Goal: Obtain resource: Download file/media

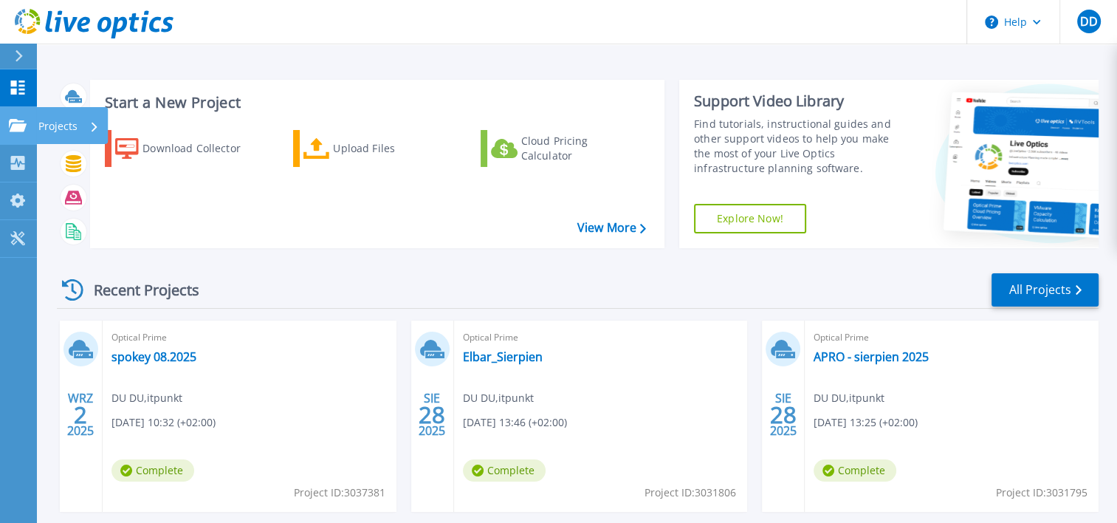
click at [55, 124] on p "Projects" at bounding box center [57, 126] width 39 height 38
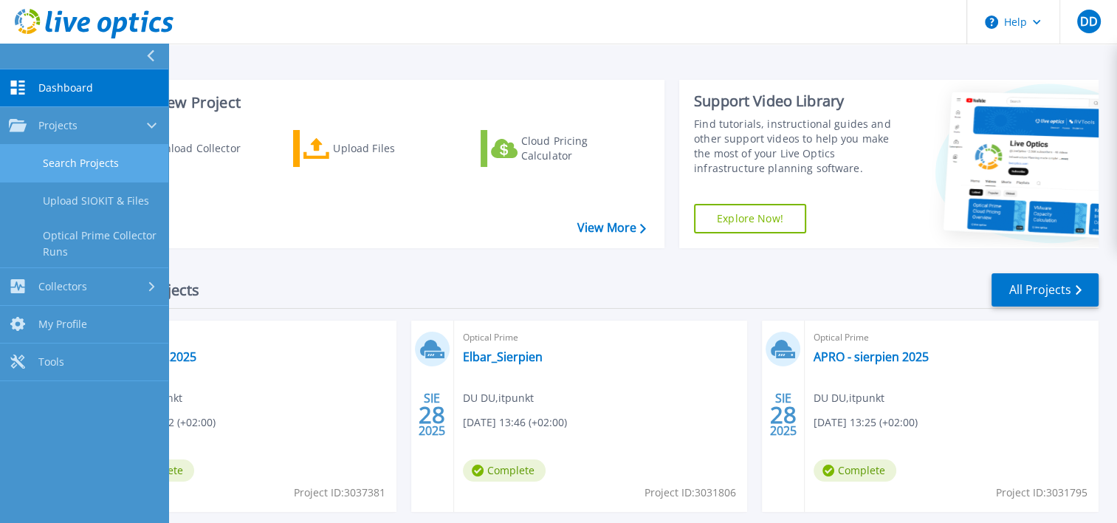
click at [120, 162] on link "Search Projects" at bounding box center [84, 164] width 168 height 38
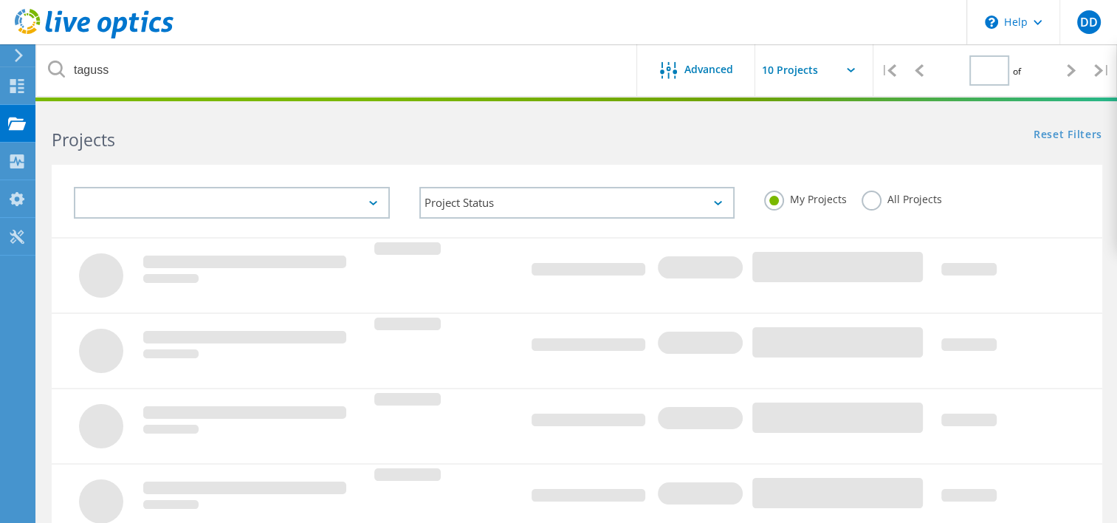
type input "1"
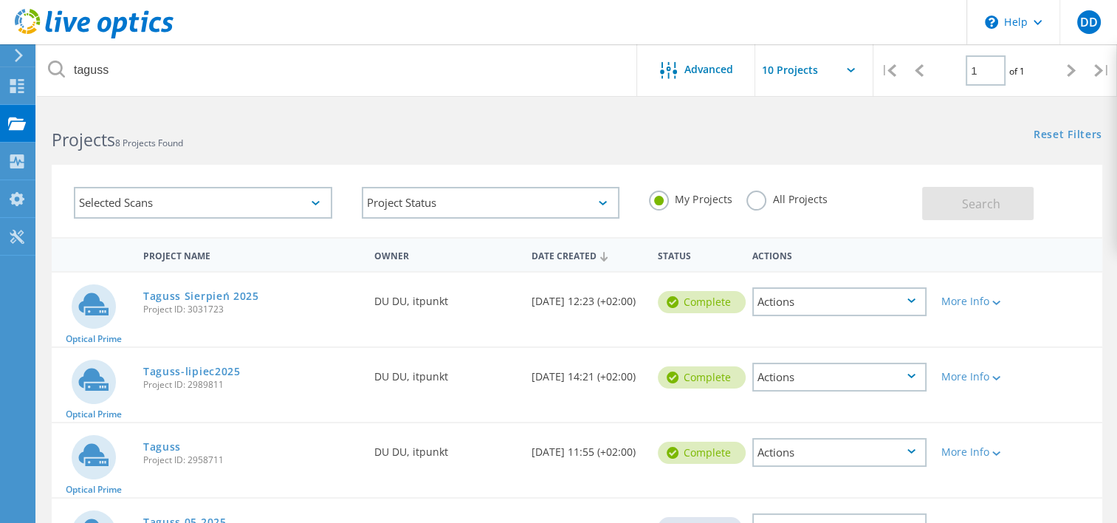
click at [233, 198] on div "Selected Scans" at bounding box center [203, 203] width 258 height 32
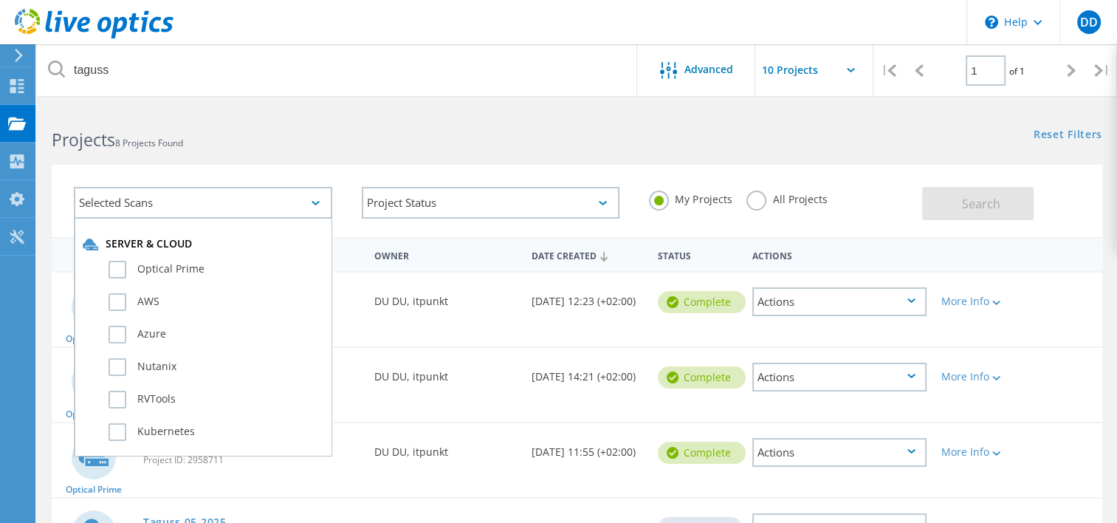
click at [298, 135] on h2 "Projects 8 Projects Found" at bounding box center [307, 140] width 510 height 24
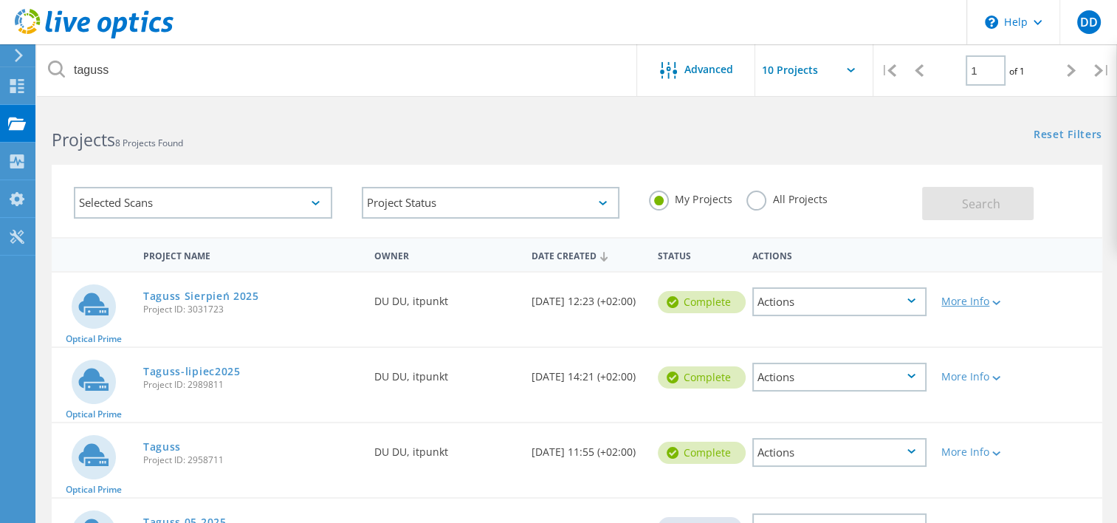
click at [997, 300] on icon at bounding box center [996, 302] width 8 height 4
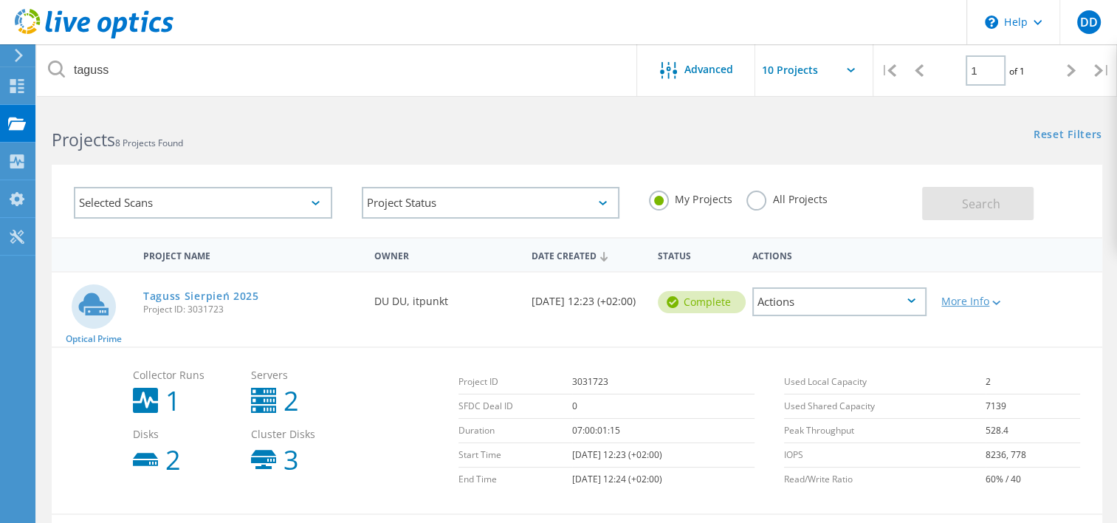
click at [997, 300] on icon at bounding box center [996, 302] width 8 height 4
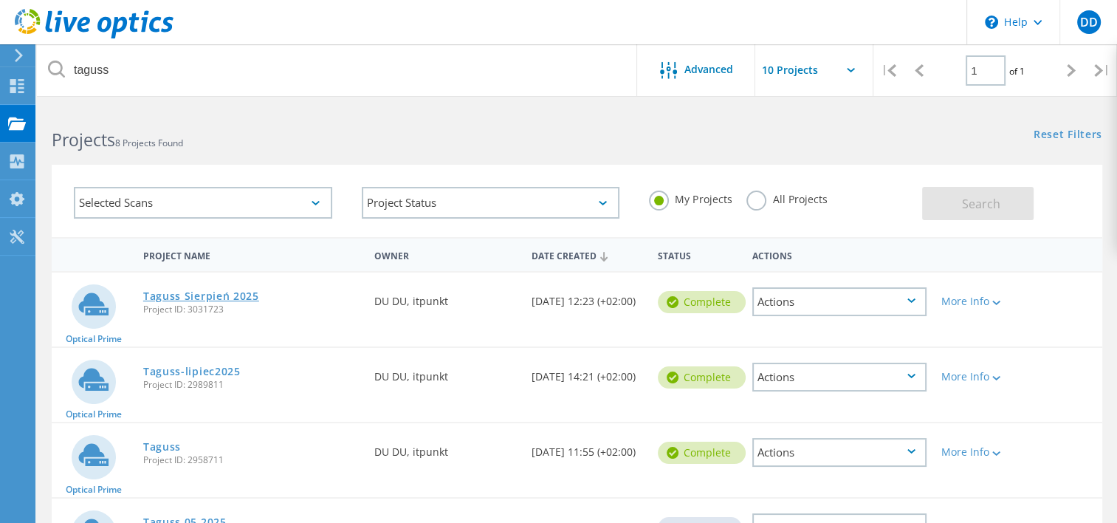
click at [188, 297] on link "Taguss Sierpień 2025" at bounding box center [201, 296] width 116 height 10
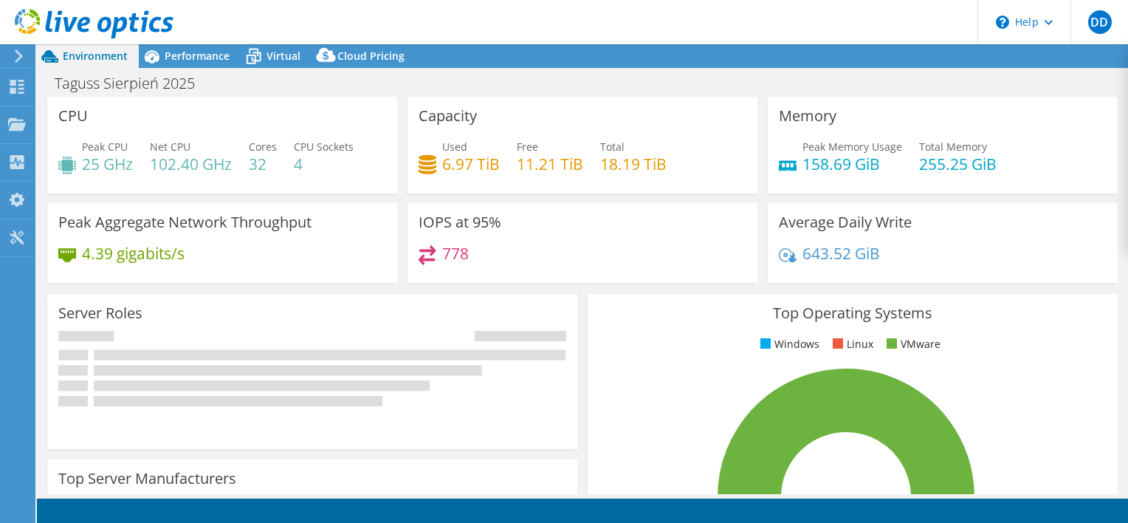
select select "USD"
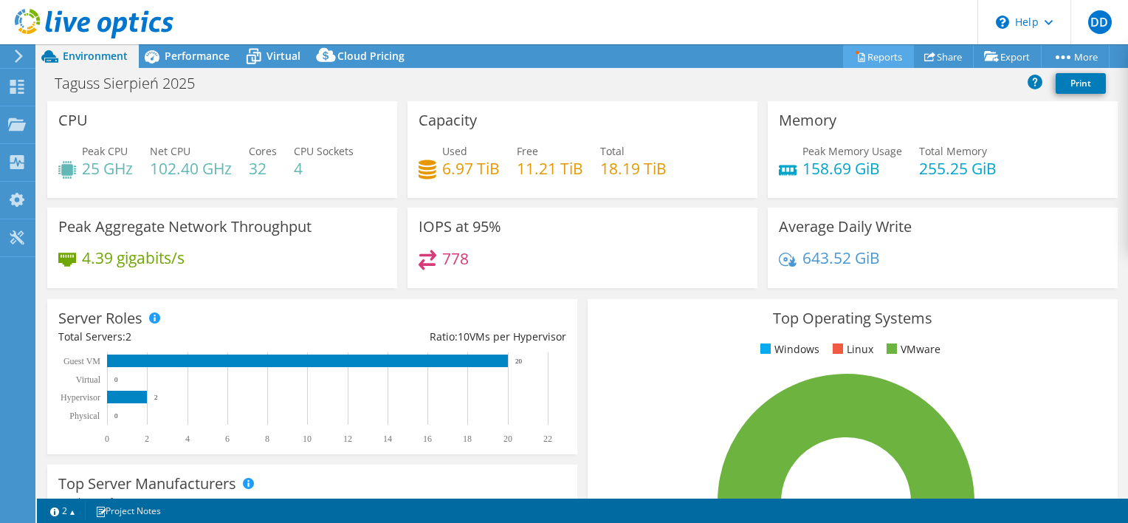
click at [876, 55] on link "Reports" at bounding box center [878, 56] width 71 height 23
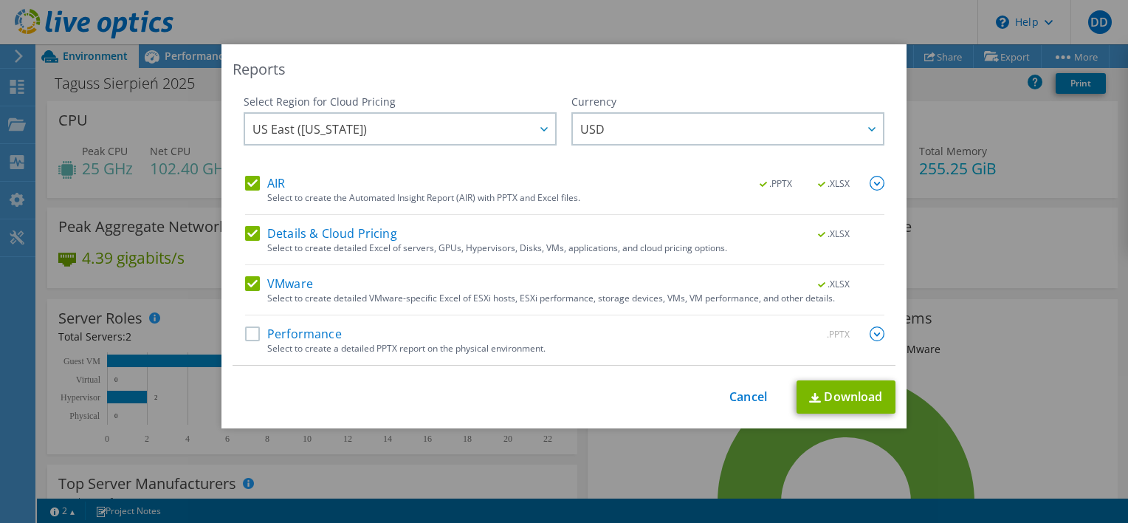
click at [319, 234] on label "Details & Cloud Pricing" at bounding box center [321, 233] width 152 height 15
click at [0, 0] on input "Details & Cloud Pricing" at bounding box center [0, 0] width 0 height 0
click at [305, 336] on label "Performance" at bounding box center [293, 333] width 97 height 15
click at [0, 0] on input "Performance" at bounding box center [0, 0] width 0 height 0
click at [357, 232] on label "Details & Cloud Pricing" at bounding box center [321, 233] width 152 height 15
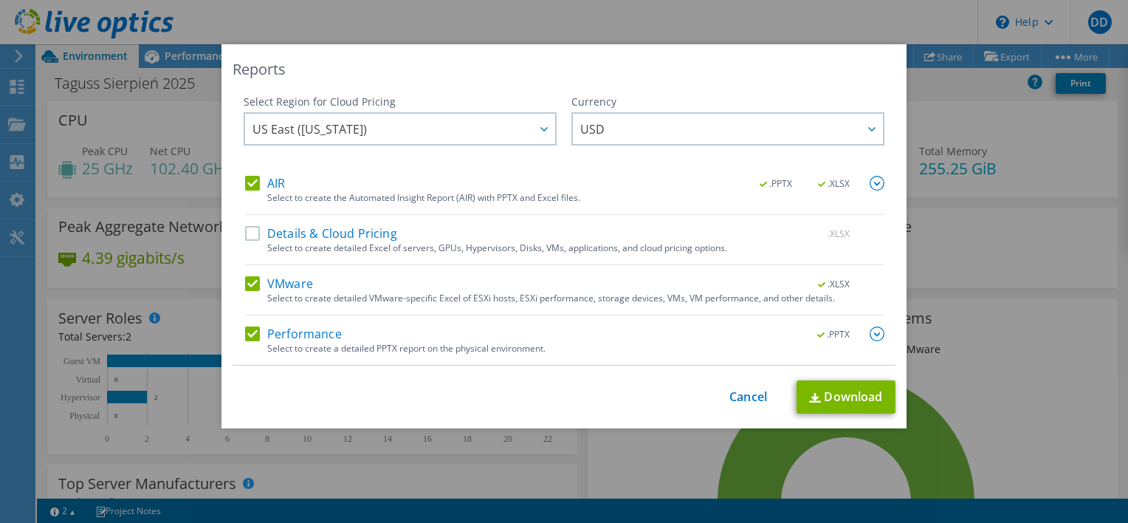
click at [0, 0] on input "Details & Cloud Pricing" at bounding box center [0, 0] width 0 height 0
click at [864, 182] on div ".PPTX .XLSX" at bounding box center [813, 184] width 142 height 16
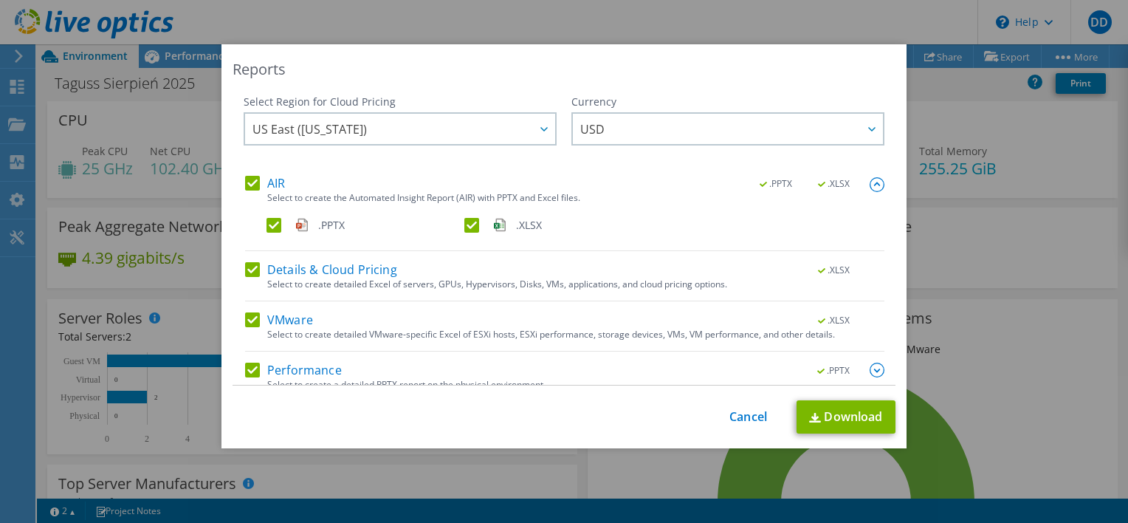
click at [465, 224] on label ".XLSX" at bounding box center [561, 225] width 195 height 15
click at [0, 0] on input ".XLSX" at bounding box center [0, 0] width 0 height 0
click at [247, 269] on label "Details & Cloud Pricing" at bounding box center [321, 269] width 152 height 15
click at [0, 0] on input "Details & Cloud Pricing" at bounding box center [0, 0] width 0 height 0
click at [250, 269] on label "Details & Cloud Pricing" at bounding box center [321, 269] width 152 height 15
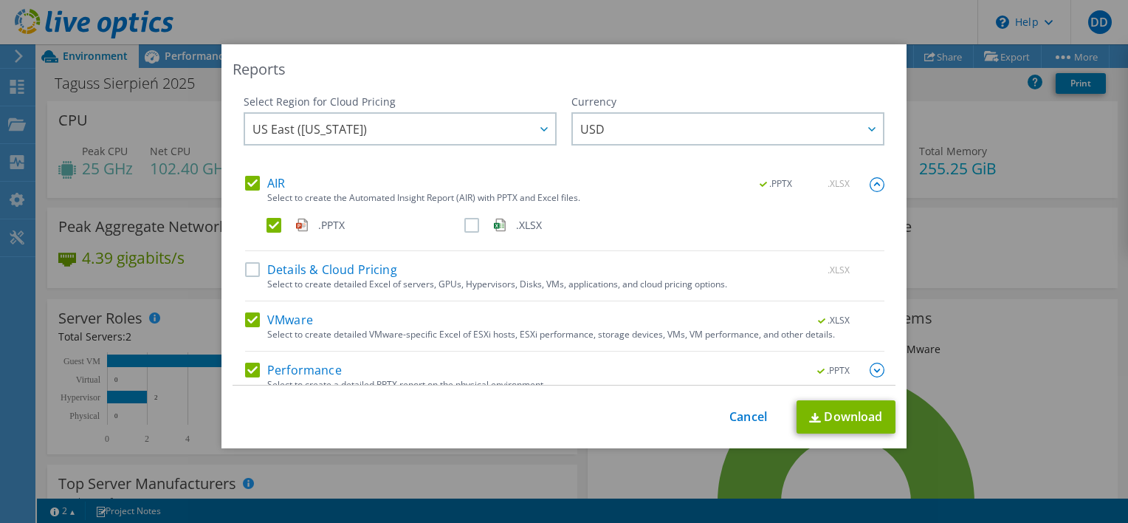
click at [0, 0] on input "Details & Cloud Pricing" at bounding box center [0, 0] width 0 height 0
click at [464, 227] on label ".XLSX" at bounding box center [561, 225] width 195 height 15
click at [0, 0] on input ".XLSX" at bounding box center [0, 0] width 0 height 0
click at [851, 417] on link "Download" at bounding box center [846, 416] width 99 height 33
click at [747, 415] on link "Cancel" at bounding box center [748, 417] width 38 height 14
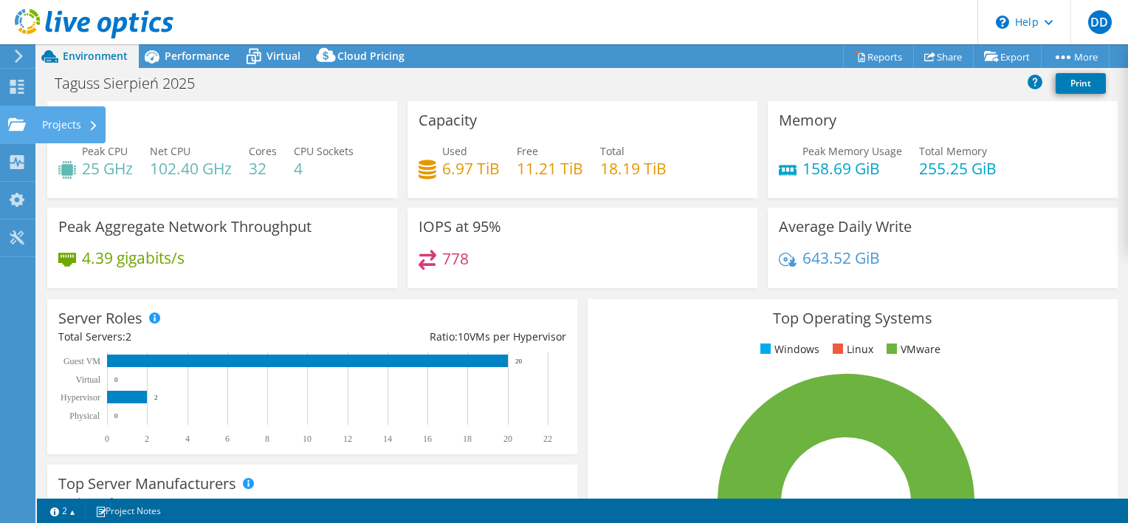
click at [56, 123] on div "Projects" at bounding box center [70, 124] width 71 height 37
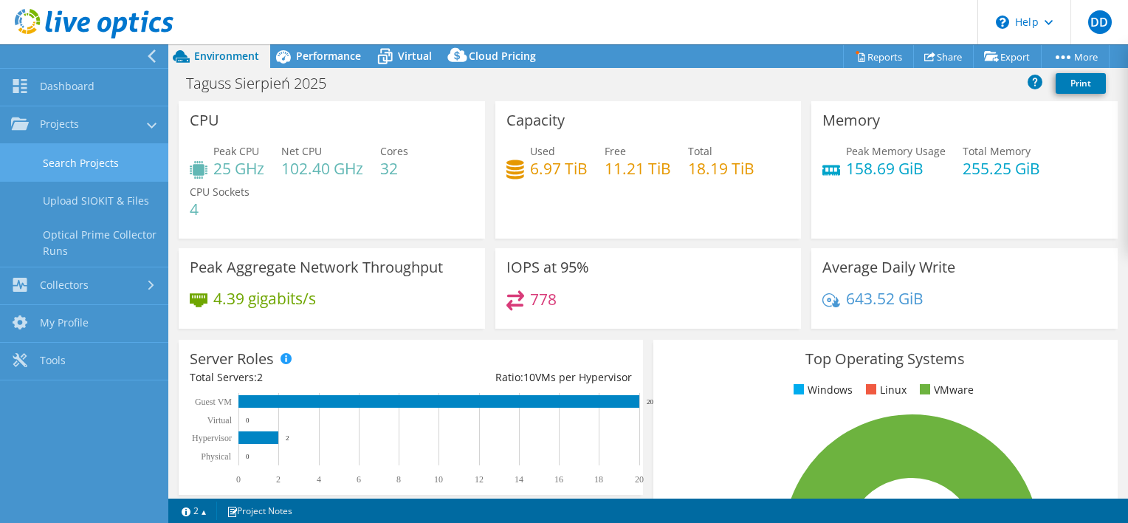
click at [128, 165] on link "Search Projects" at bounding box center [84, 163] width 168 height 38
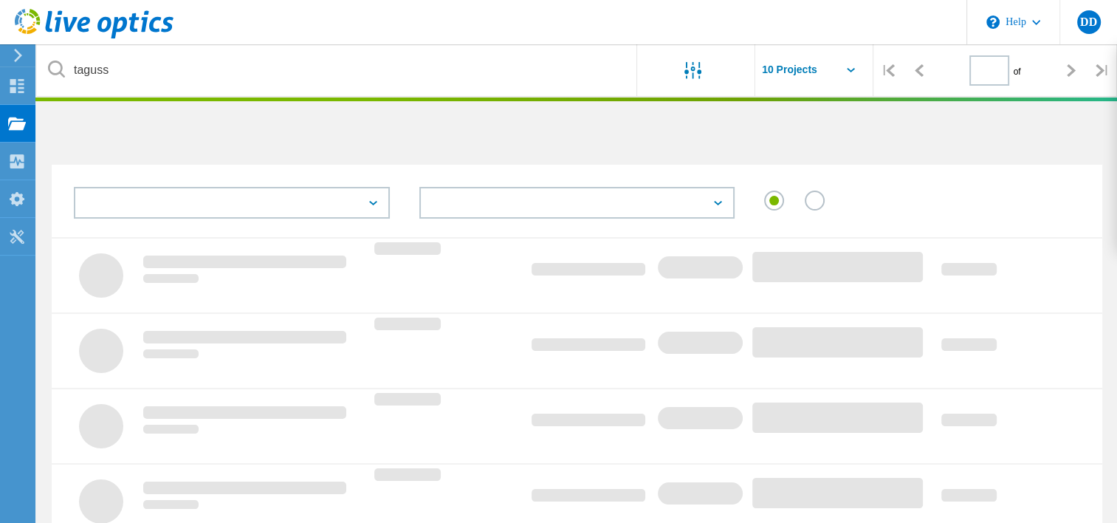
type input "1"
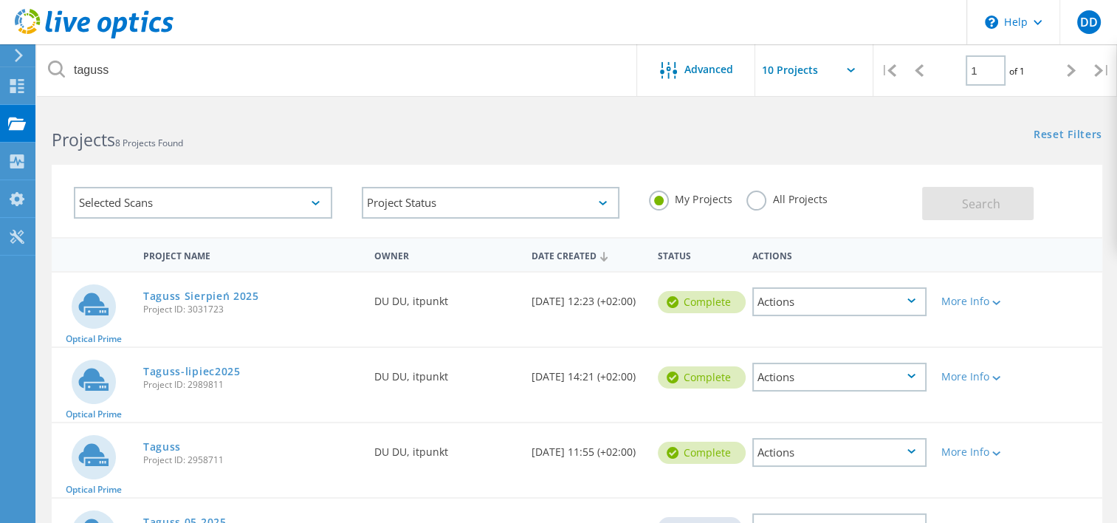
click at [242, 205] on div "Selected Scans" at bounding box center [203, 203] width 258 height 32
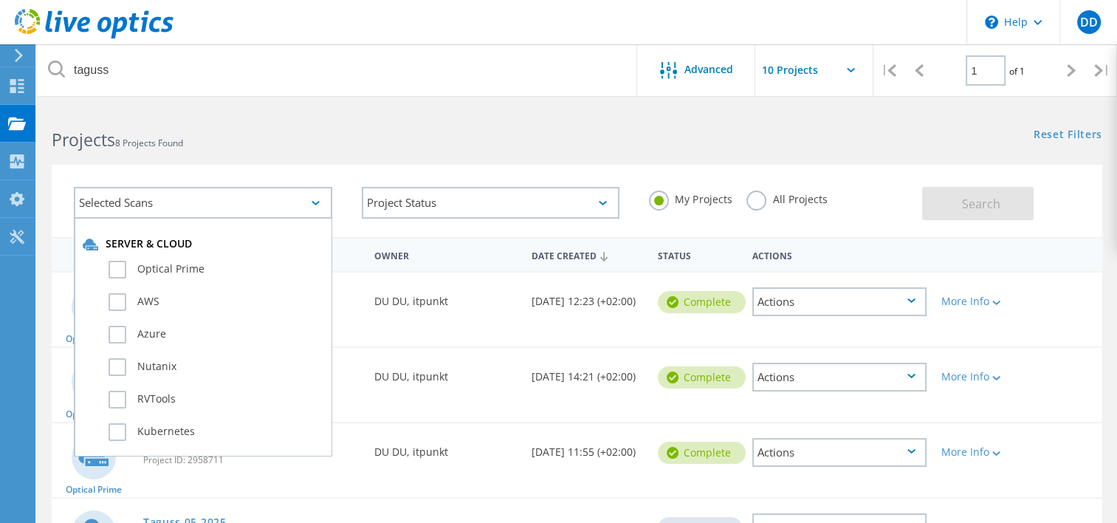
click at [242, 205] on div "Selected Scans" at bounding box center [203, 203] width 258 height 32
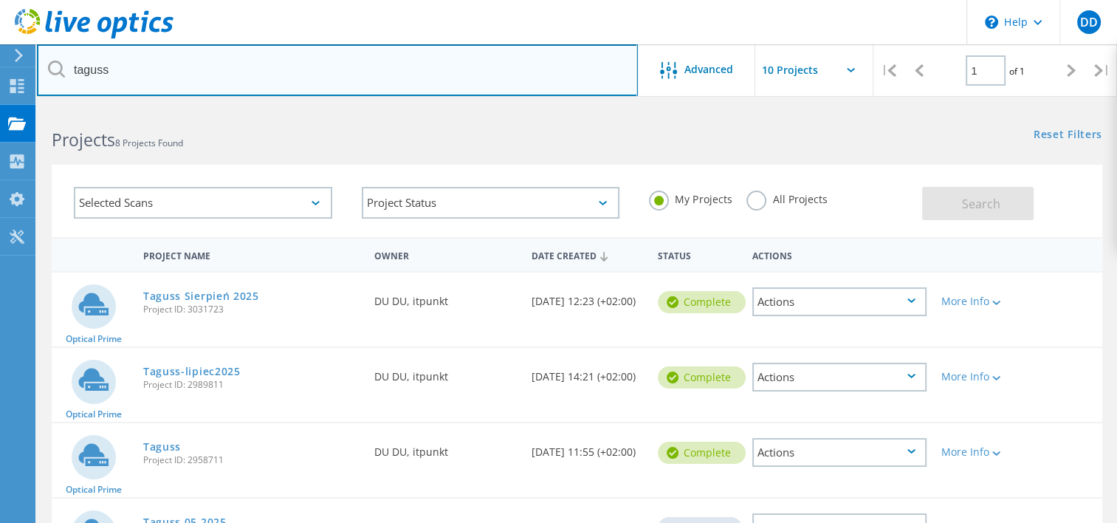
click at [132, 78] on input "taguss" at bounding box center [337, 70] width 601 height 52
type input "ciesz"
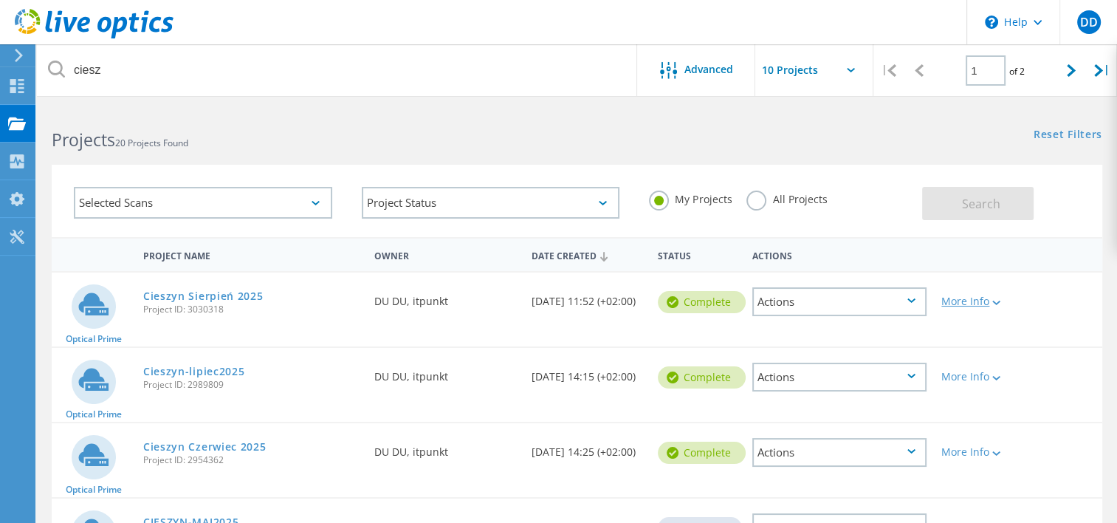
click at [992, 300] on div at bounding box center [994, 302] width 11 height 9
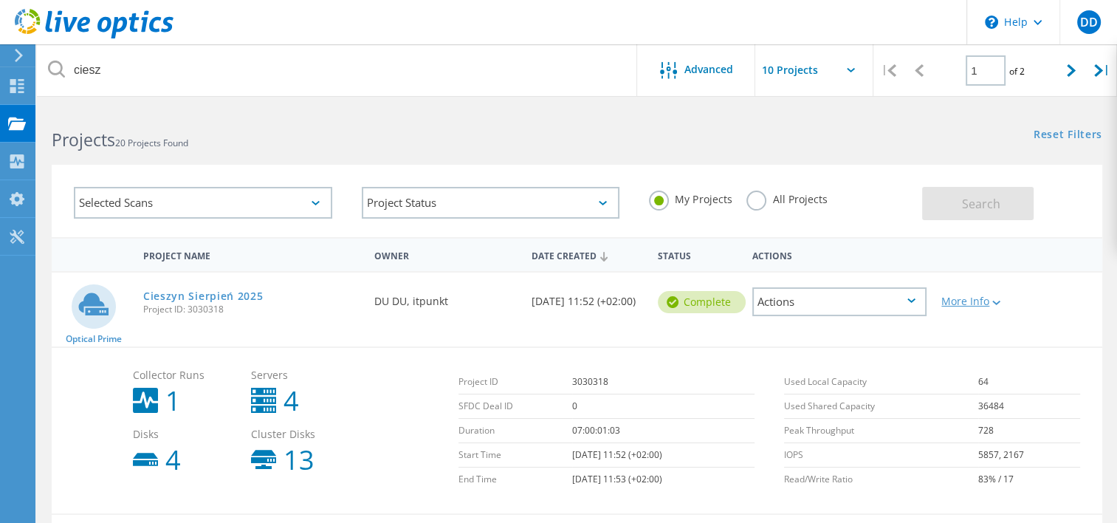
click at [992, 300] on div at bounding box center [994, 302] width 11 height 9
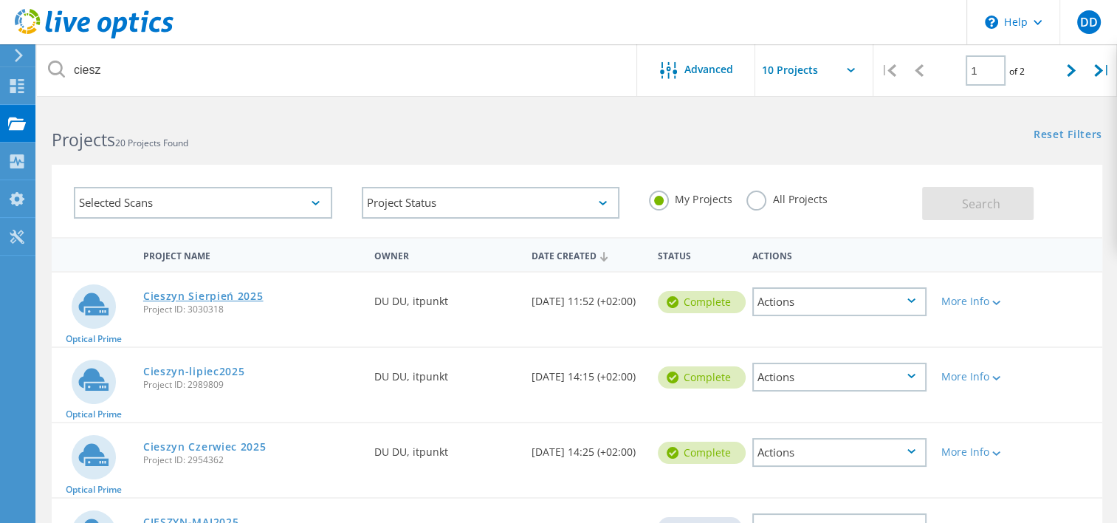
click at [190, 295] on link "Cieszyn Sierpień 2025" at bounding box center [203, 296] width 120 height 10
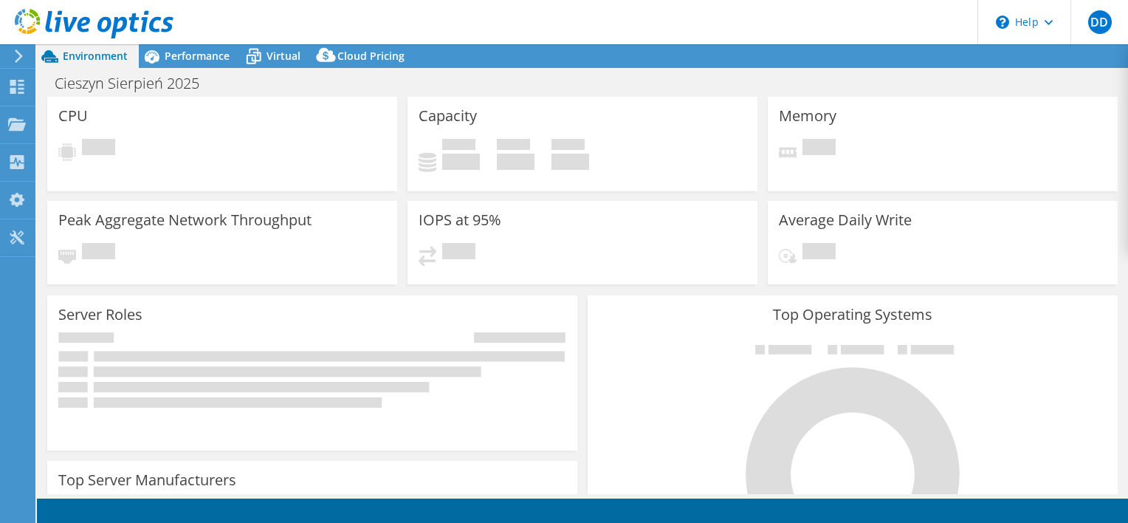
select select "USD"
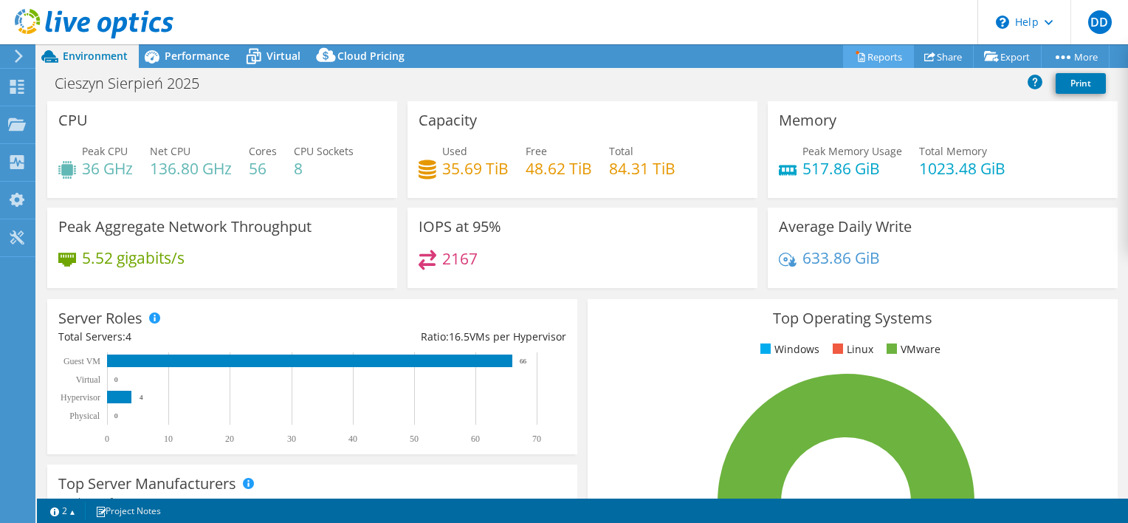
click at [864, 61] on link "Reports" at bounding box center [878, 56] width 71 height 23
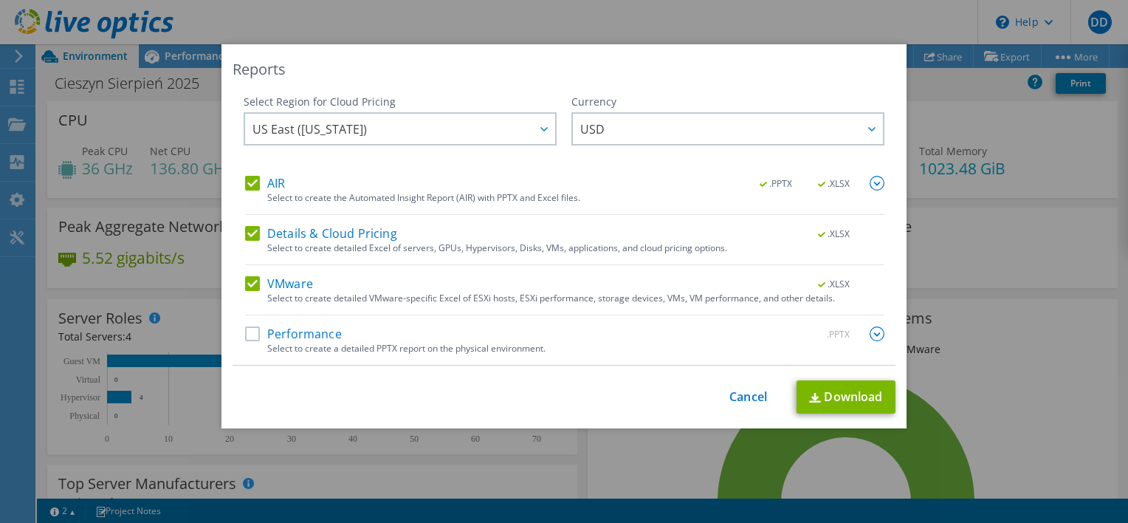
click at [872, 181] on img at bounding box center [877, 183] width 15 height 15
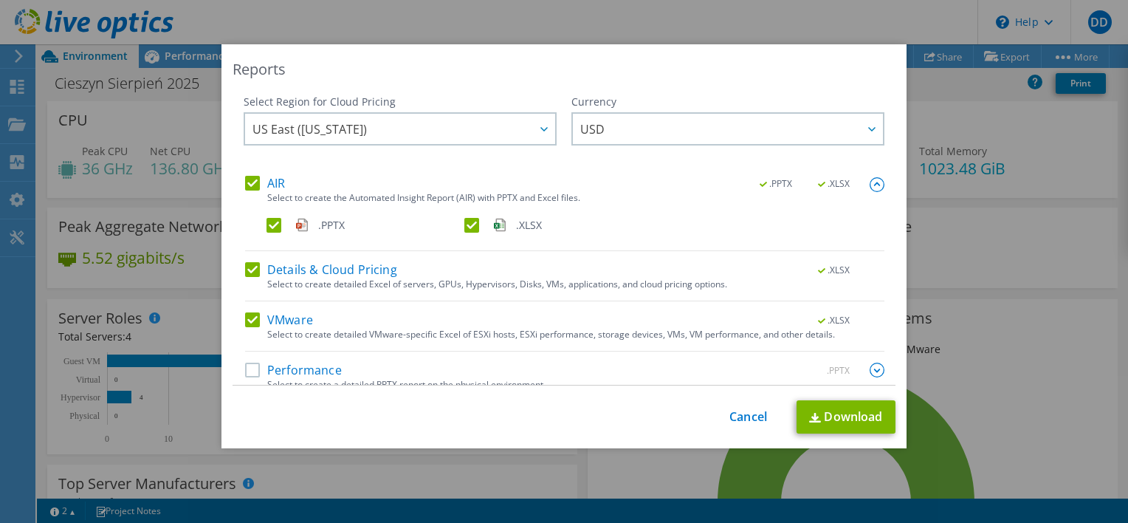
click at [464, 229] on label ".XLSX" at bounding box center [561, 225] width 195 height 15
click at [0, 0] on input ".XLSX" at bounding box center [0, 0] width 0 height 0
click at [250, 271] on label "Details & Cloud Pricing" at bounding box center [321, 269] width 152 height 15
click at [0, 0] on input "Details & Cloud Pricing" at bounding box center [0, 0] width 0 height 0
click at [246, 322] on label "VMware" at bounding box center [279, 319] width 68 height 15
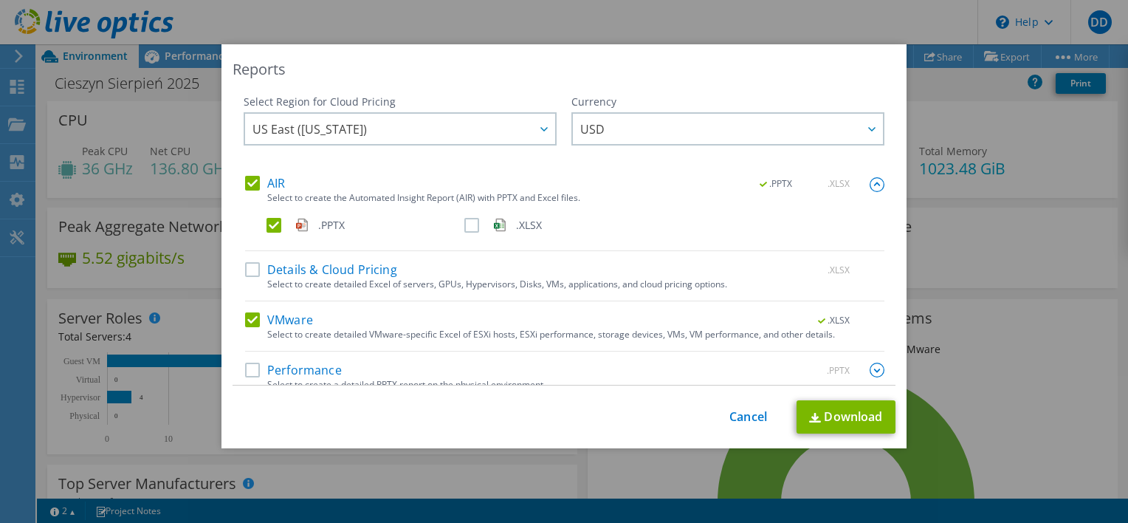
click at [0, 0] on input "VMware" at bounding box center [0, 0] width 0 height 0
click at [248, 364] on label "Performance" at bounding box center [293, 370] width 97 height 15
click at [0, 0] on input "Performance" at bounding box center [0, 0] width 0 height 0
click at [851, 413] on link "Download" at bounding box center [846, 416] width 99 height 33
click at [245, 323] on label "VMware" at bounding box center [279, 319] width 68 height 15
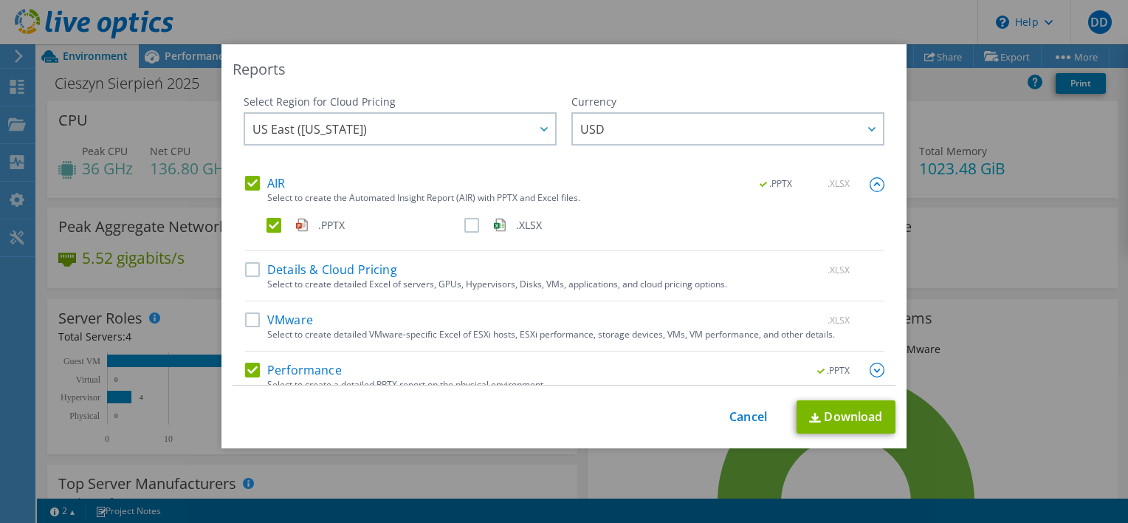
click at [0, 0] on input "VMware" at bounding box center [0, 0] width 0 height 0
click at [245, 367] on label "Performance" at bounding box center [293, 370] width 97 height 15
click at [0, 0] on input "Performance" at bounding box center [0, 0] width 0 height 0
click at [252, 186] on label "AIR" at bounding box center [265, 183] width 40 height 15
click at [0, 0] on input "AIR" at bounding box center [0, 0] width 0 height 0
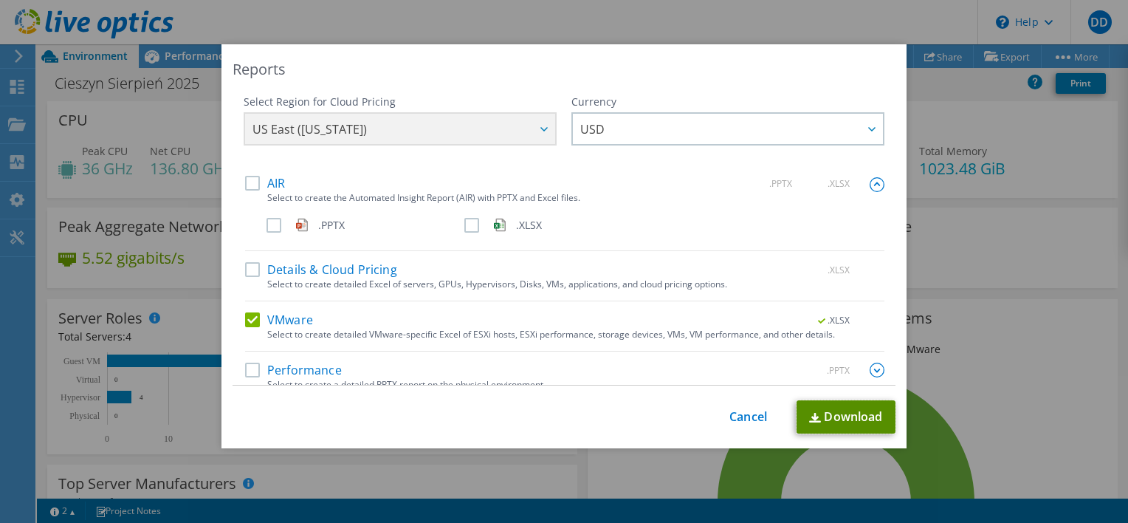
click at [846, 415] on link "Download" at bounding box center [846, 416] width 99 height 33
click at [736, 417] on link "Cancel" at bounding box center [748, 417] width 38 height 14
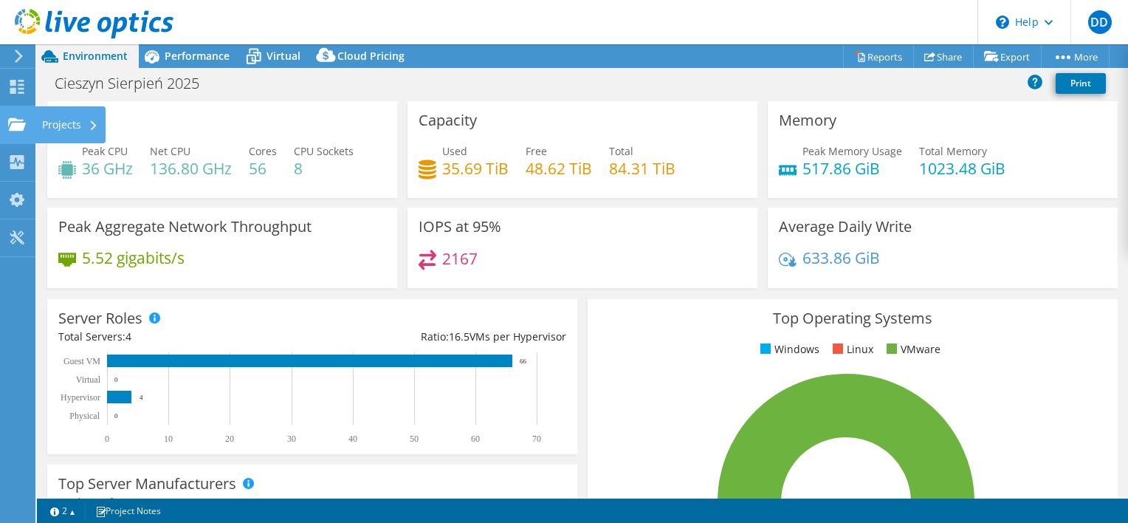
click at [68, 123] on div "Projects" at bounding box center [70, 124] width 71 height 37
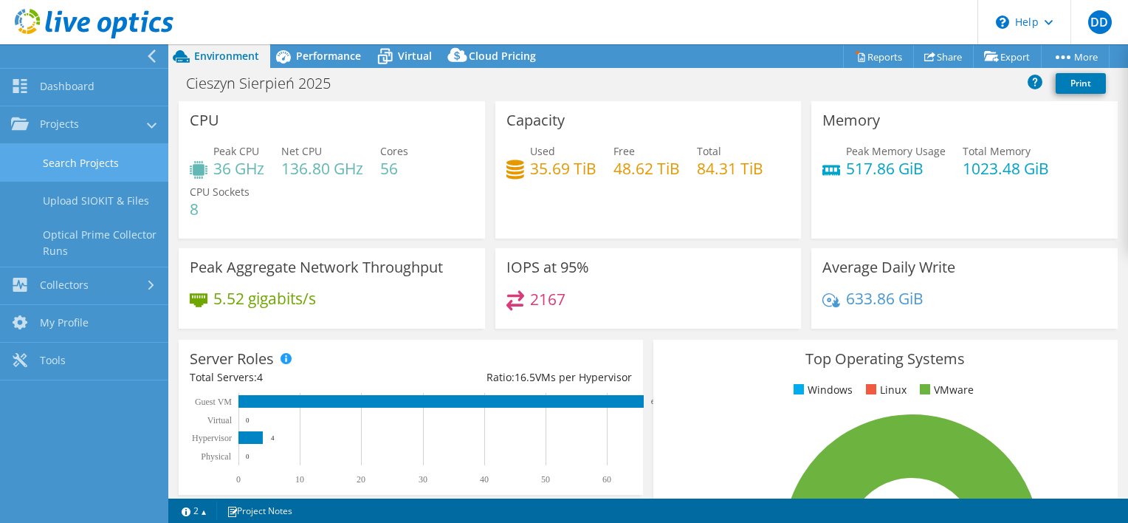
click at [109, 170] on link "Search Projects" at bounding box center [84, 163] width 168 height 38
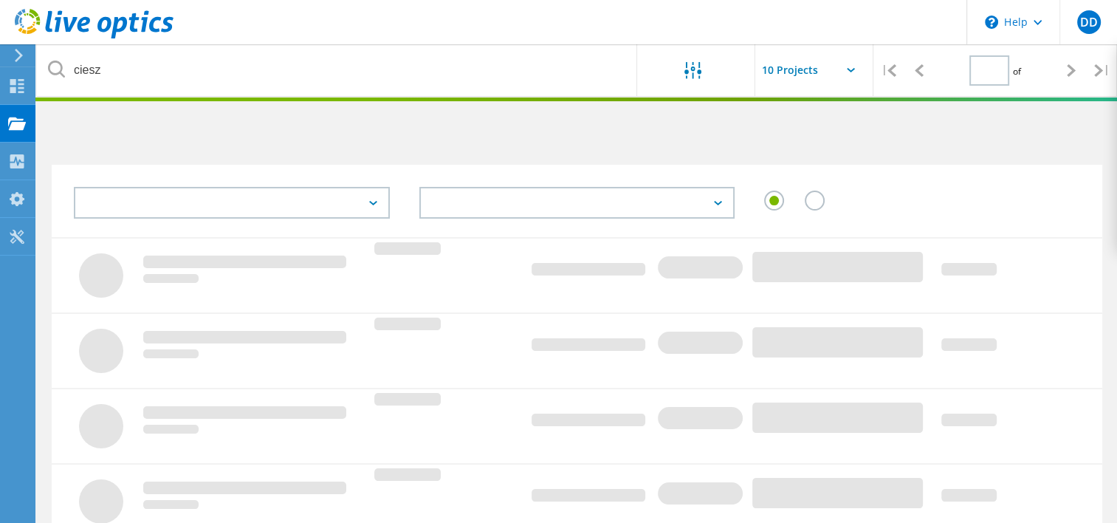
type input "1"
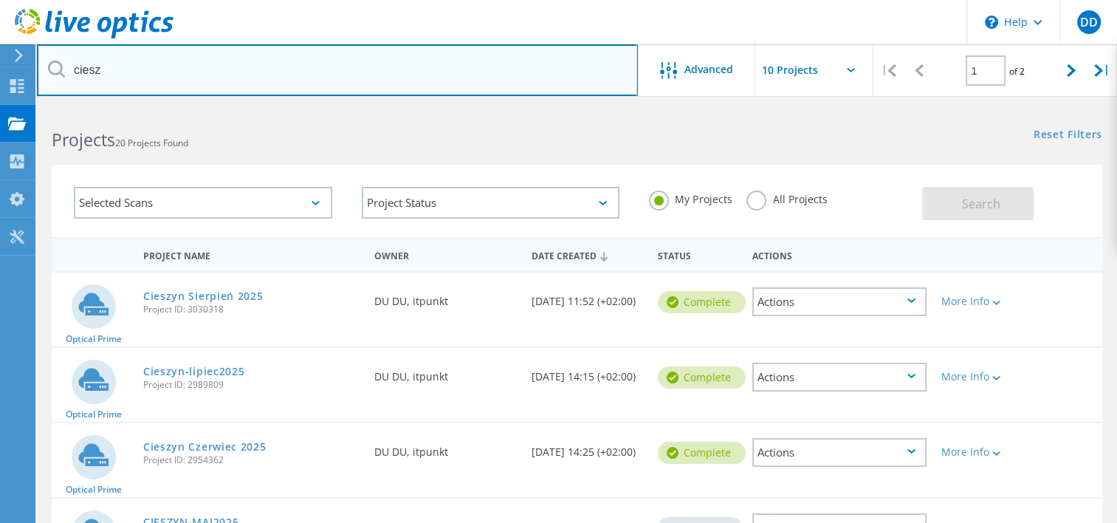
click at [185, 79] on input "ciesz" at bounding box center [337, 70] width 601 height 52
type input "kanclerz"
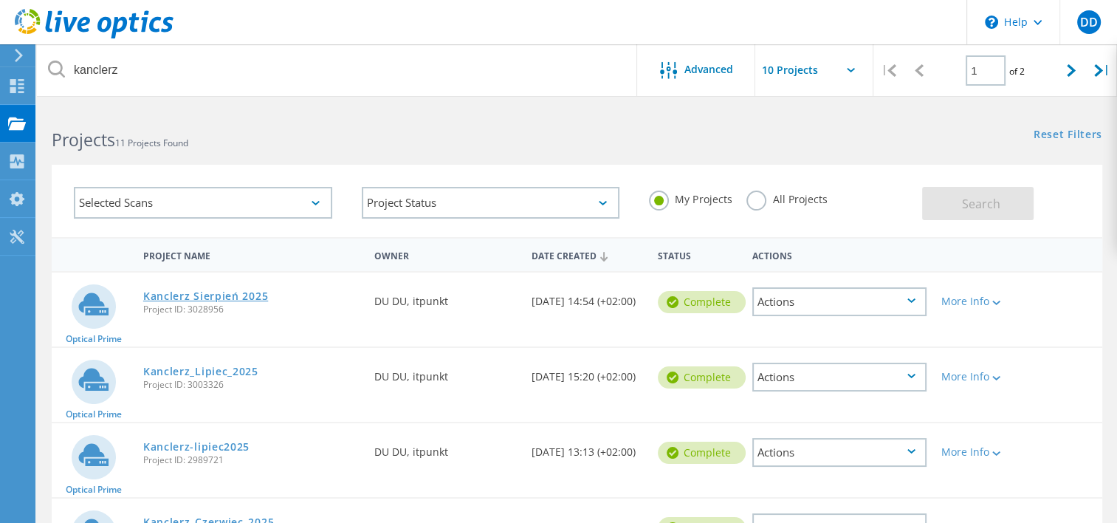
click at [236, 298] on link "Kanclerz Sierpień 2025" at bounding box center [205, 296] width 125 height 10
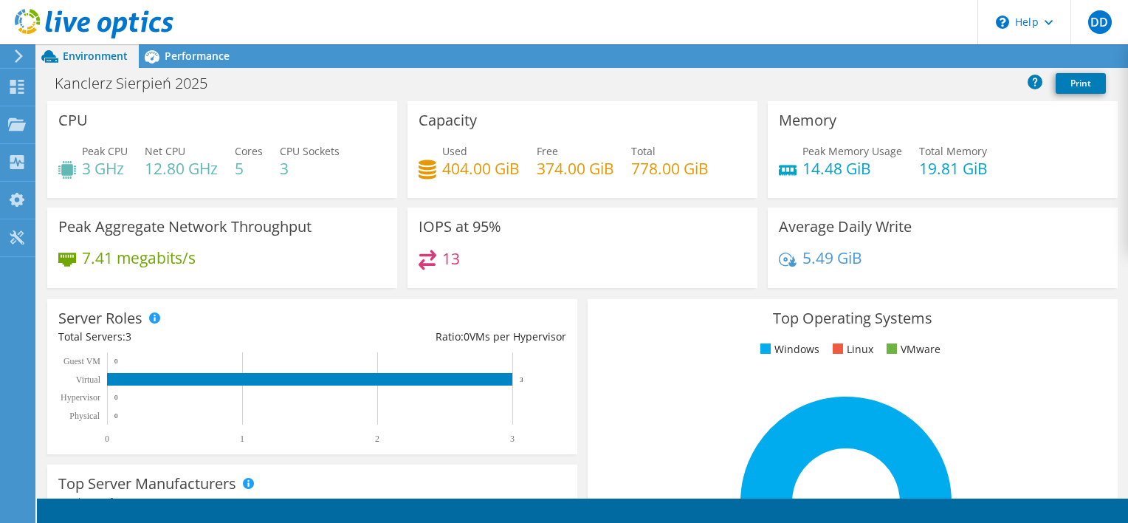
scroll to position [557, 0]
click at [957, 49] on link "Reports" at bounding box center [946, 56] width 71 height 23
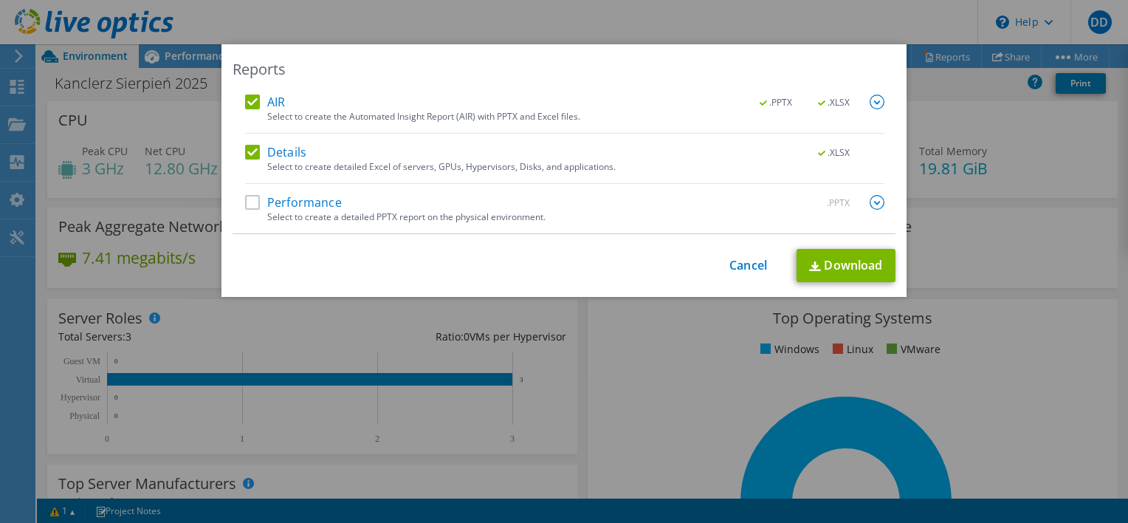
click at [245, 200] on label "Performance" at bounding box center [293, 202] width 97 height 15
click at [0, 0] on input "Performance" at bounding box center [0, 0] width 0 height 0
click at [255, 155] on label "Details" at bounding box center [275, 152] width 61 height 15
click at [0, 0] on input "Details" at bounding box center [0, 0] width 0 height 0
click at [876, 100] on img at bounding box center [877, 102] width 15 height 15
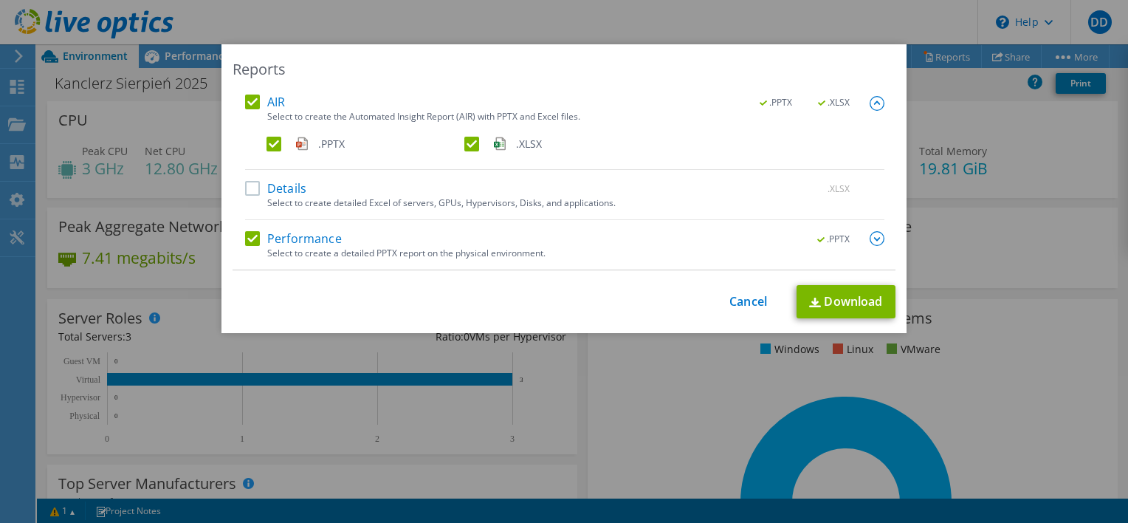
click at [464, 140] on label ".XLSX" at bounding box center [561, 144] width 195 height 15
click at [0, 0] on input ".XLSX" at bounding box center [0, 0] width 0 height 0
click at [851, 306] on link "Download" at bounding box center [846, 301] width 99 height 33
click at [744, 301] on link "Cancel" at bounding box center [748, 302] width 38 height 14
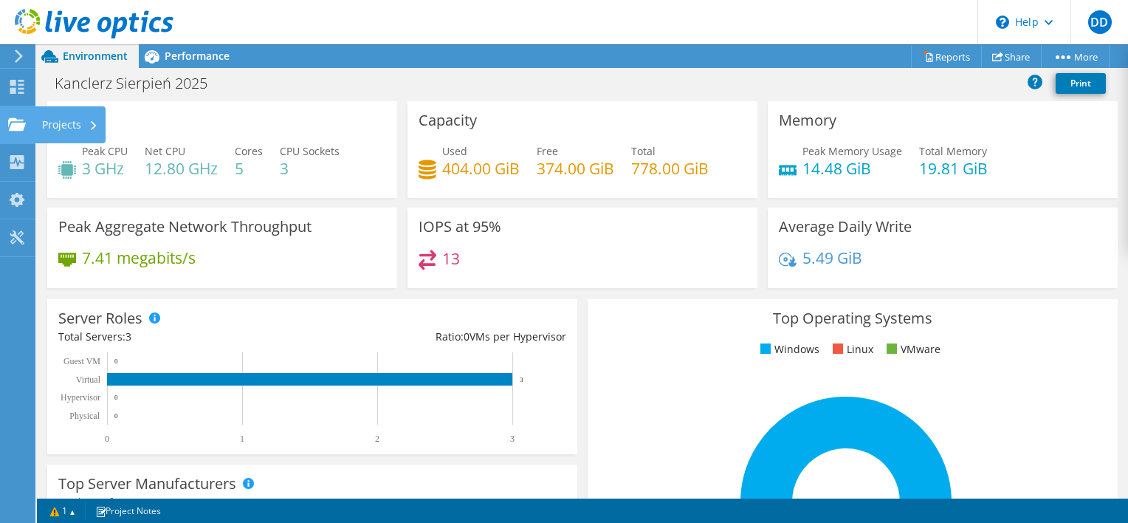
click at [49, 119] on div "Projects" at bounding box center [70, 124] width 71 height 37
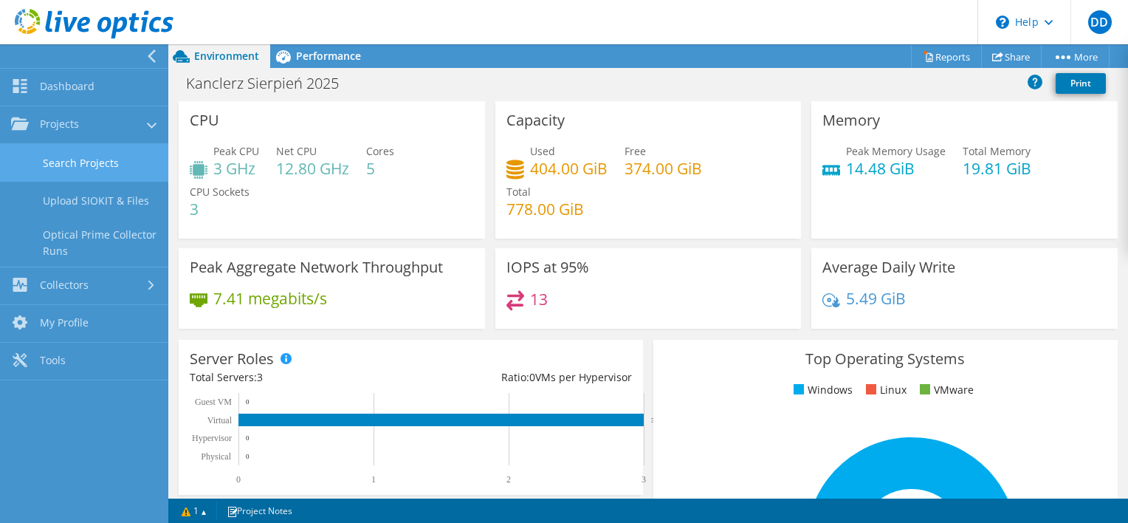
click at [122, 171] on link "Search Projects" at bounding box center [84, 163] width 168 height 38
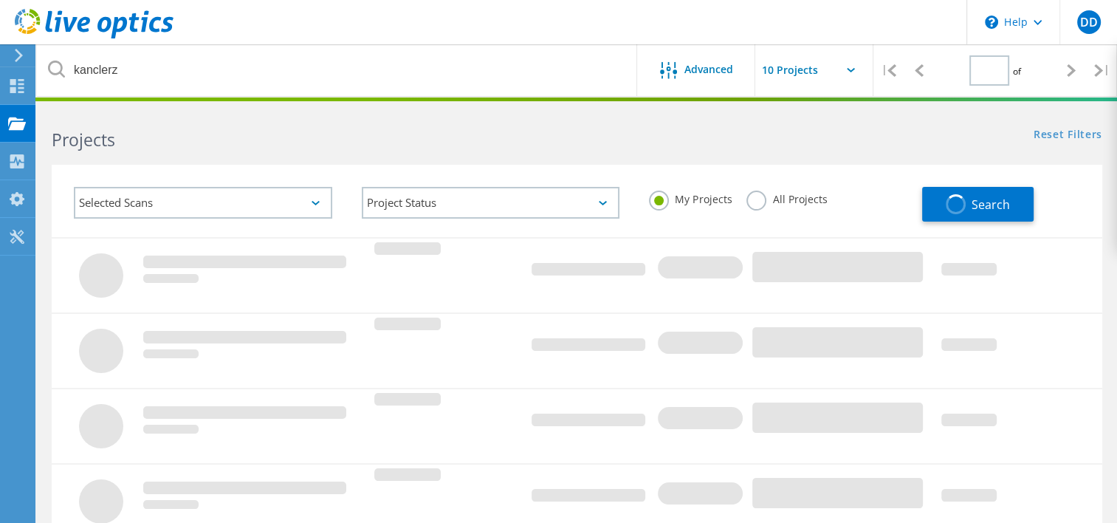
type input "1"
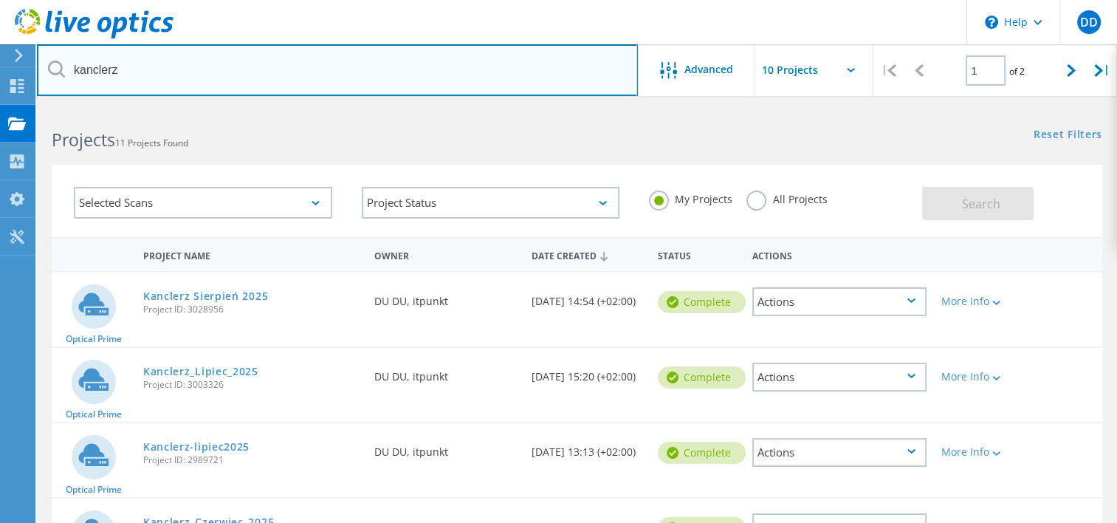
click at [165, 66] on input "kanclerz" at bounding box center [337, 70] width 601 height 52
type input "k"
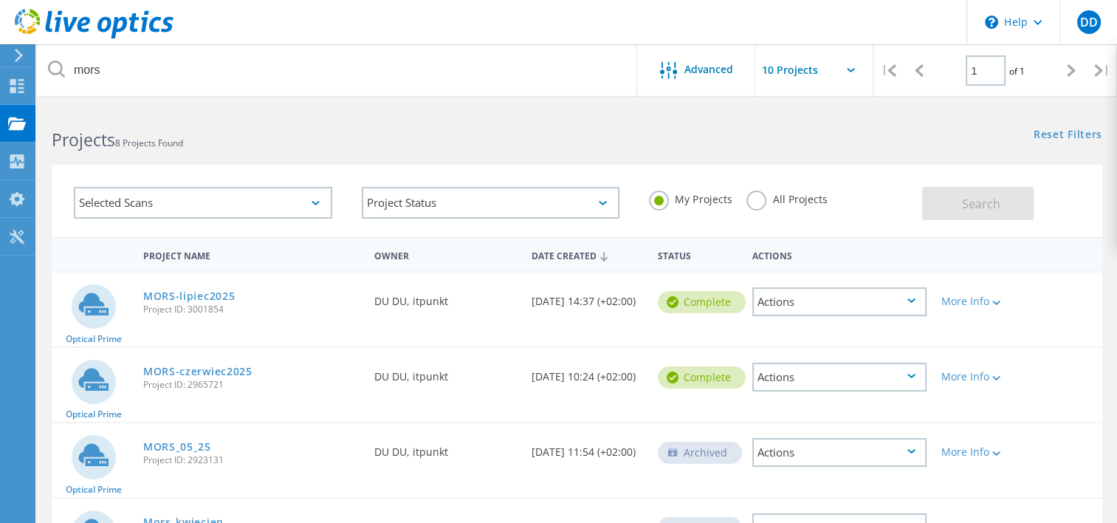
click at [174, 199] on div "Selected Scans" at bounding box center [203, 203] width 258 height 32
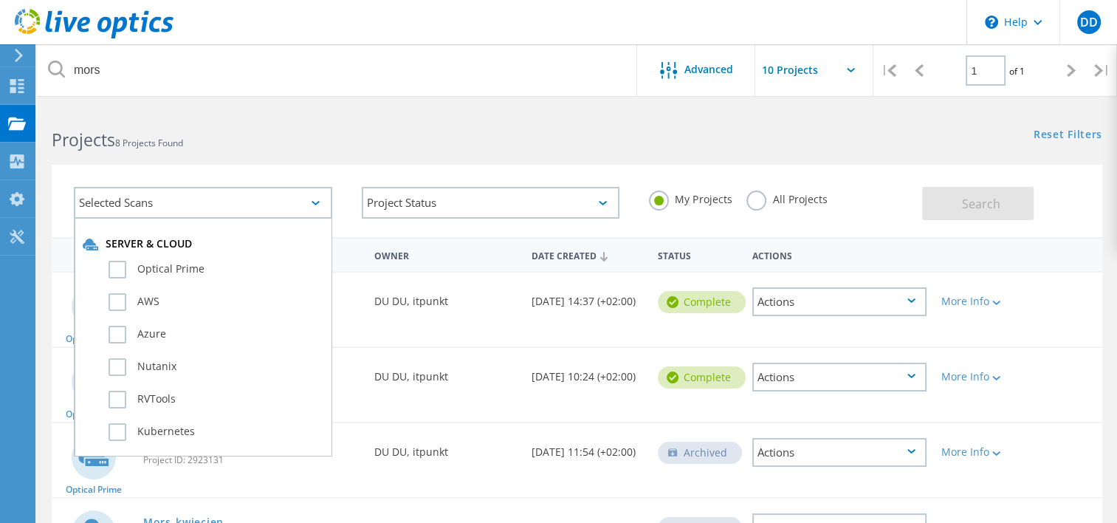
click at [213, 118] on div "Projects 8 Projects Found" at bounding box center [307, 126] width 540 height 39
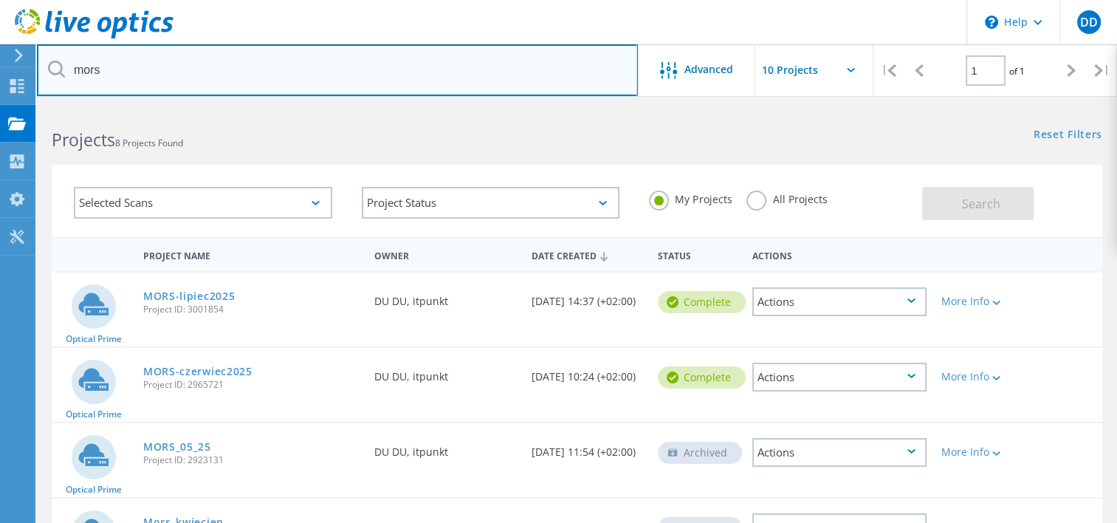
click at [131, 67] on input "mors" at bounding box center [337, 70] width 601 height 52
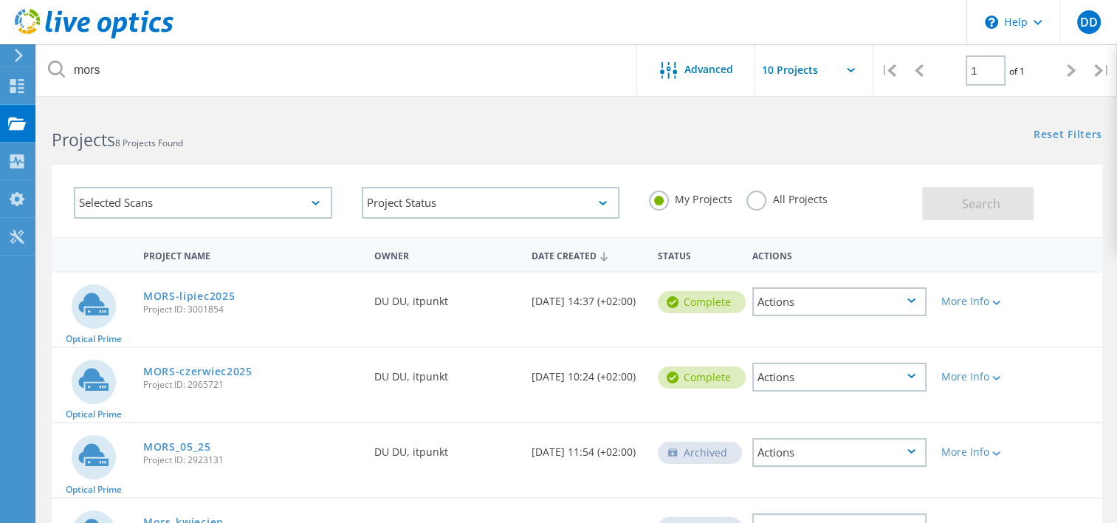
click at [55, 68] on icon at bounding box center [56, 69] width 17 height 17
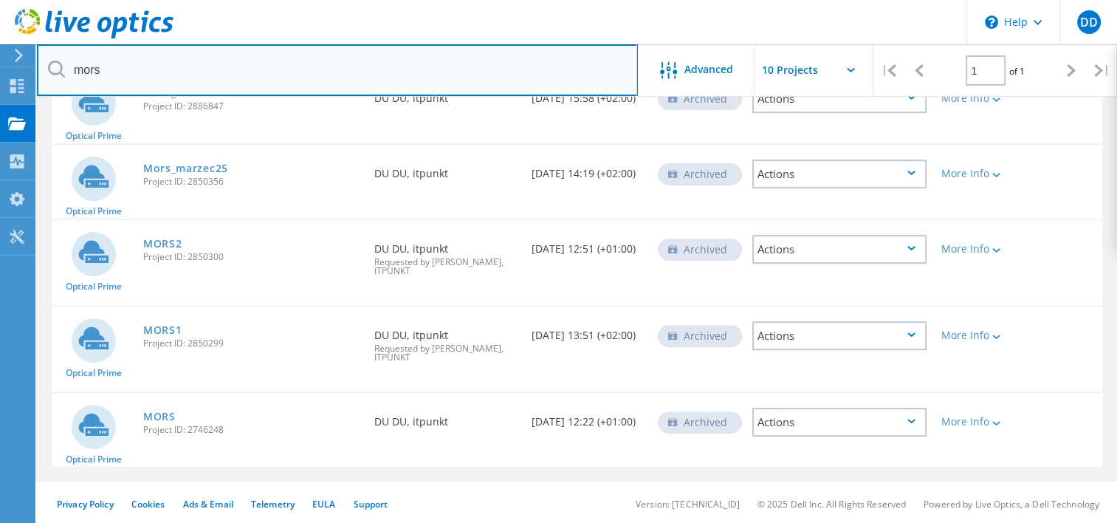
drag, startPoint x: 140, startPoint y: 80, endPoint x: -13, endPoint y: 52, distance: 155.4
click at [0, 52] on html "\n Help Explore Helpful Articles Contact Support DD End User DU DU [EMAIL_ADDRE…" at bounding box center [558, 48] width 1117 height 955
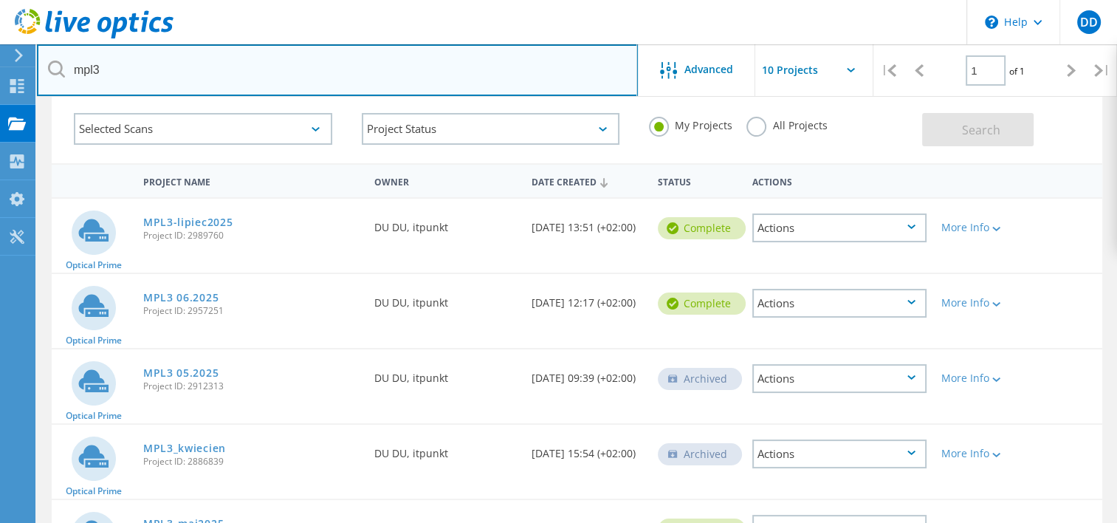
scroll to position [0, 0]
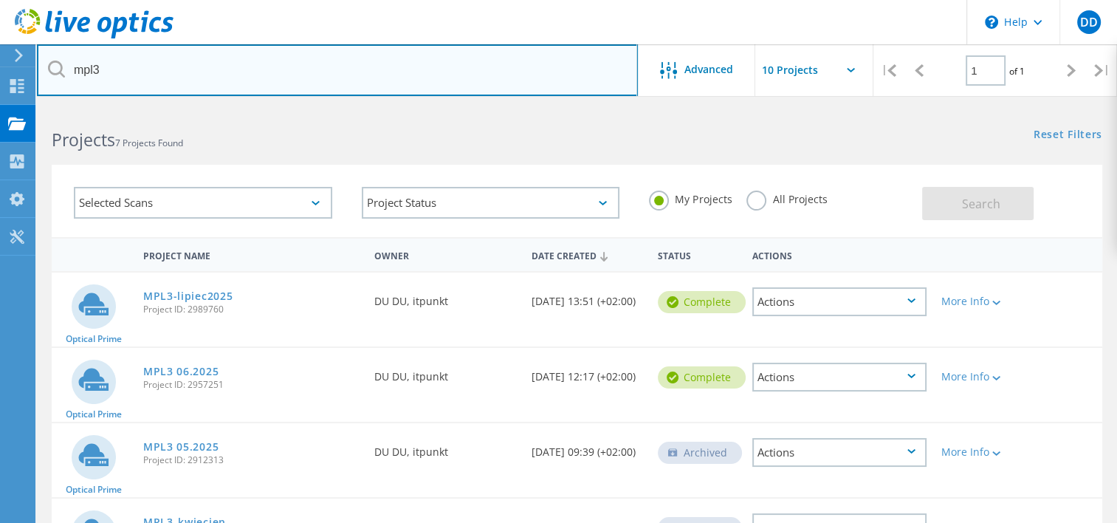
drag, startPoint x: 159, startPoint y: 69, endPoint x: -7, endPoint y: 70, distance: 166.9
click at [0, 70] on html "\n Help Explore Helpful Articles Contact Support DD End User DU DU [EMAIL_ADDRE…" at bounding box center [558, 428] width 1117 height 857
type input "narutowi"
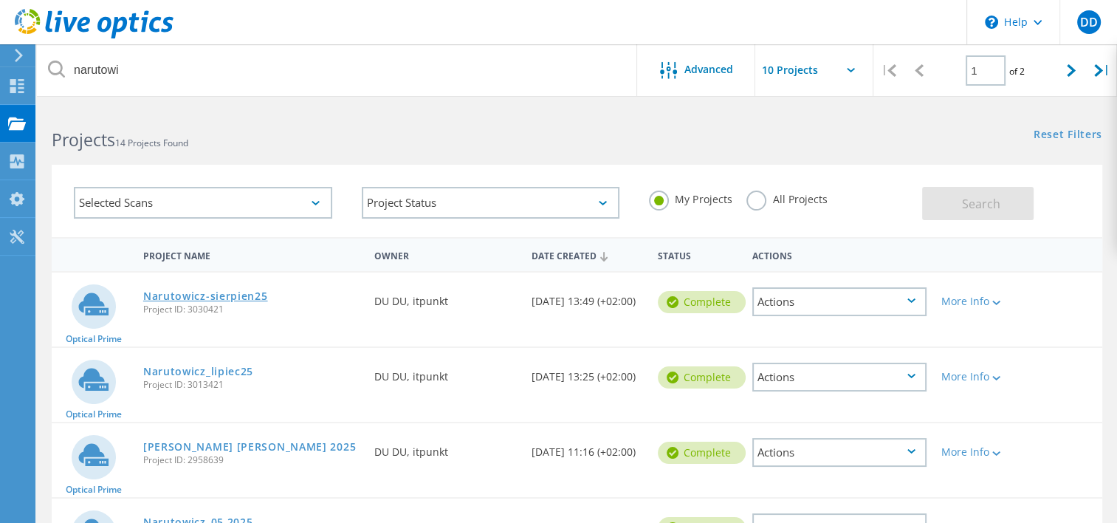
click at [225, 292] on link "Narutowicz-sierpien25" at bounding box center [205, 296] width 125 height 10
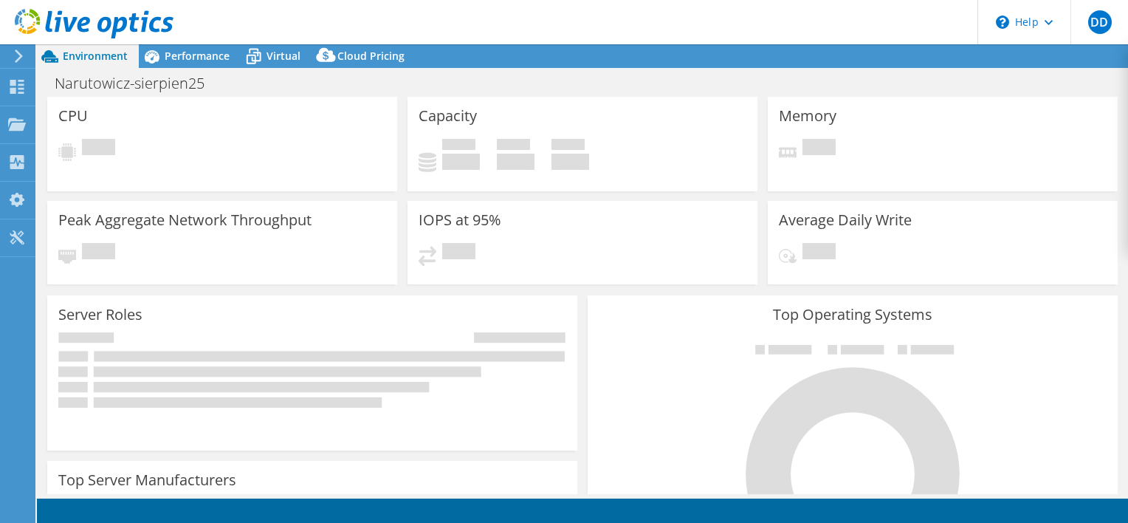
select select "USD"
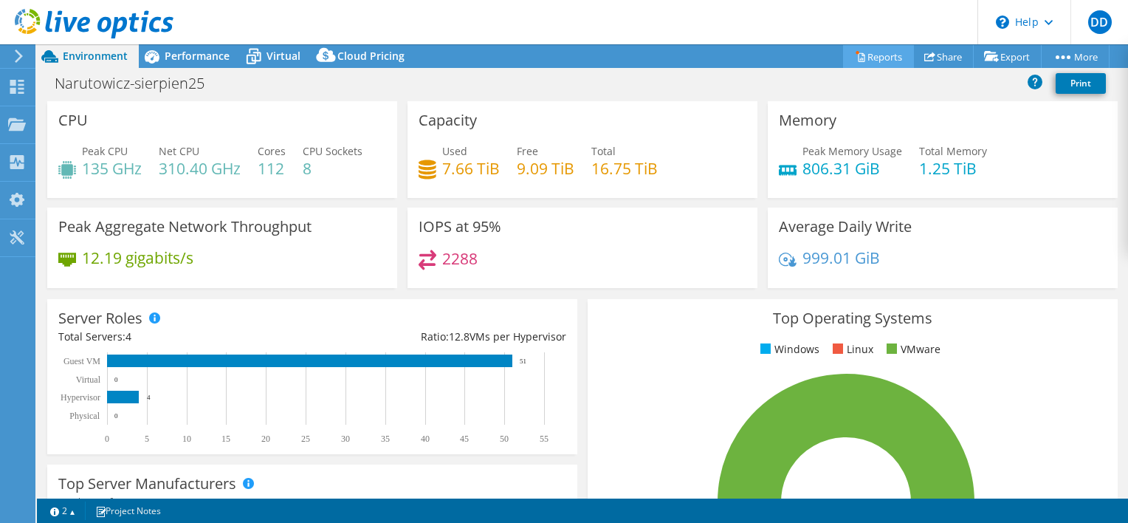
click at [868, 56] on link "Reports" at bounding box center [878, 56] width 71 height 23
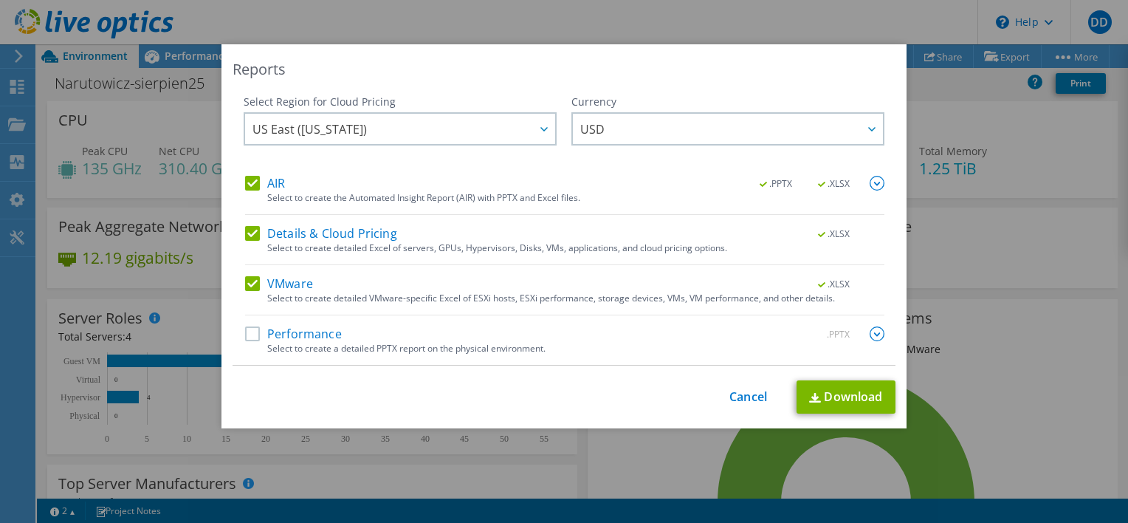
click at [252, 239] on label "Details & Cloud Pricing" at bounding box center [321, 233] width 152 height 15
click at [0, 0] on input "Details & Cloud Pricing" at bounding box center [0, 0] width 0 height 0
click at [248, 283] on label "VMware" at bounding box center [279, 283] width 68 height 15
click at [0, 0] on input "VMware" at bounding box center [0, 0] width 0 height 0
click at [247, 337] on label "Performance" at bounding box center [293, 333] width 97 height 15
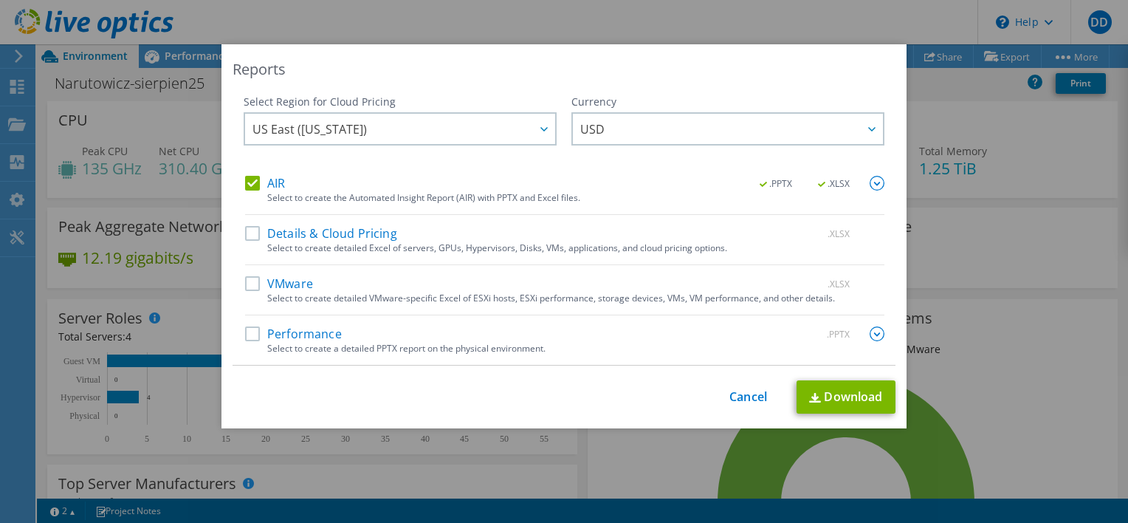
click at [0, 0] on input "Performance" at bounding box center [0, 0] width 0 height 0
click at [873, 183] on img at bounding box center [877, 183] width 15 height 15
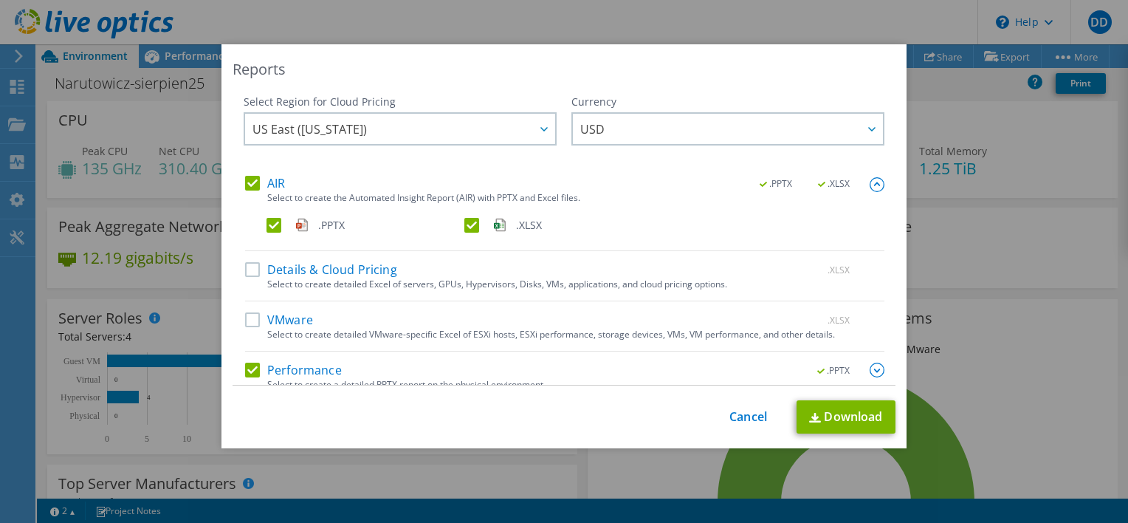
click at [464, 226] on label ".XLSX" at bounding box center [561, 225] width 195 height 15
click at [0, 0] on input ".XLSX" at bounding box center [0, 0] width 0 height 0
click at [809, 413] on img at bounding box center [815, 418] width 12 height 10
click at [741, 413] on link "Cancel" at bounding box center [748, 417] width 38 height 14
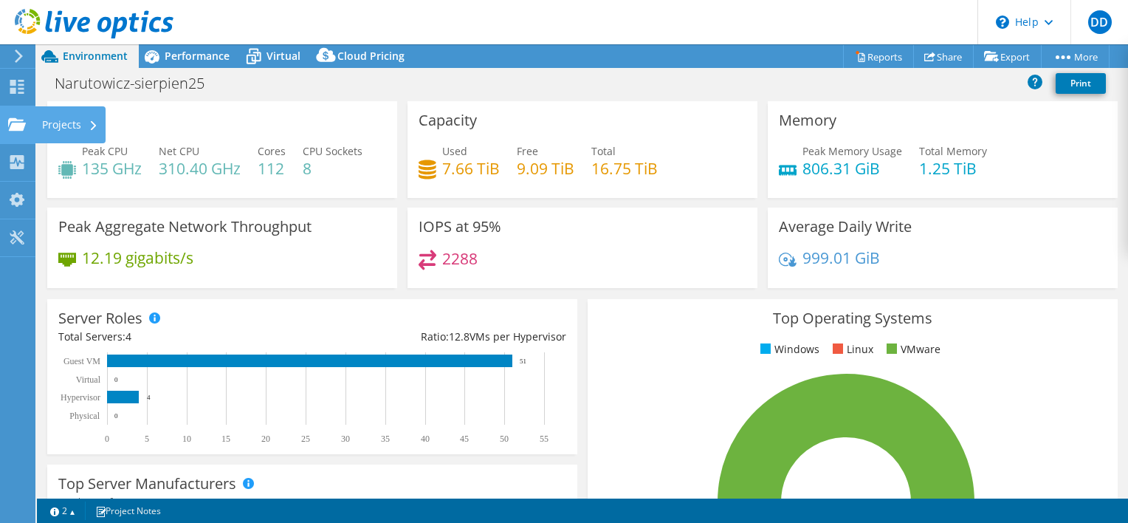
click at [63, 131] on div "Projects" at bounding box center [70, 124] width 71 height 37
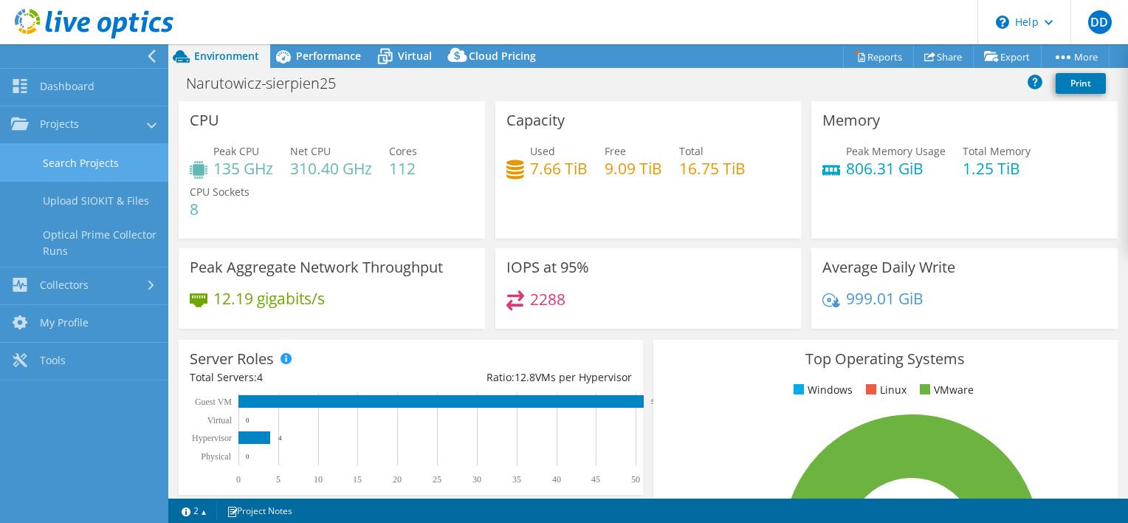
click at [111, 162] on link "Search Projects" at bounding box center [84, 163] width 168 height 38
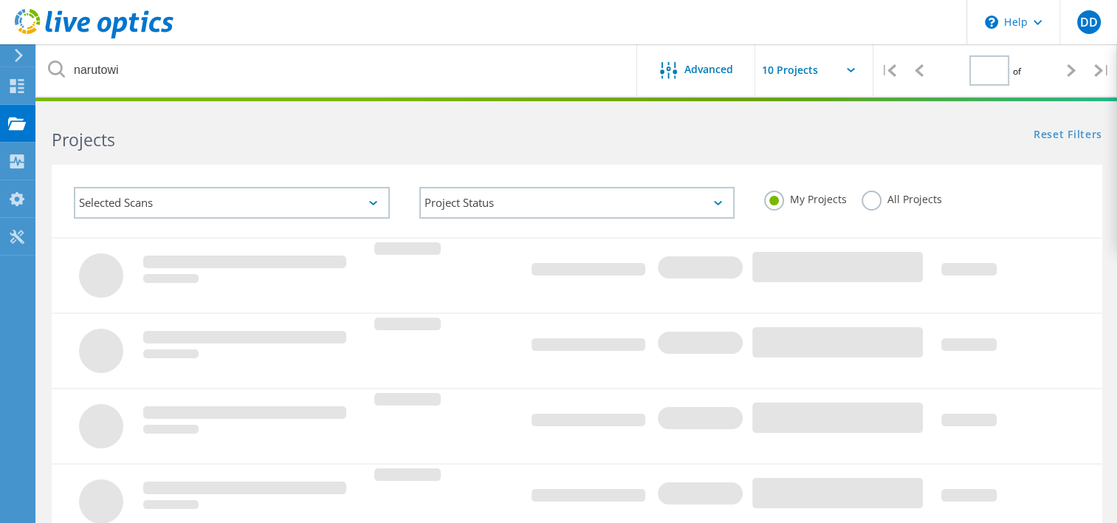
type input "1"
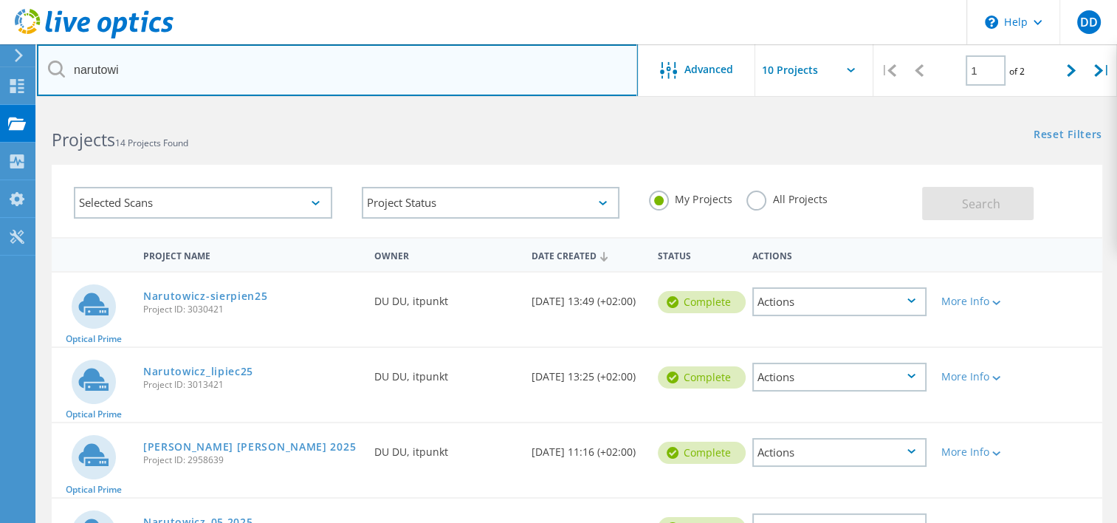
drag, startPoint x: 44, startPoint y: 66, endPoint x: 33, endPoint y: 64, distance: 11.3
type input "n"
type input "norst"
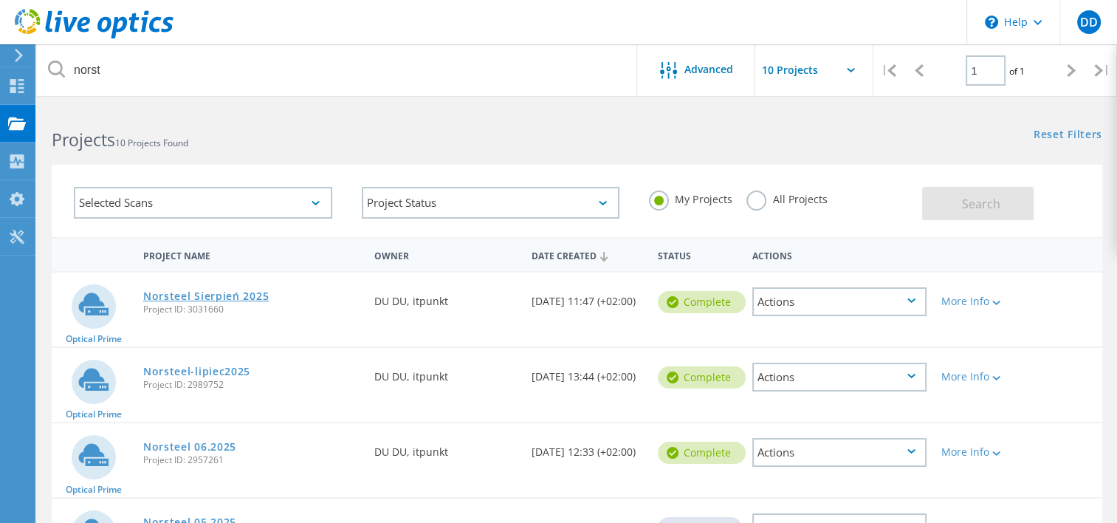
click at [166, 291] on link "Norsteel Sierpień 2025" at bounding box center [206, 296] width 126 height 10
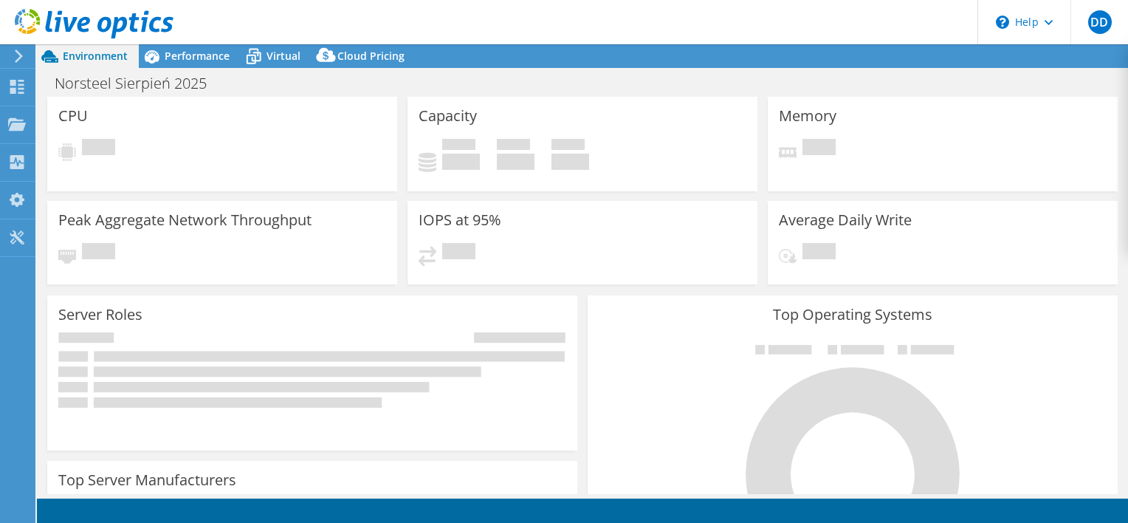
select select "USD"
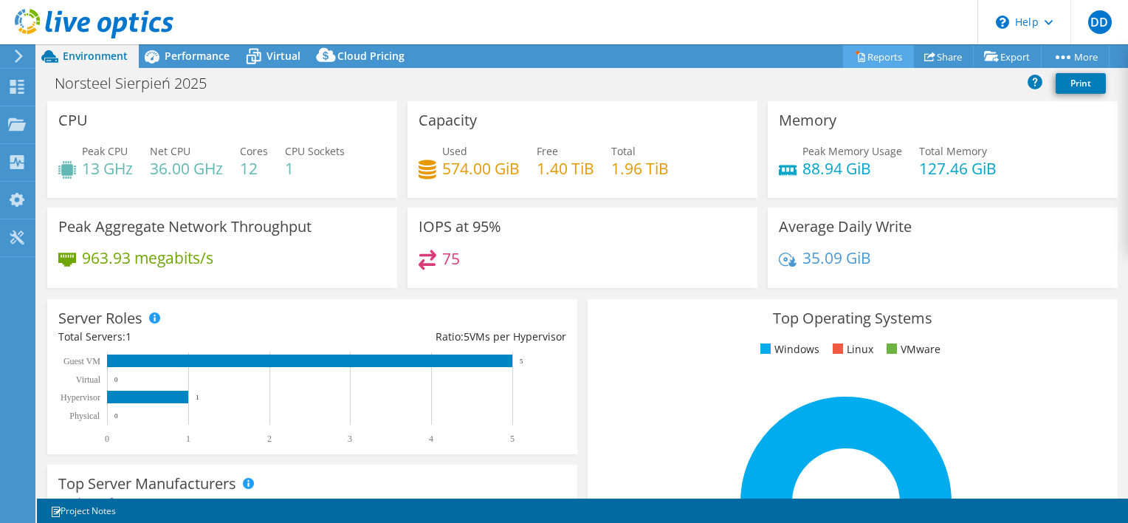
click at [865, 65] on link "Reports" at bounding box center [878, 56] width 71 height 23
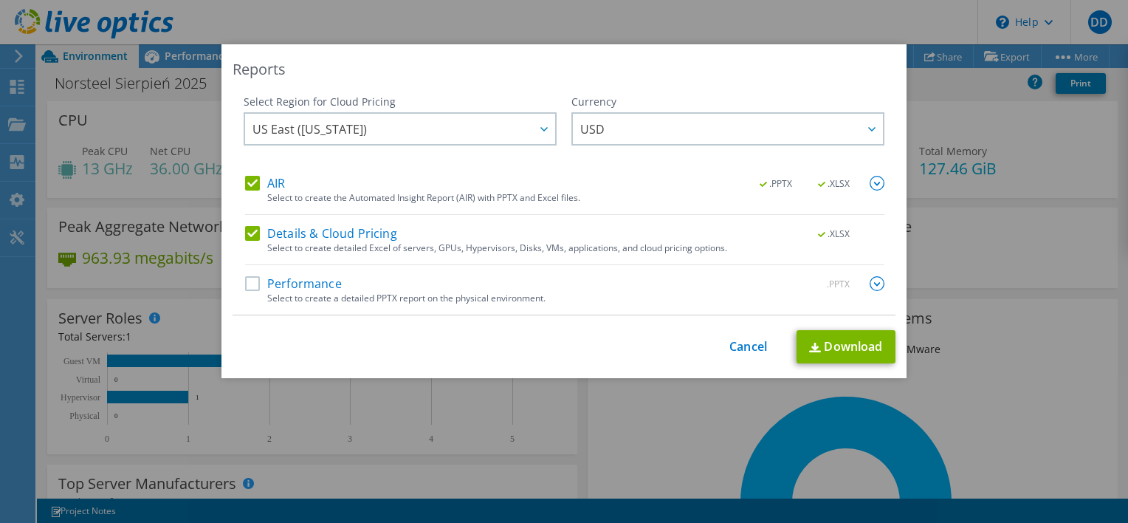
click at [251, 236] on label "Details & Cloud Pricing" at bounding box center [321, 233] width 152 height 15
click at [0, 0] on input "Details & Cloud Pricing" at bounding box center [0, 0] width 0 height 0
click at [251, 289] on label "Performance" at bounding box center [293, 283] width 97 height 15
click at [0, 0] on input "Performance" at bounding box center [0, 0] width 0 height 0
click at [875, 183] on img at bounding box center [877, 183] width 15 height 15
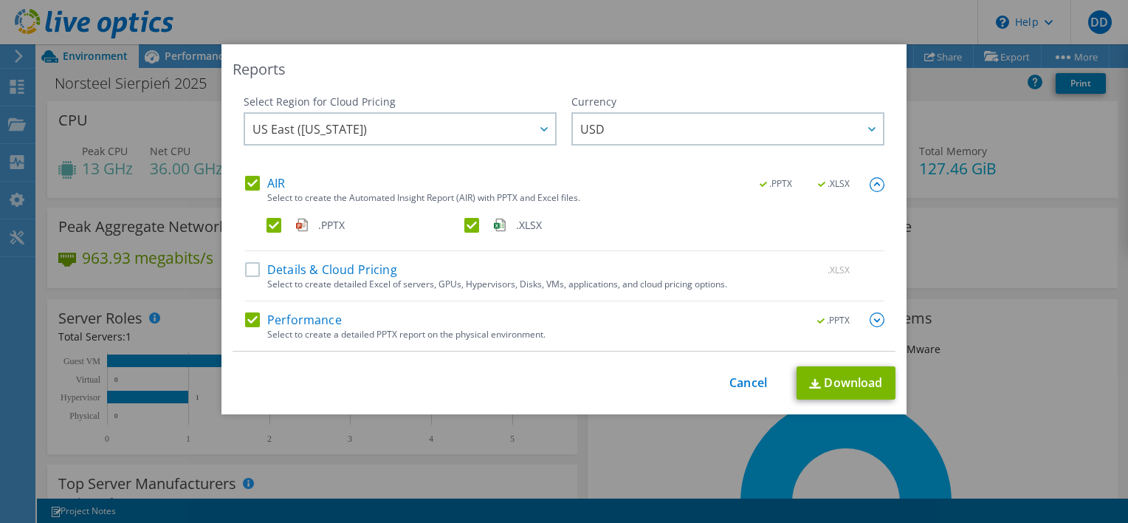
click at [464, 227] on label ".XLSX" at bounding box center [561, 225] width 195 height 15
click at [0, 0] on input ".XLSX" at bounding box center [0, 0] width 0 height 0
click at [824, 384] on link "Download" at bounding box center [846, 382] width 99 height 33
click at [732, 376] on link "Cancel" at bounding box center [748, 383] width 38 height 14
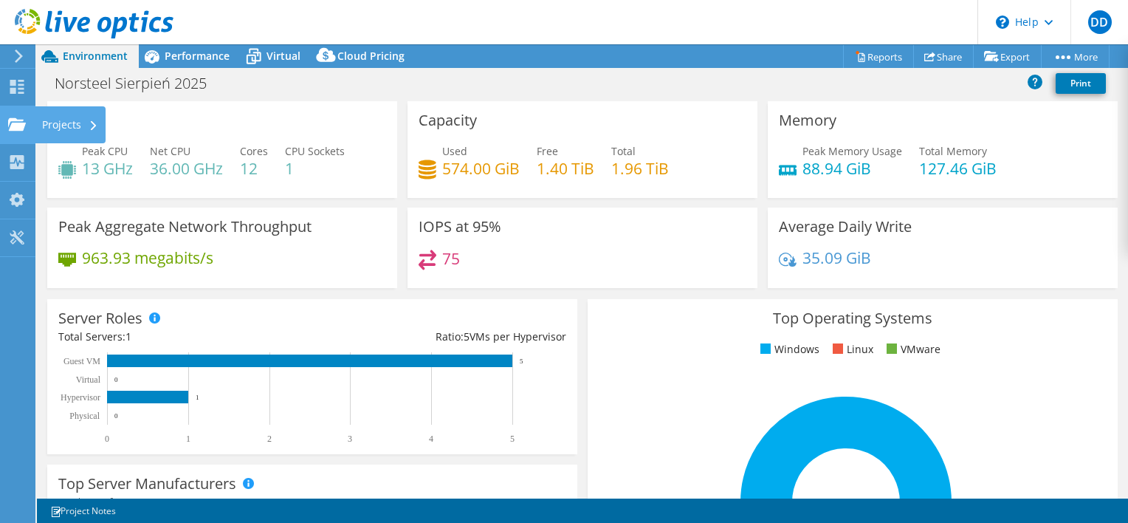
click at [65, 126] on div "Projects" at bounding box center [70, 124] width 71 height 37
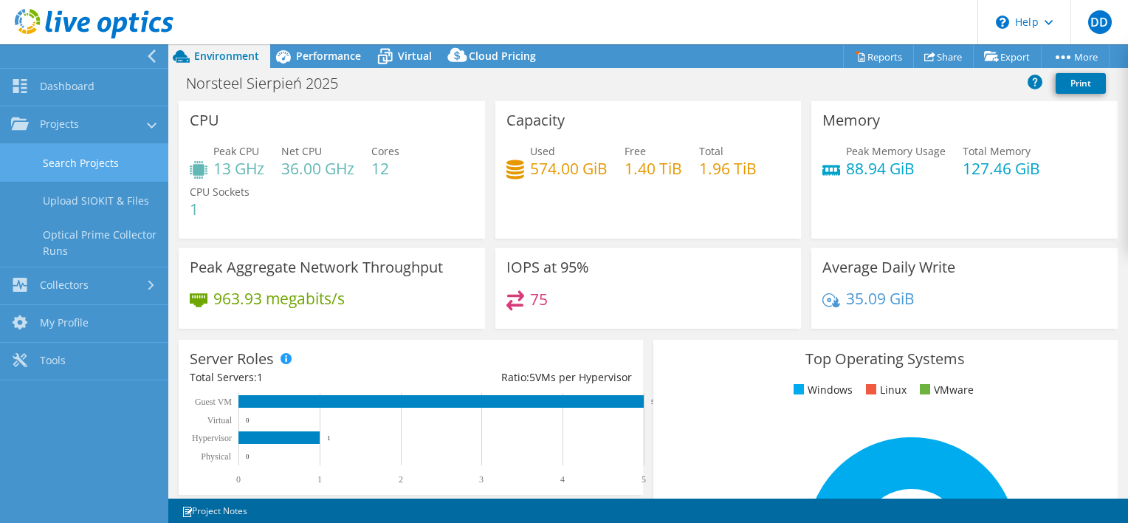
click at [103, 171] on link "Search Projects" at bounding box center [84, 163] width 168 height 38
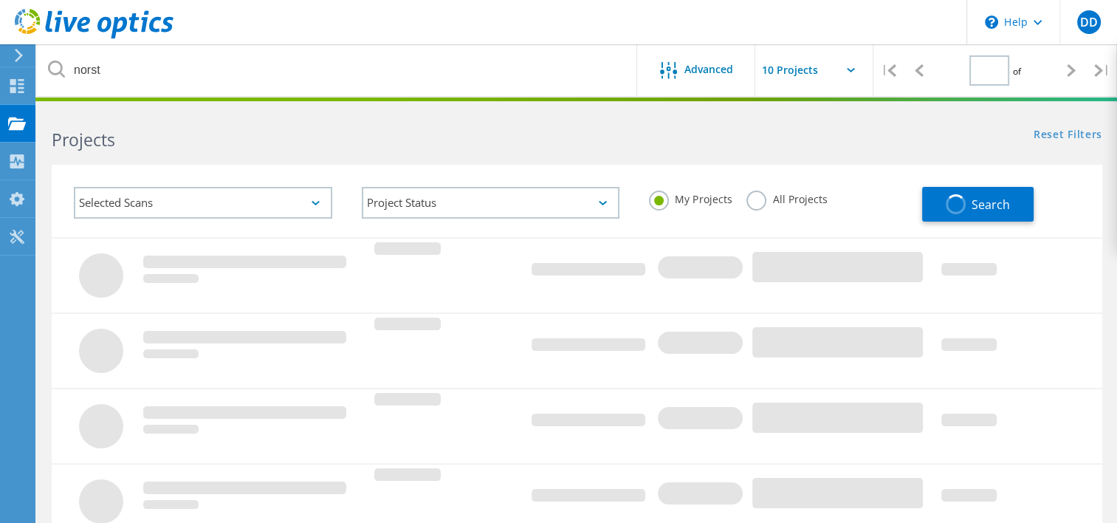
type input "1"
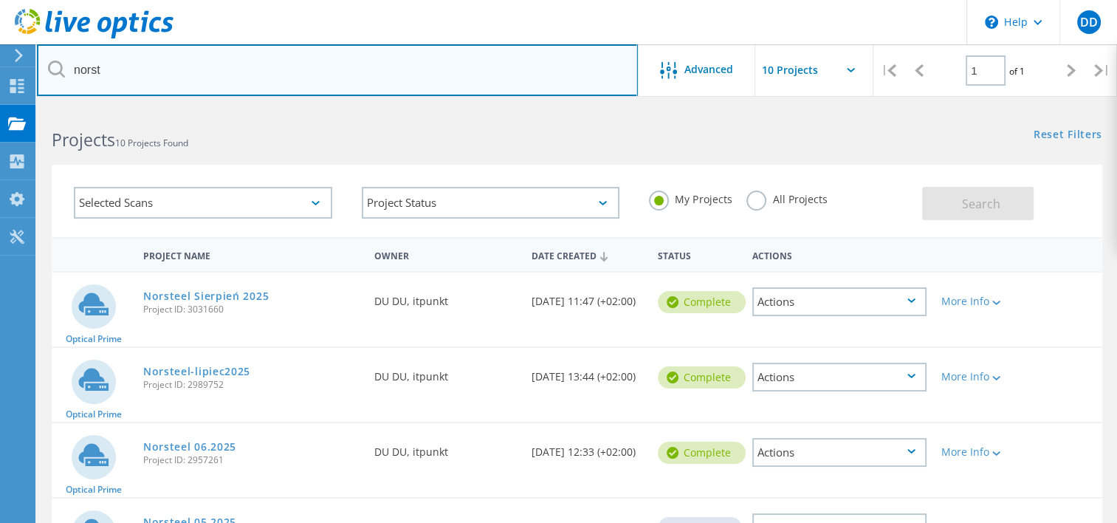
click at [145, 60] on input "norst" at bounding box center [337, 70] width 601 height 52
type input "n"
type input "sebastjan"
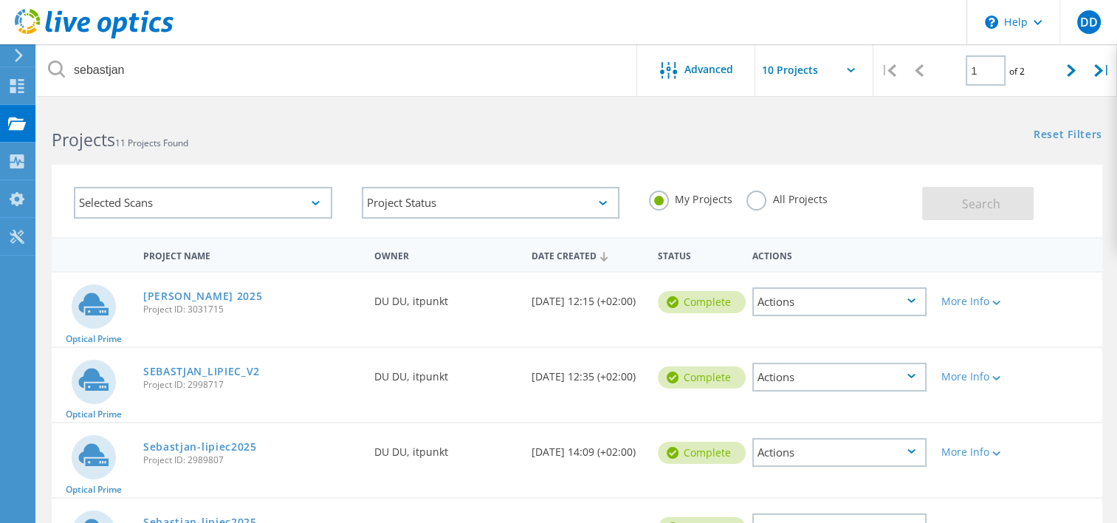
click at [236, 302] on div "[PERSON_NAME] 2025 Project ID: 3031715" at bounding box center [251, 300] width 231 height 56
click at [236, 295] on link "[PERSON_NAME] 2025" at bounding box center [203, 296] width 120 height 10
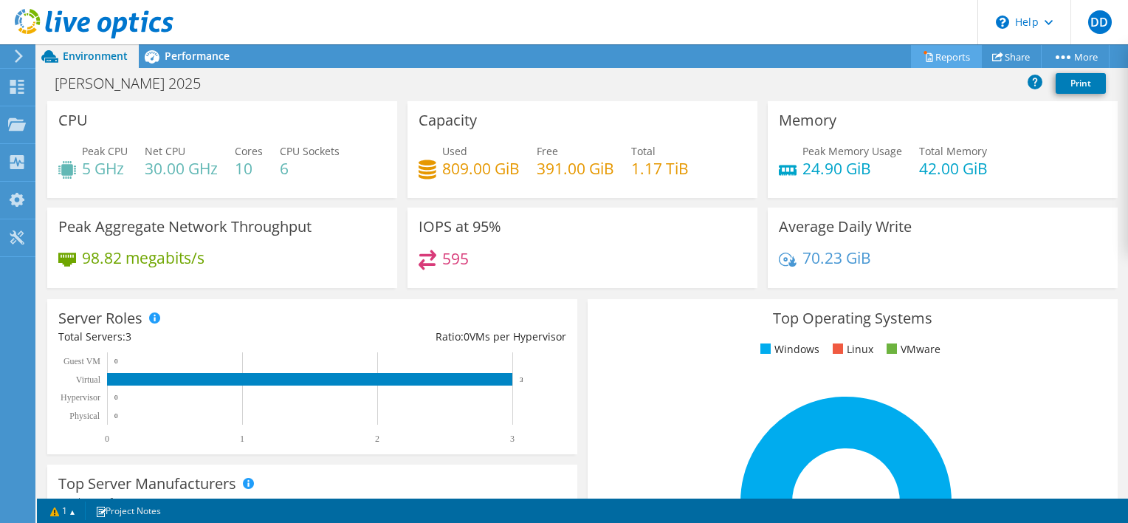
click at [923, 58] on icon at bounding box center [928, 56] width 11 height 11
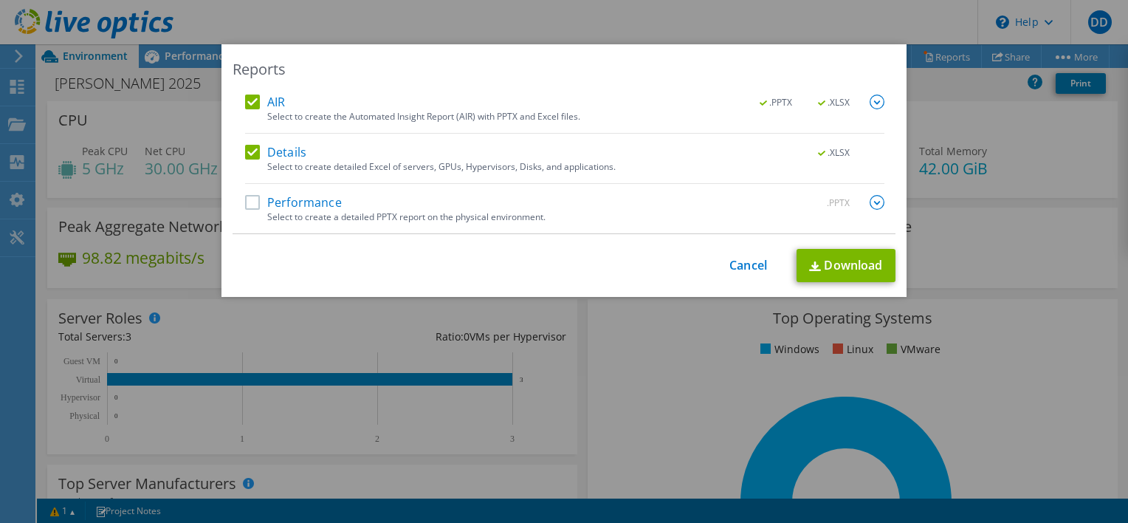
click at [249, 198] on label "Performance" at bounding box center [293, 202] width 97 height 15
click at [0, 0] on input "Performance" at bounding box center [0, 0] width 0 height 0
click at [251, 152] on label "Details" at bounding box center [275, 152] width 61 height 15
click at [0, 0] on input "Details" at bounding box center [0, 0] width 0 height 0
click at [866, 93] on div "Reports AIR .PPTX .XLSX Select to create the Automated Insight Report (AIR) wit…" at bounding box center [563, 170] width 685 height 252
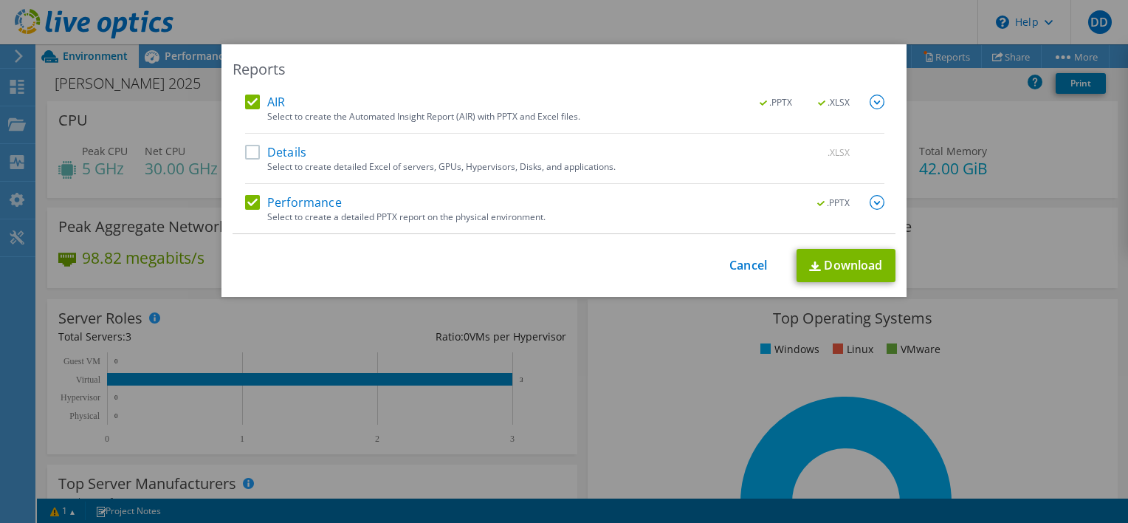
click at [870, 98] on img at bounding box center [877, 102] width 15 height 15
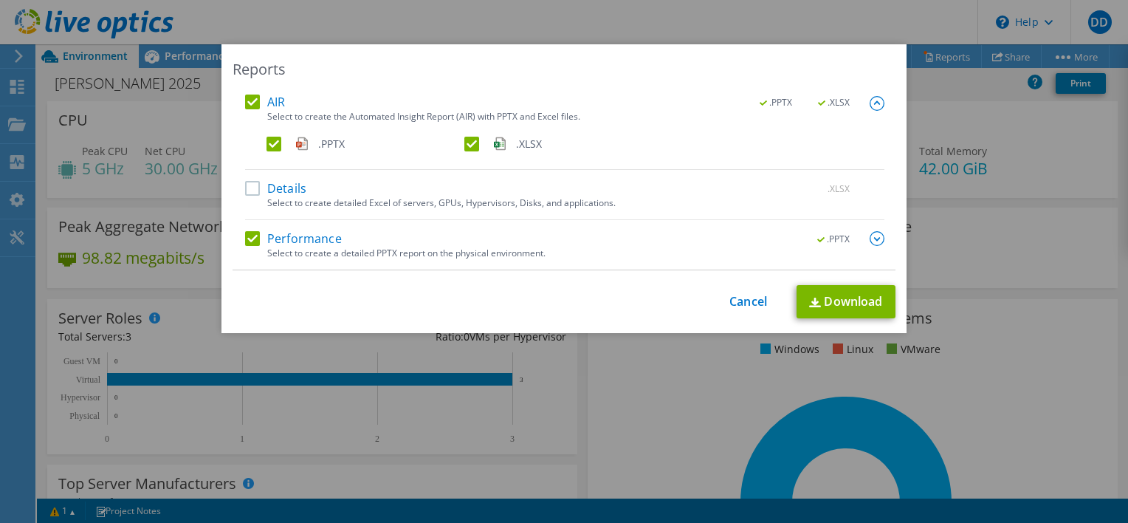
click at [464, 137] on label ".XLSX" at bounding box center [561, 144] width 195 height 15
click at [0, 0] on input ".XLSX" at bounding box center [0, 0] width 0 height 0
click at [827, 301] on link "Download" at bounding box center [846, 301] width 99 height 33
click at [749, 304] on link "Cancel" at bounding box center [748, 302] width 38 height 14
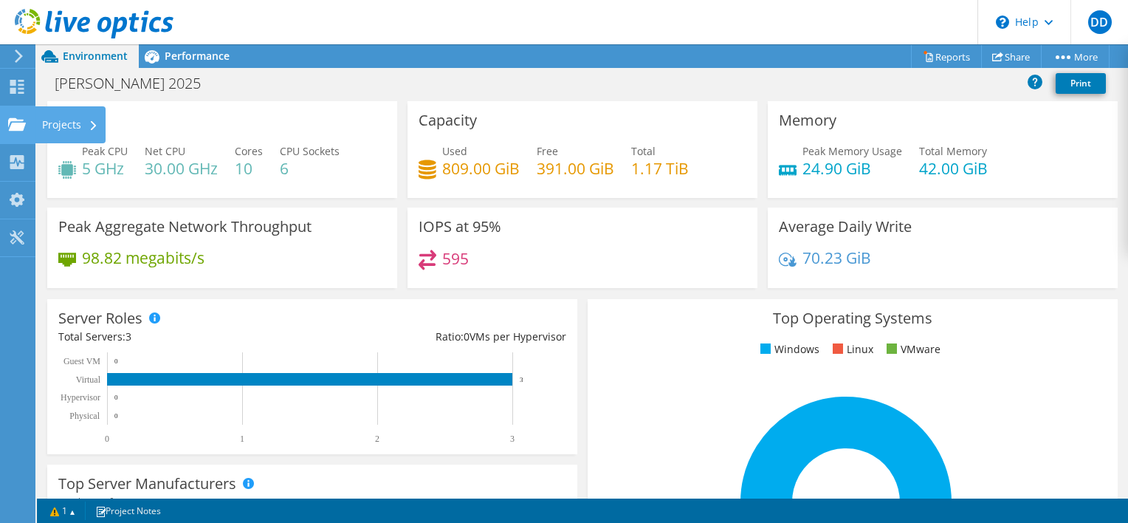
click at [59, 126] on div "Projects" at bounding box center [70, 124] width 71 height 37
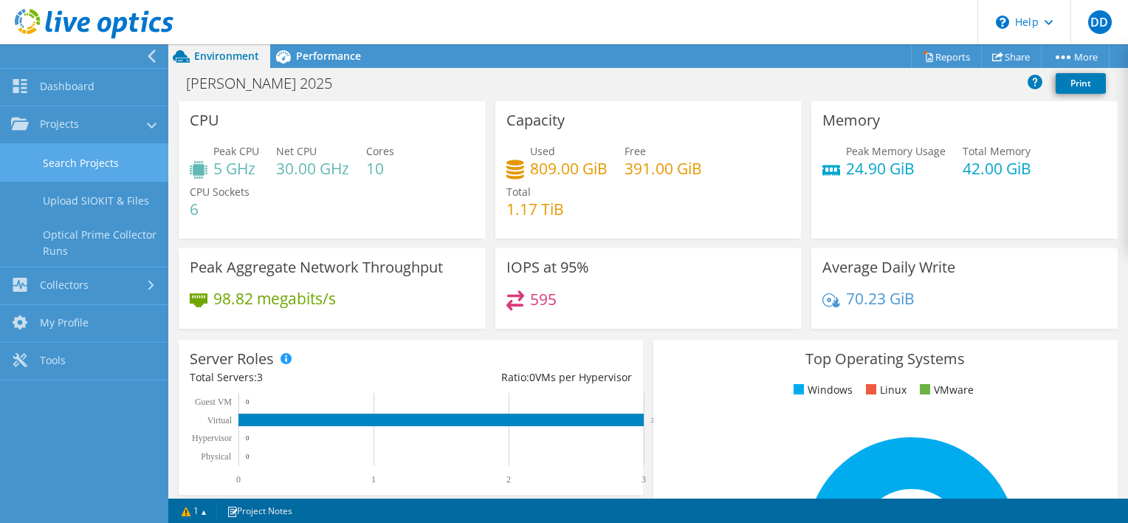
click at [74, 157] on link "Search Projects" at bounding box center [84, 163] width 168 height 38
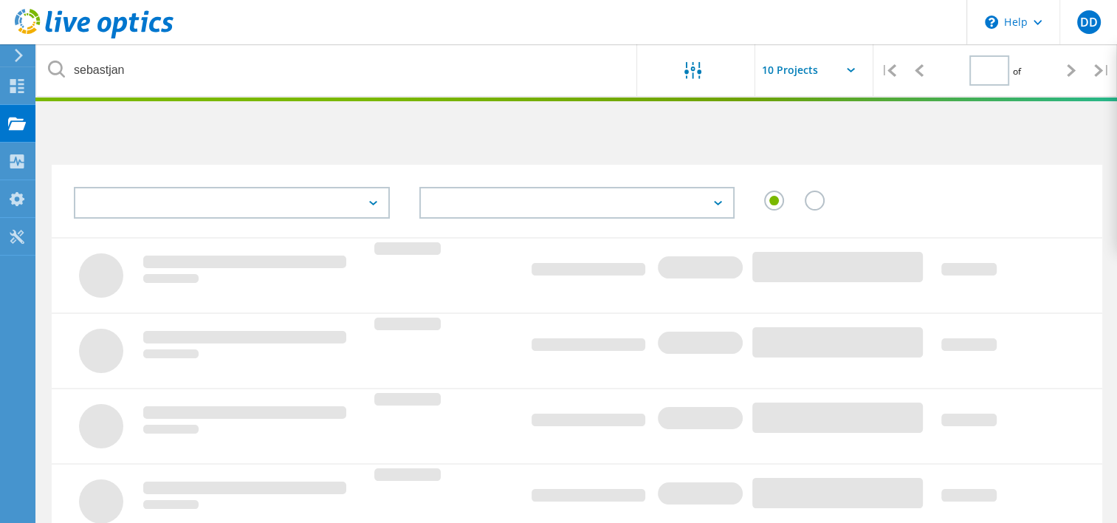
type input "1"
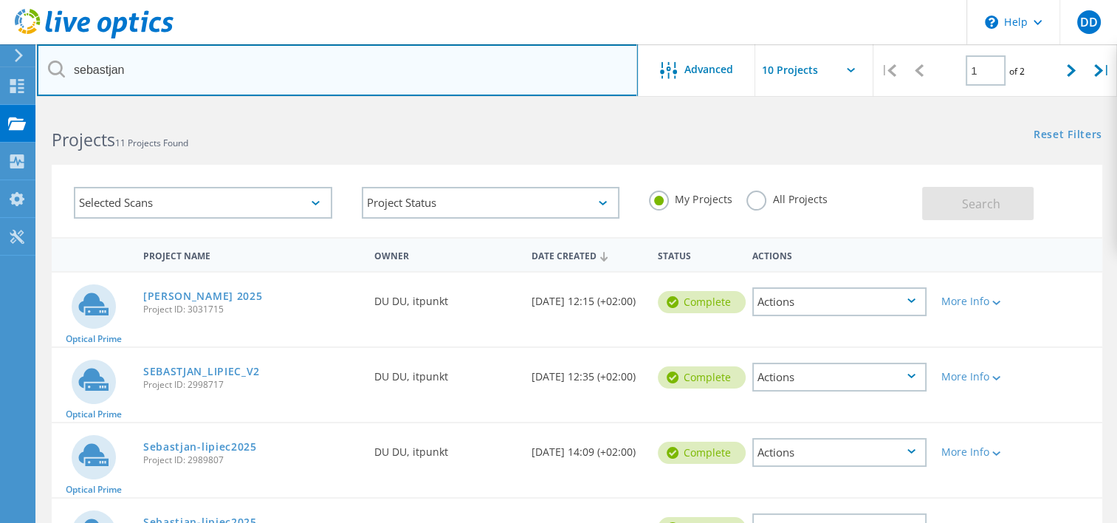
drag, startPoint x: 168, startPoint y: 68, endPoint x: 0, endPoint y: 54, distance: 168.9
type input "s"
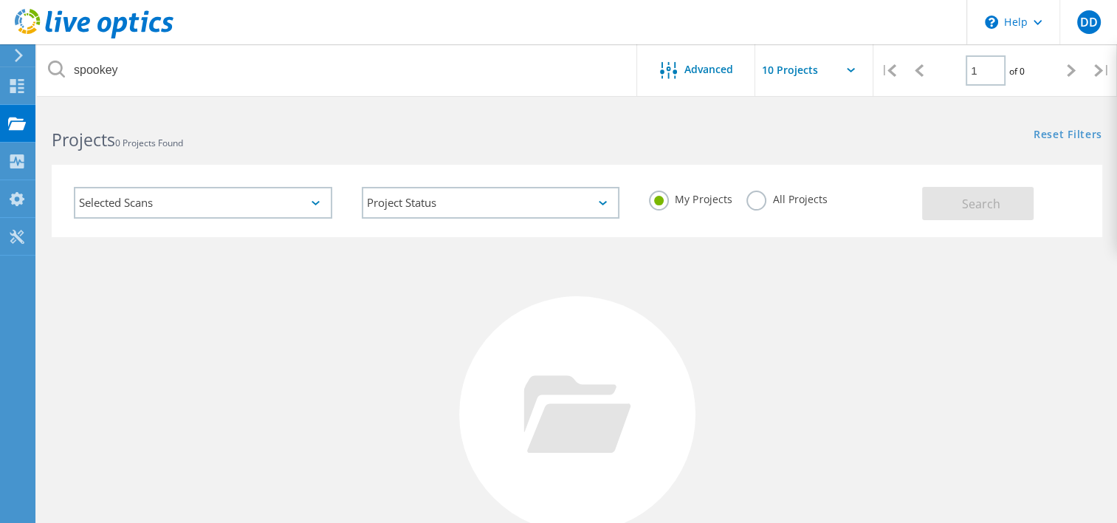
click at [323, 337] on div "No Projects Found Try refining your search." at bounding box center [577, 428] width 1051 height 382
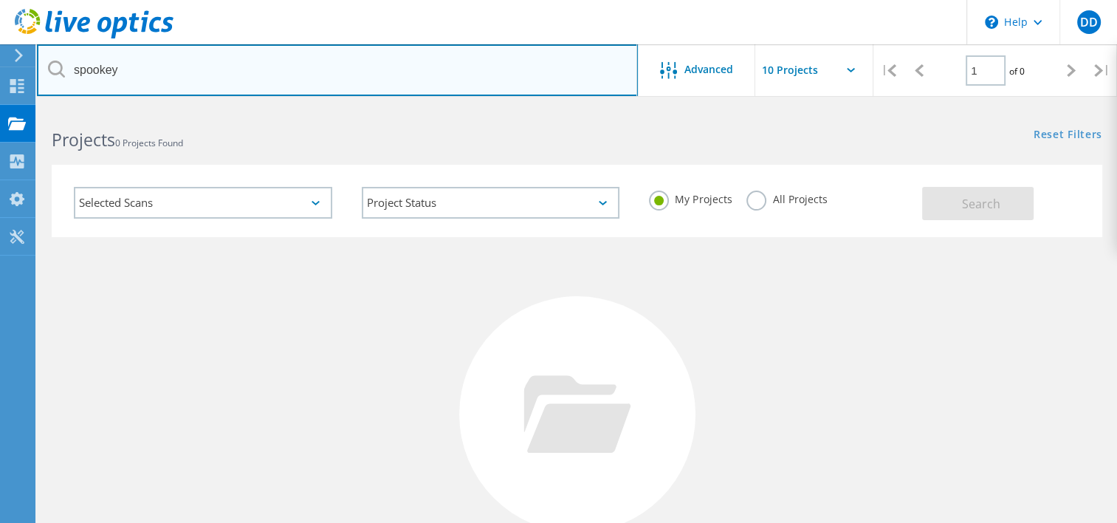
click at [153, 78] on input "spookey" at bounding box center [337, 70] width 601 height 52
type input "spo"
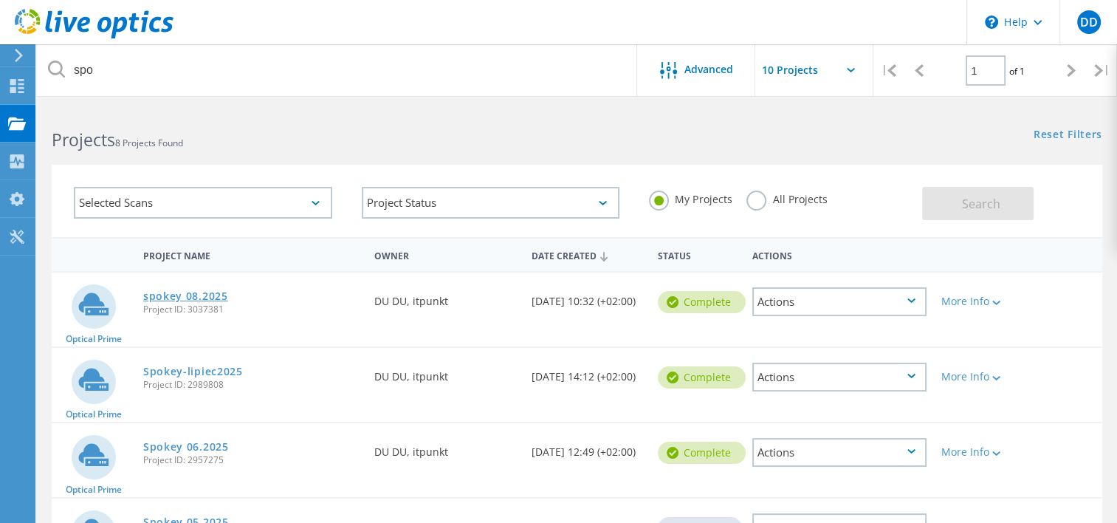
click at [191, 298] on link "spokey 08.2025" at bounding box center [185, 296] width 85 height 10
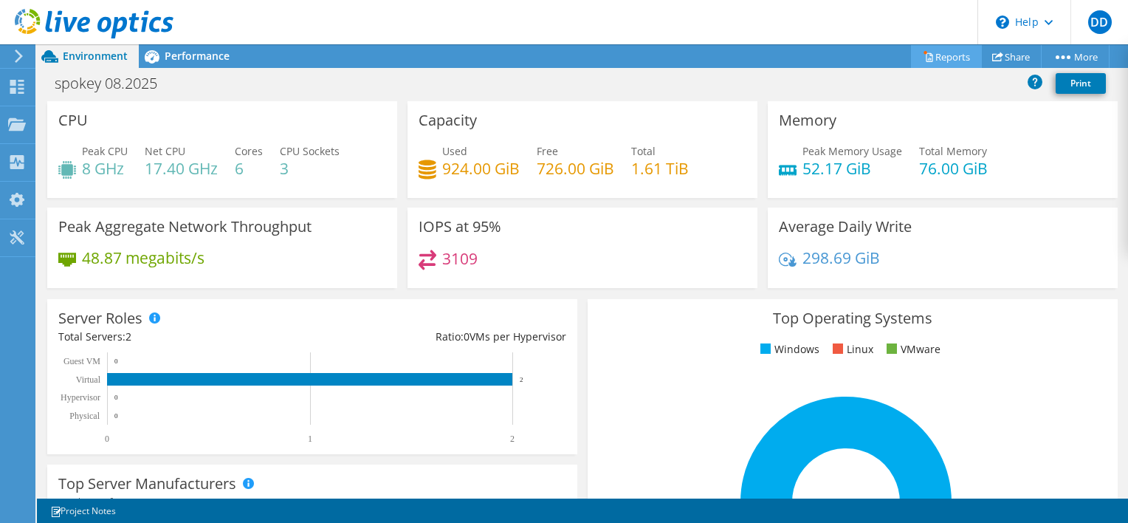
click at [935, 59] on link "Reports" at bounding box center [946, 56] width 71 height 23
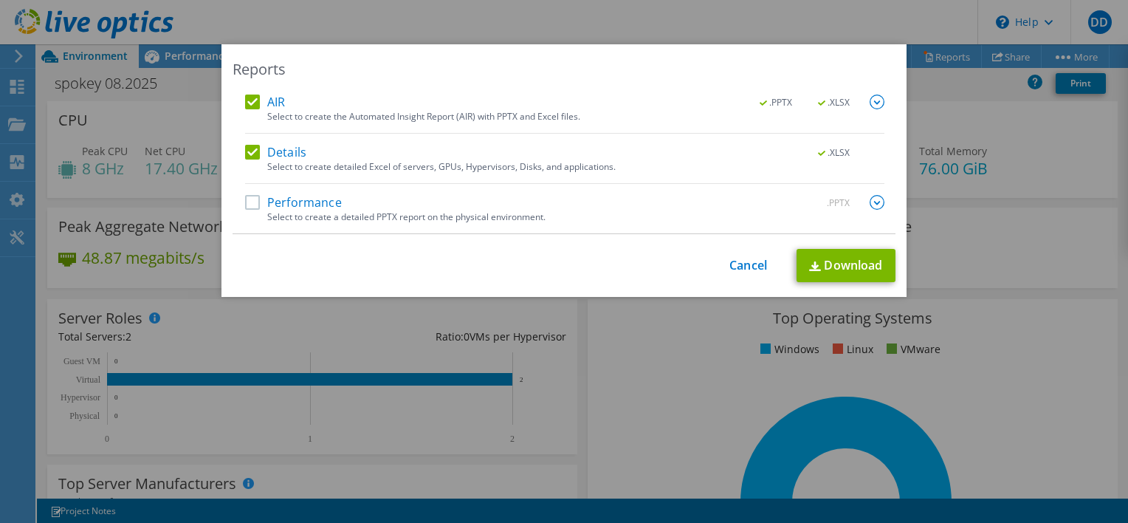
click at [254, 205] on label "Performance" at bounding box center [293, 202] width 97 height 15
click at [0, 0] on input "Performance" at bounding box center [0, 0] width 0 height 0
click at [250, 157] on label "Details" at bounding box center [275, 152] width 61 height 15
click at [0, 0] on input "Details" at bounding box center [0, 0] width 0 height 0
click at [874, 101] on div "AIR .PPTX .XLSX Select to create the Automated Insight Report (AIR) with PPTX a…" at bounding box center [564, 165] width 663 height 140
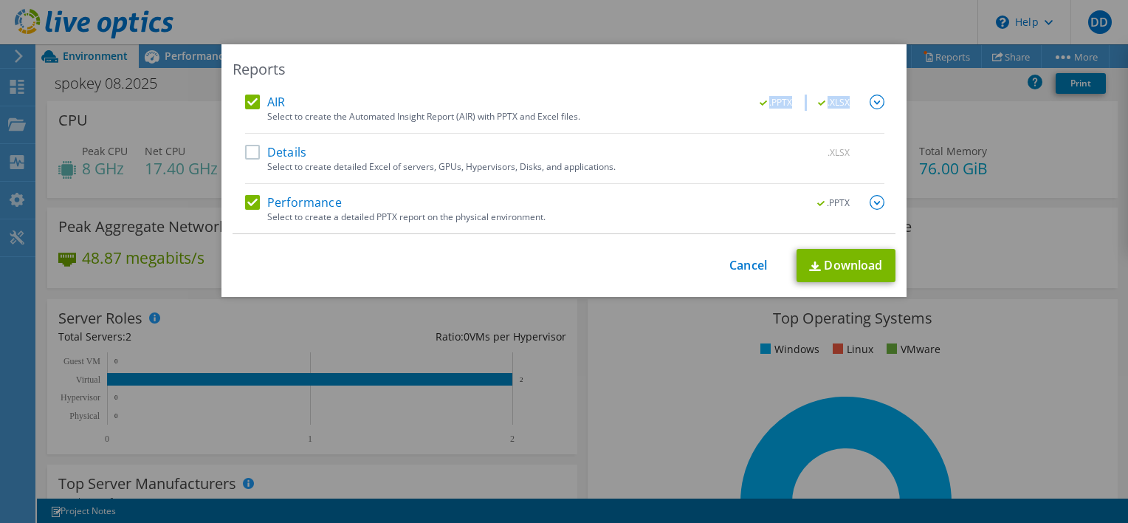
click at [873, 101] on img at bounding box center [877, 102] width 15 height 15
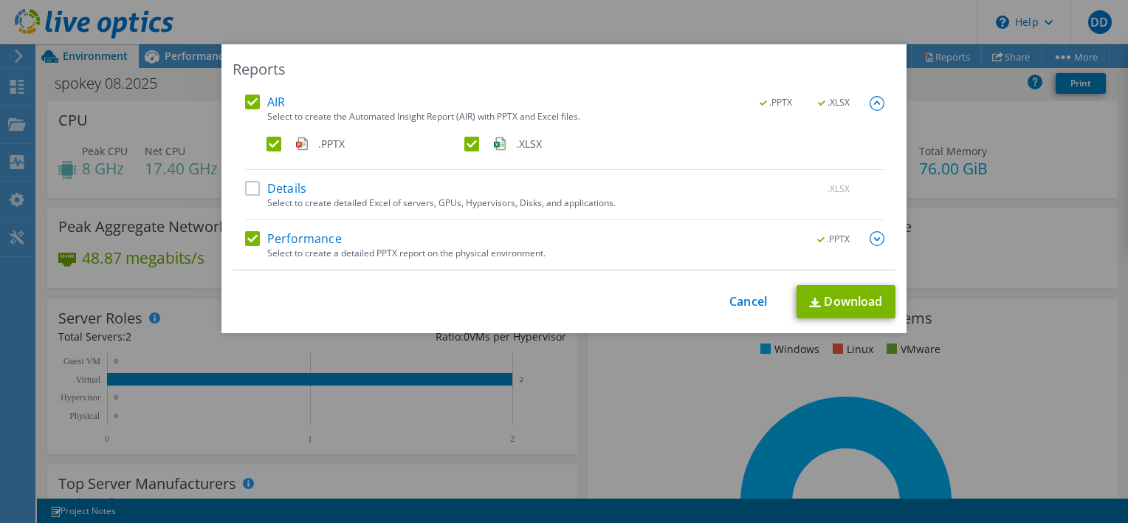
click at [466, 141] on label ".XLSX" at bounding box center [561, 144] width 195 height 15
click at [0, 0] on input ".XLSX" at bounding box center [0, 0] width 0 height 0
click at [824, 306] on link "Download" at bounding box center [846, 301] width 99 height 33
click at [738, 308] on link "Cancel" at bounding box center [748, 302] width 38 height 14
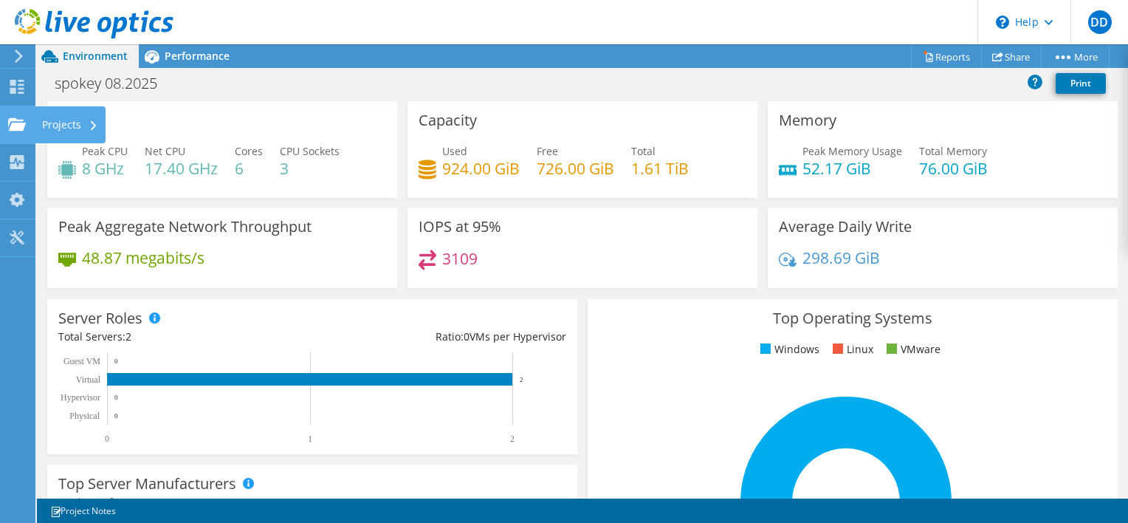
click at [67, 122] on div "Projects" at bounding box center [70, 124] width 71 height 37
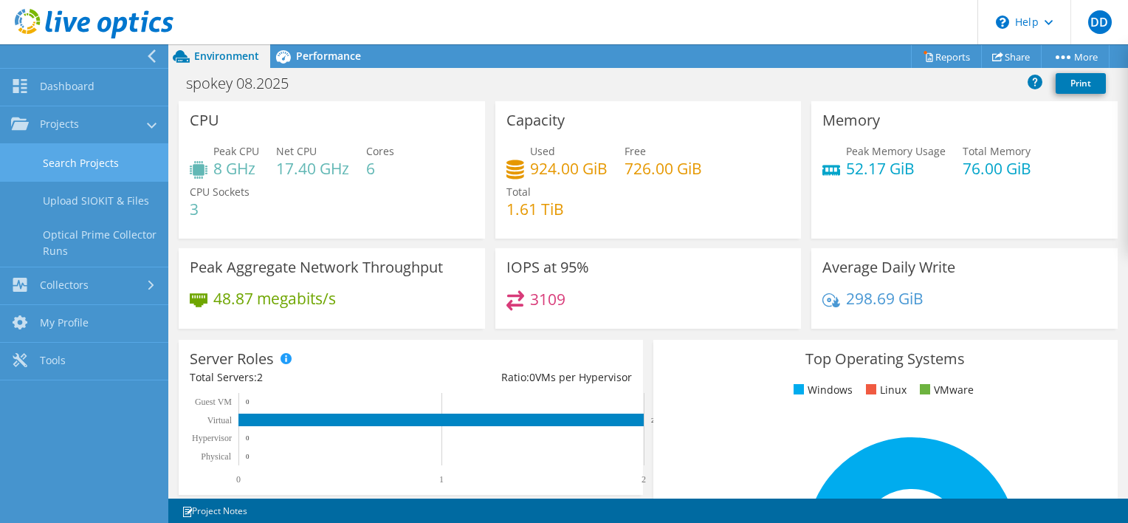
click at [104, 155] on link "Search Projects" at bounding box center [84, 163] width 168 height 38
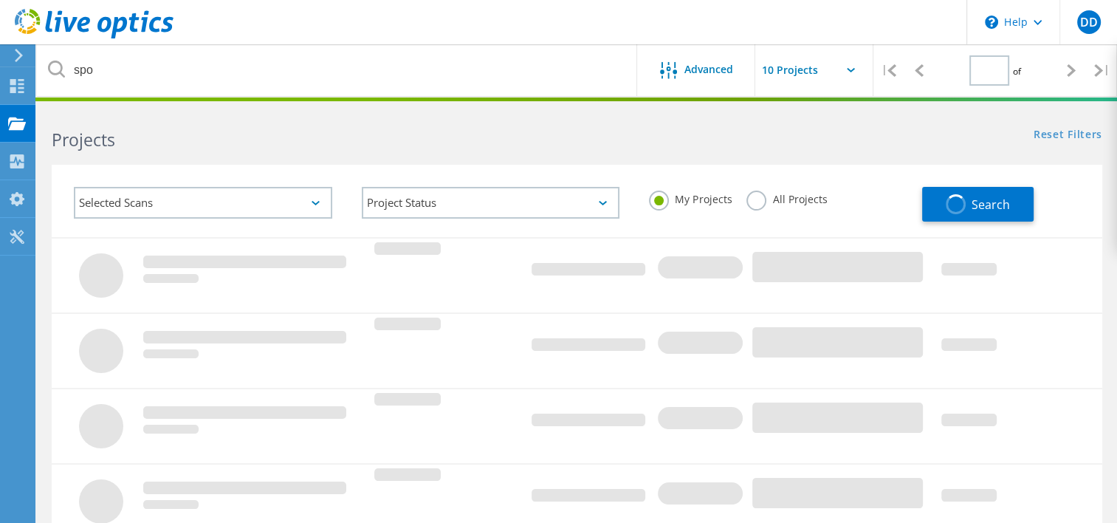
type input "1"
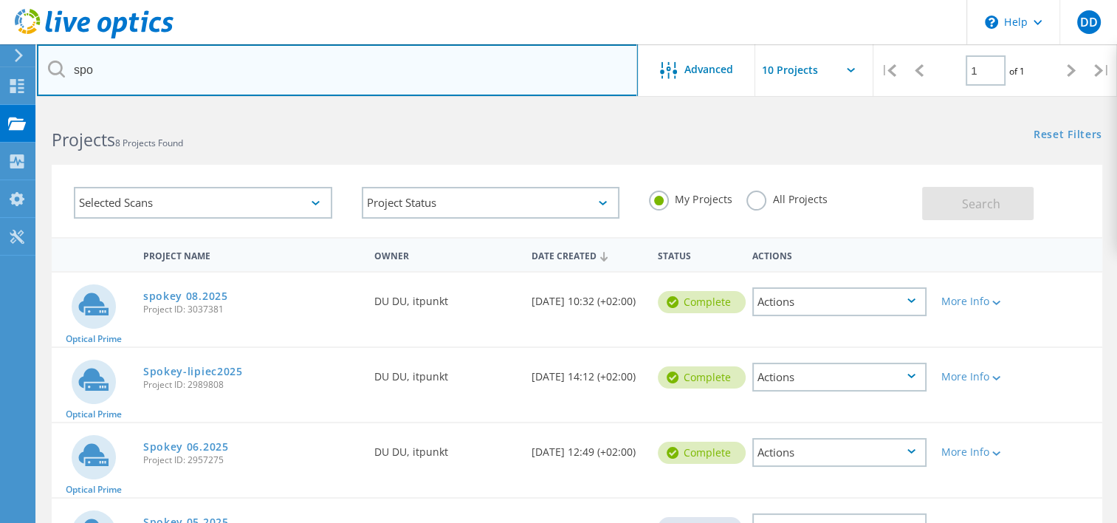
click at [134, 69] on input "spo" at bounding box center [337, 70] width 601 height 52
type input "s"
type input "tiptopol"
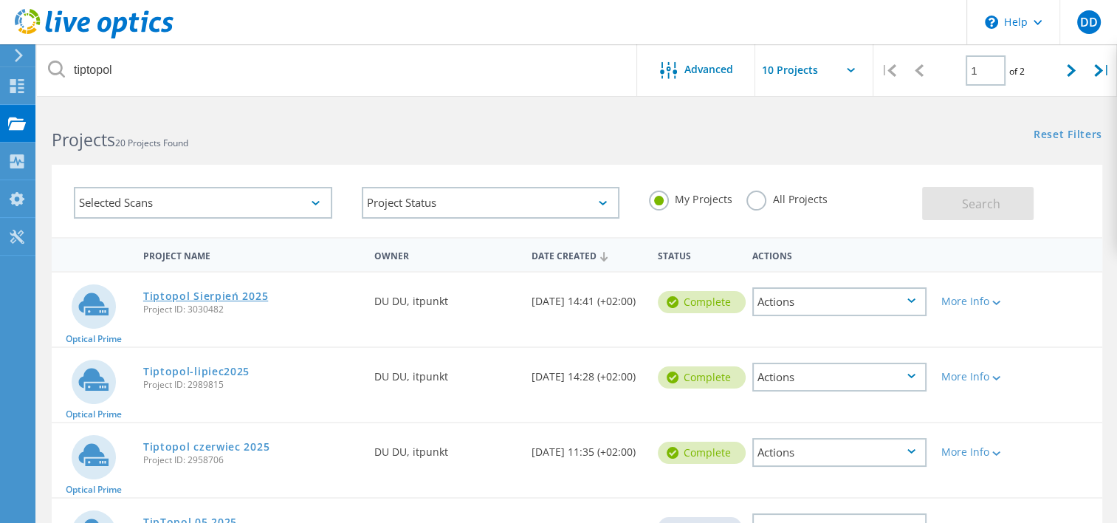
click at [245, 291] on link "Tiptopol Sierpień 2025" at bounding box center [205, 296] width 125 height 10
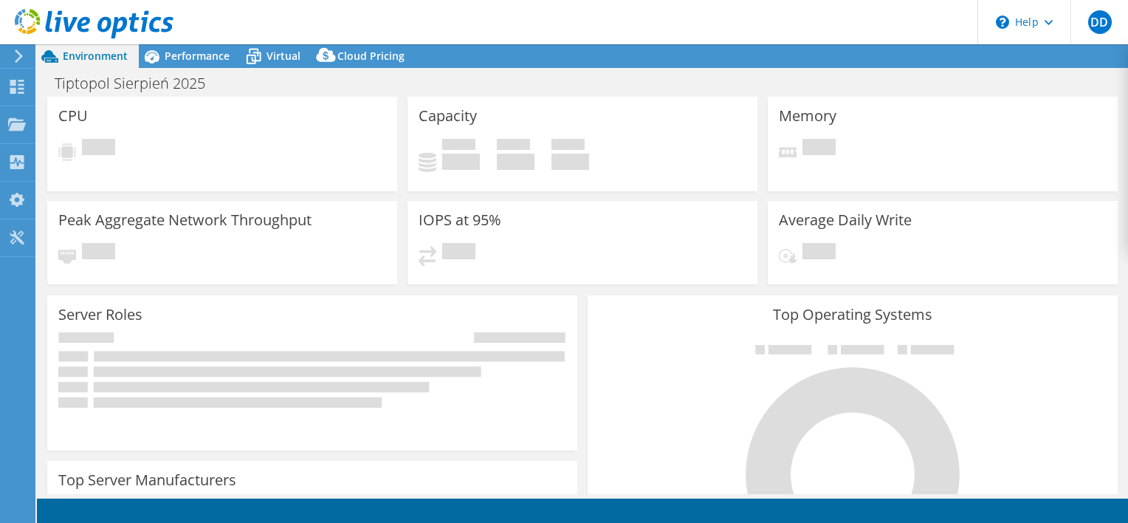
select select "USD"
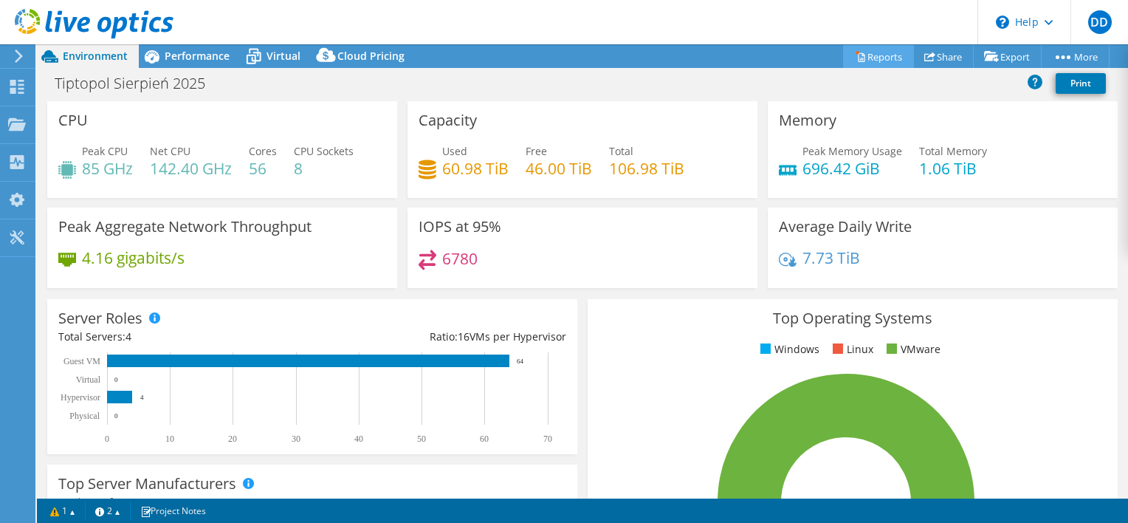
click at [888, 56] on link "Reports" at bounding box center [878, 56] width 71 height 23
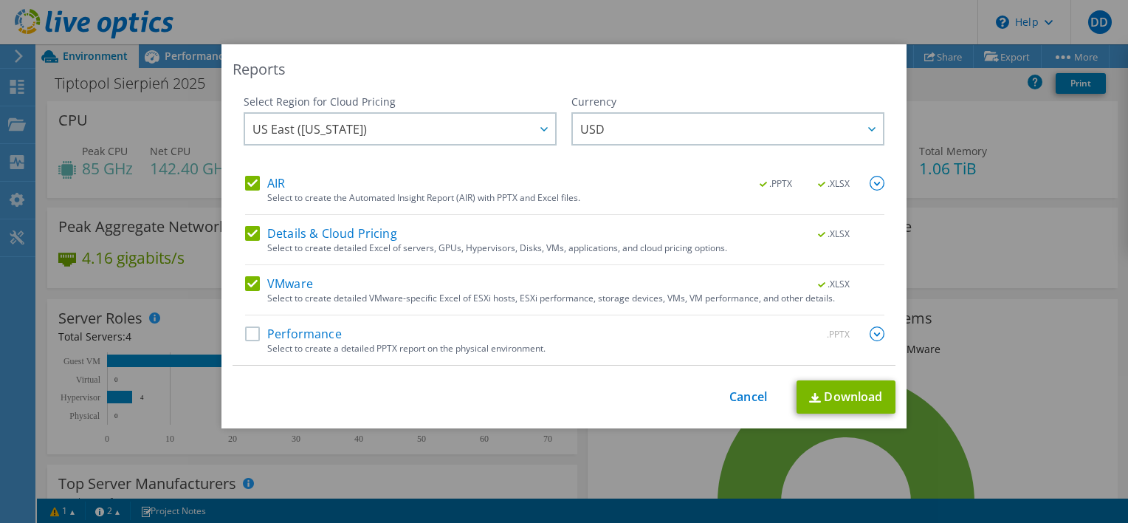
click at [246, 335] on label "Performance" at bounding box center [293, 333] width 97 height 15
click at [0, 0] on input "Performance" at bounding box center [0, 0] width 0 height 0
click at [250, 285] on label "VMware" at bounding box center [279, 283] width 68 height 15
click at [0, 0] on input "VMware" at bounding box center [0, 0] width 0 height 0
click at [250, 231] on label "Details & Cloud Pricing" at bounding box center [321, 233] width 152 height 15
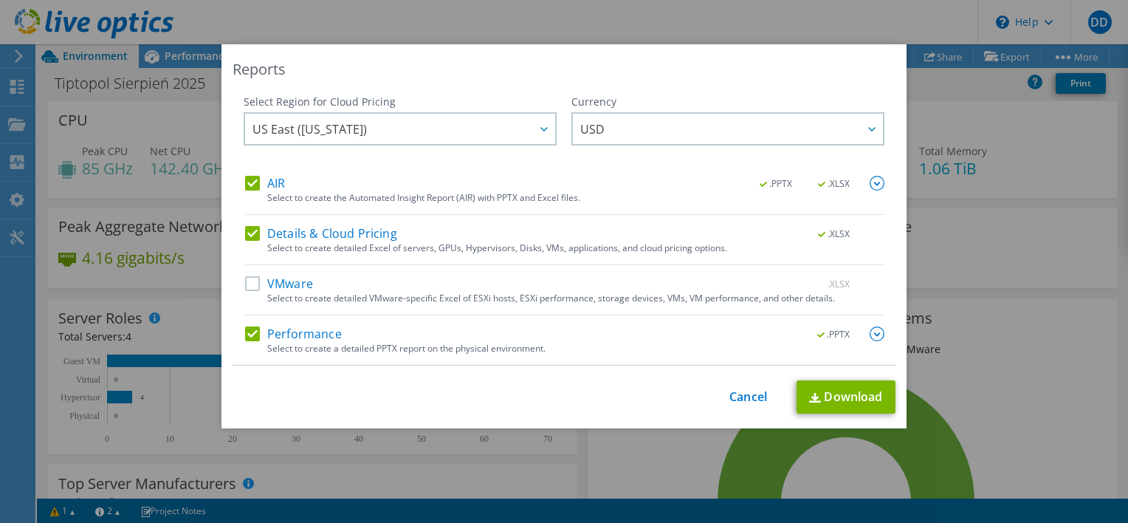
click at [0, 0] on input "Details & Cloud Pricing" at bounding box center [0, 0] width 0 height 0
click at [863, 182] on div ".PPTX .XLSX" at bounding box center [813, 184] width 142 height 16
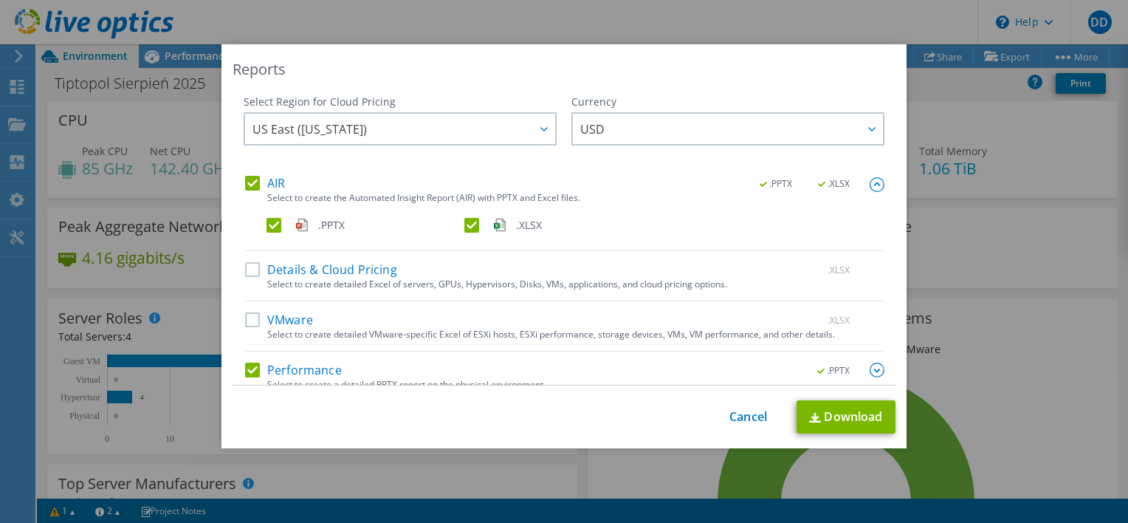
click at [464, 228] on label ".XLSX" at bounding box center [561, 225] width 195 height 15
click at [0, 0] on input ".XLSX" at bounding box center [0, 0] width 0 height 0
click at [847, 418] on link "Download" at bounding box center [846, 416] width 99 height 33
click at [738, 395] on div "Reports Select Region for Cloud Pricing Asia Pacific ([GEOGRAPHIC_DATA]) [GEOGR…" at bounding box center [563, 246] width 685 height 404
click at [738, 427] on div "This process may take a while, please wait... Cancel Download" at bounding box center [564, 416] width 663 height 33
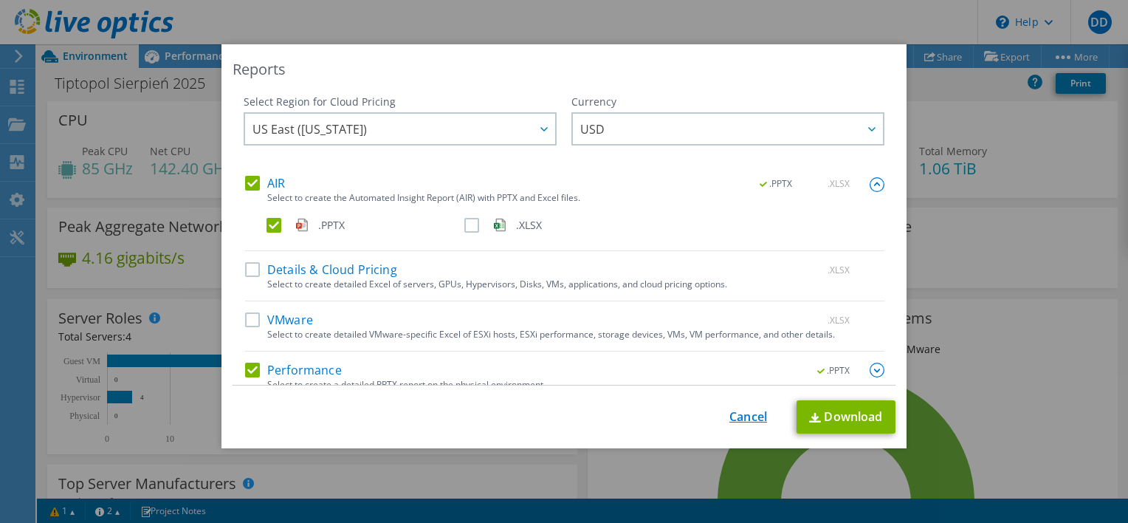
click at [736, 423] on link "Cancel" at bounding box center [748, 417] width 38 height 14
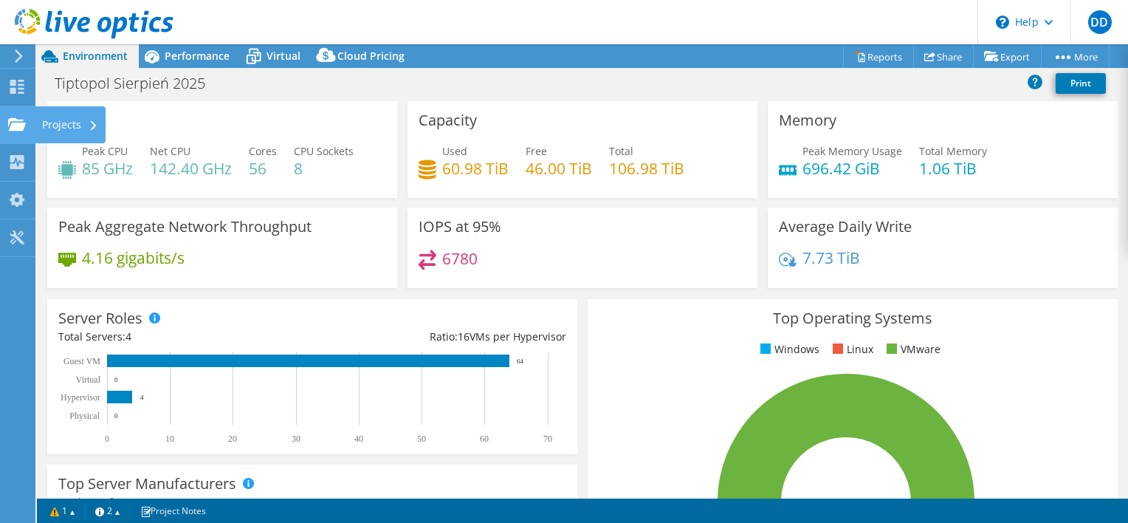
click at [57, 130] on div "Projects" at bounding box center [70, 124] width 71 height 37
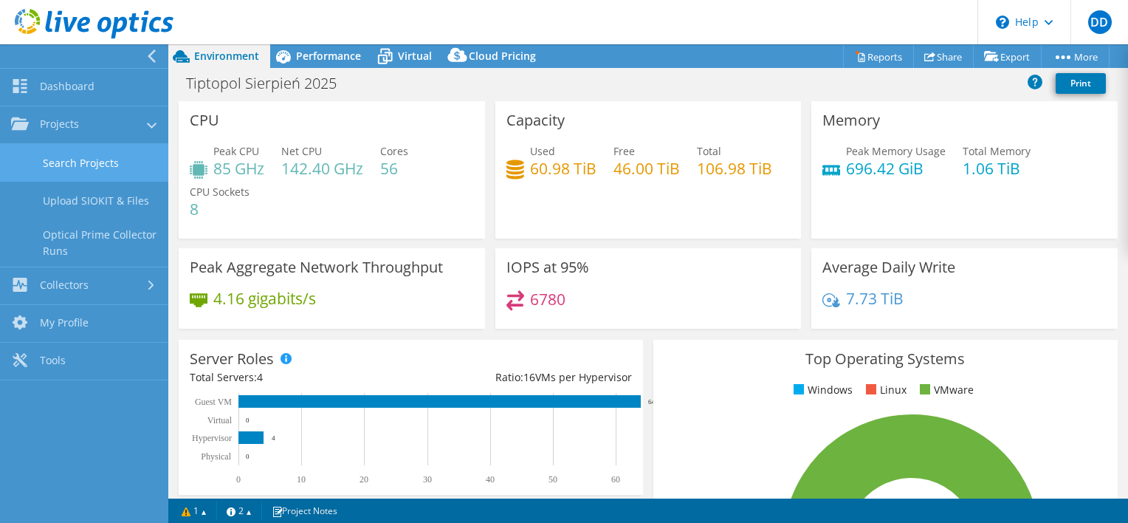
click at [111, 155] on link "Search Projects" at bounding box center [84, 163] width 168 height 38
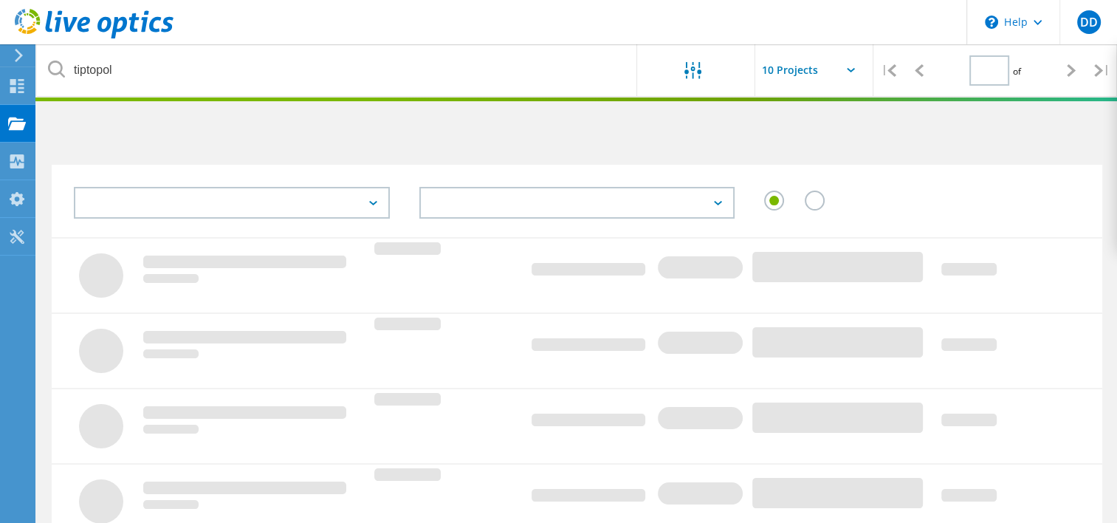
type input "1"
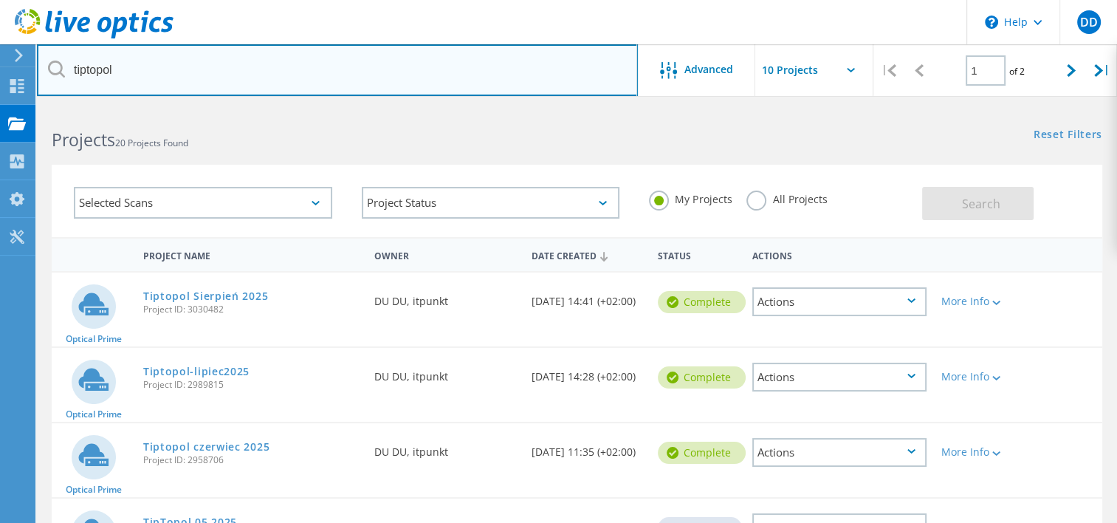
drag, startPoint x: 175, startPoint y: 81, endPoint x: -50, endPoint y: 41, distance: 228.7
type input "wentech"
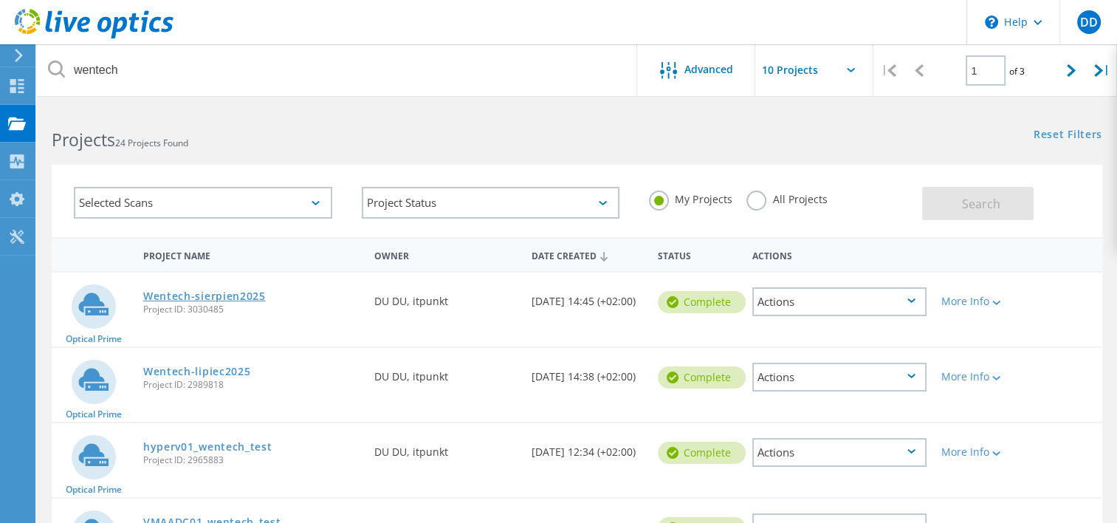
click at [211, 297] on link "Wentech-sierpien2025" at bounding box center [204, 296] width 123 height 10
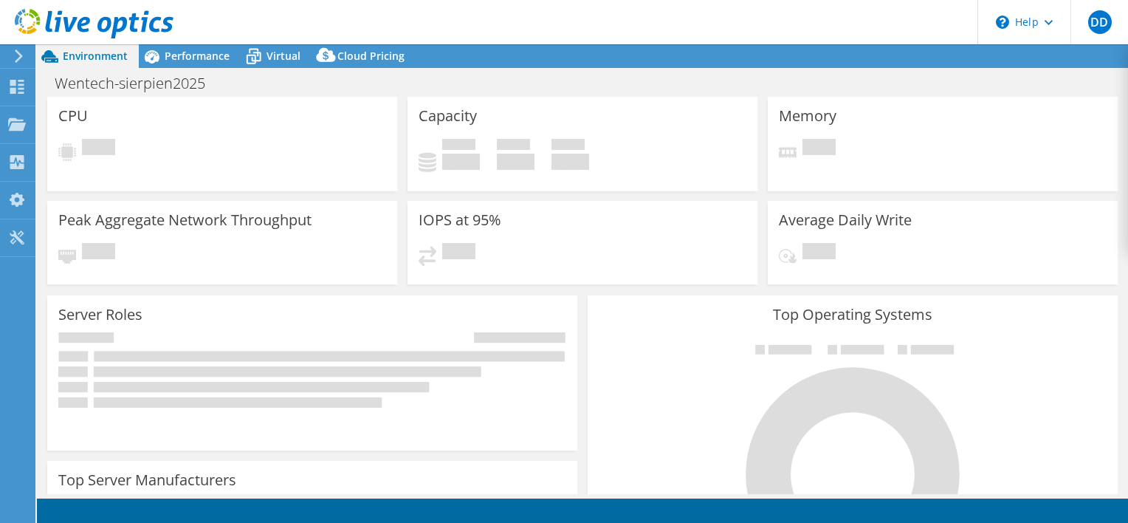
select select "USD"
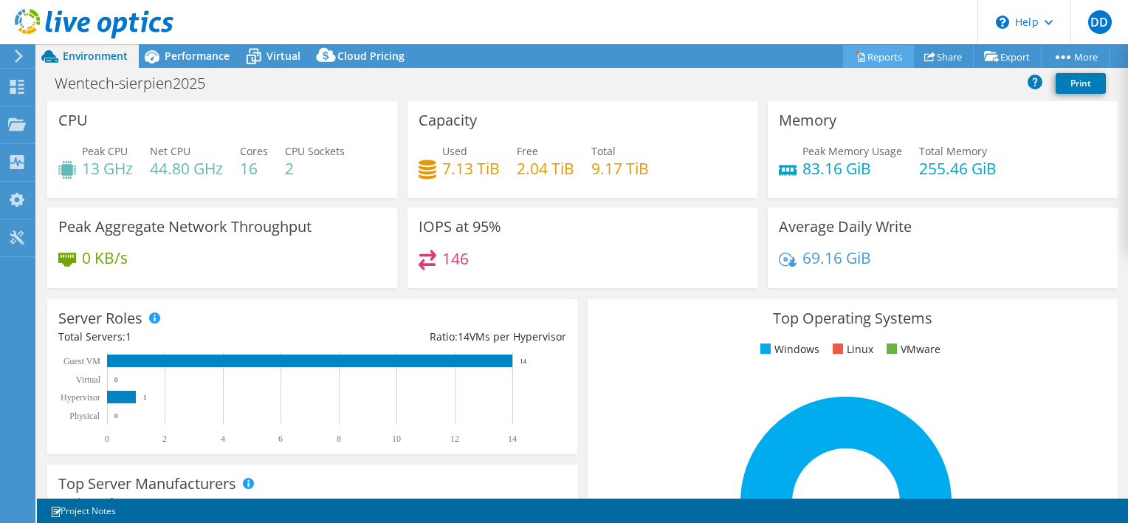
click at [883, 55] on link "Reports" at bounding box center [878, 56] width 71 height 23
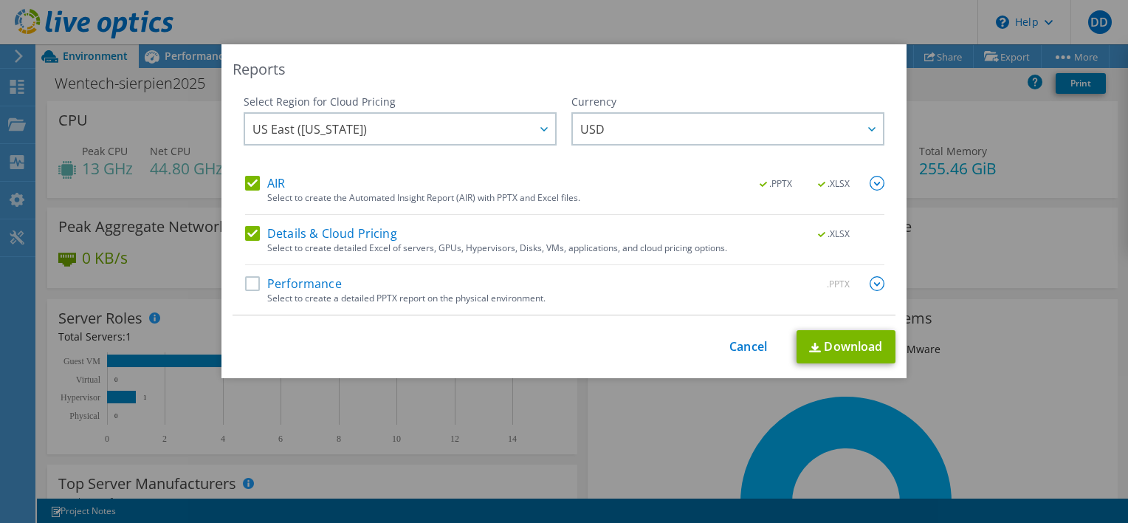
click at [245, 287] on label "Performance" at bounding box center [293, 283] width 97 height 15
click at [0, 0] on input "Performance" at bounding box center [0, 0] width 0 height 0
click at [245, 239] on label "Details & Cloud Pricing" at bounding box center [321, 233] width 152 height 15
click at [0, 0] on input "Details & Cloud Pricing" at bounding box center [0, 0] width 0 height 0
click at [870, 182] on img at bounding box center [877, 183] width 15 height 15
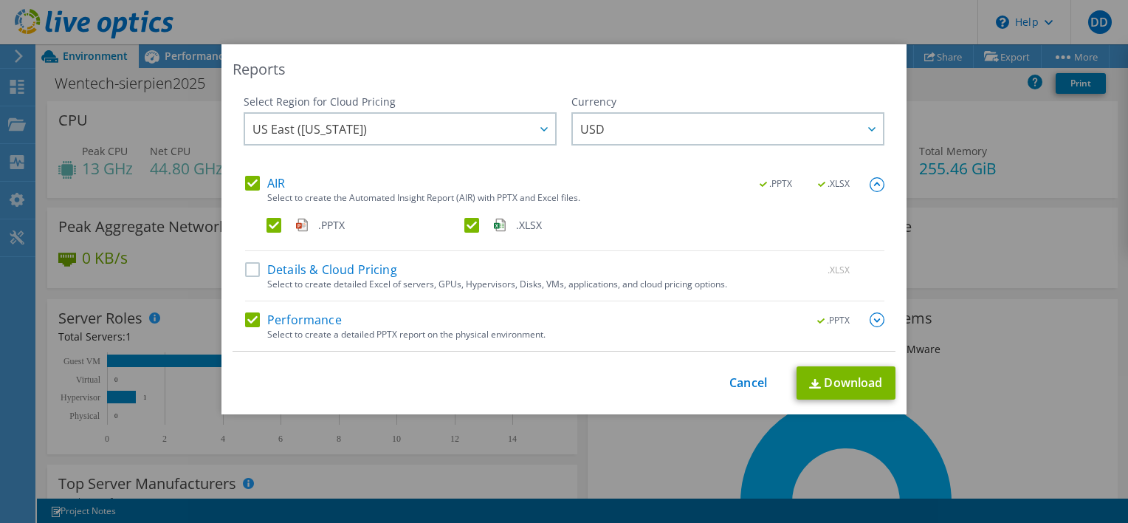
click at [467, 230] on label ".XLSX" at bounding box center [561, 225] width 195 height 15
click at [0, 0] on input ".XLSX" at bounding box center [0, 0] width 0 height 0
click at [839, 385] on link "Download" at bounding box center [846, 382] width 99 height 33
click at [739, 385] on link "Cancel" at bounding box center [748, 383] width 38 height 14
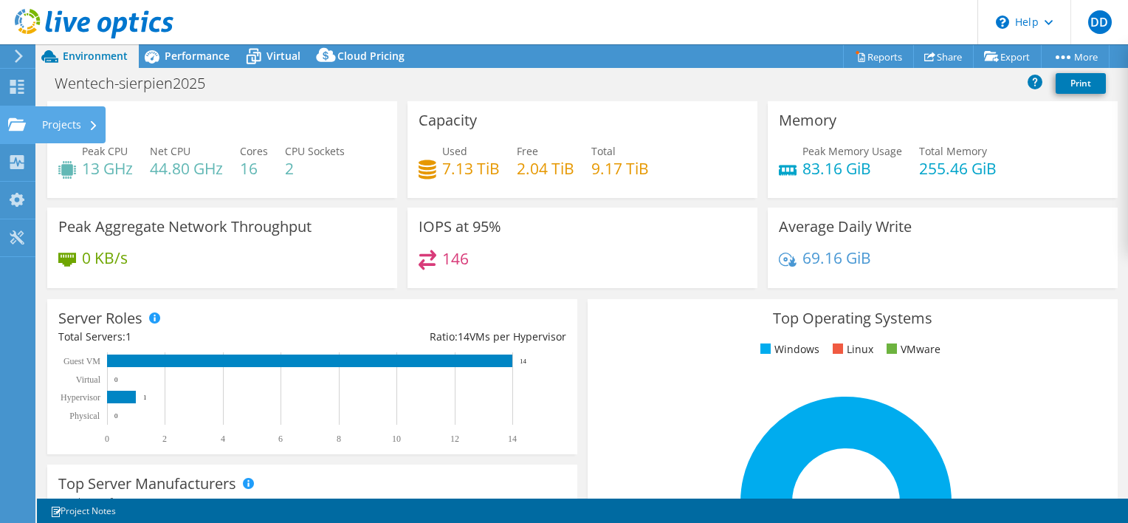
click at [65, 128] on div "Projects" at bounding box center [70, 124] width 71 height 37
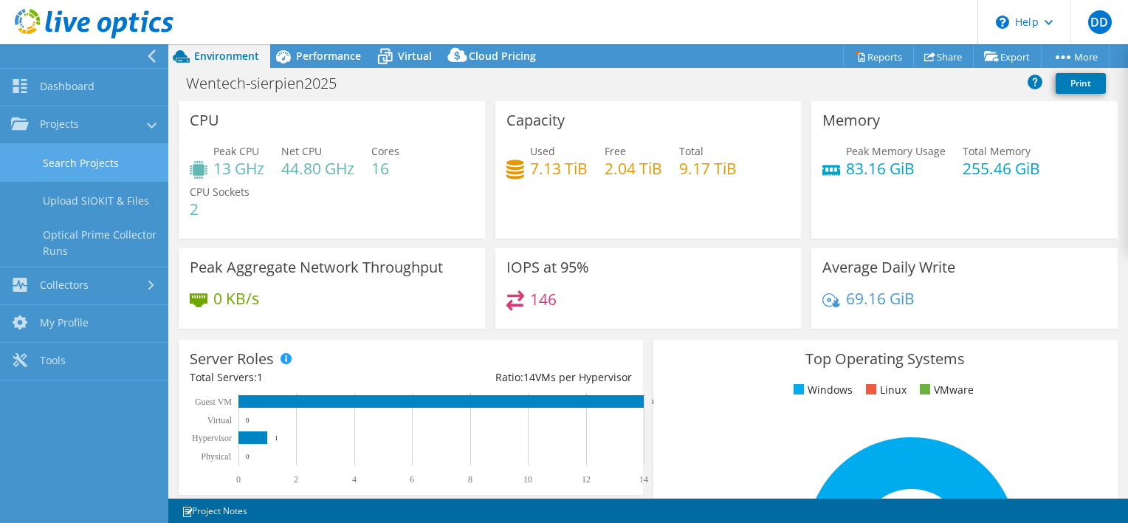
click at [95, 168] on link "Search Projects" at bounding box center [84, 163] width 168 height 38
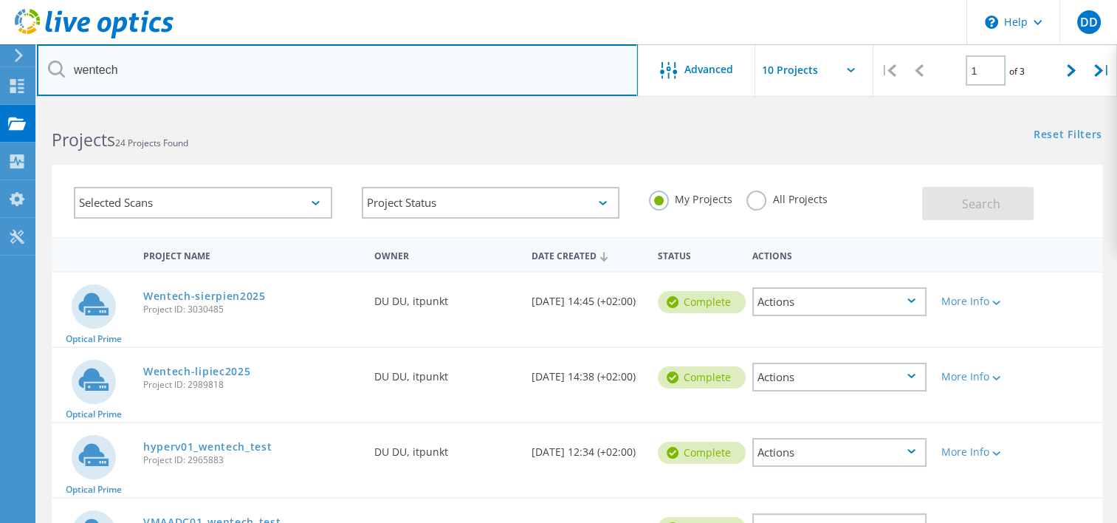
drag, startPoint x: 162, startPoint y: 92, endPoint x: -36, endPoint y: 89, distance: 197.9
type input "zielona"
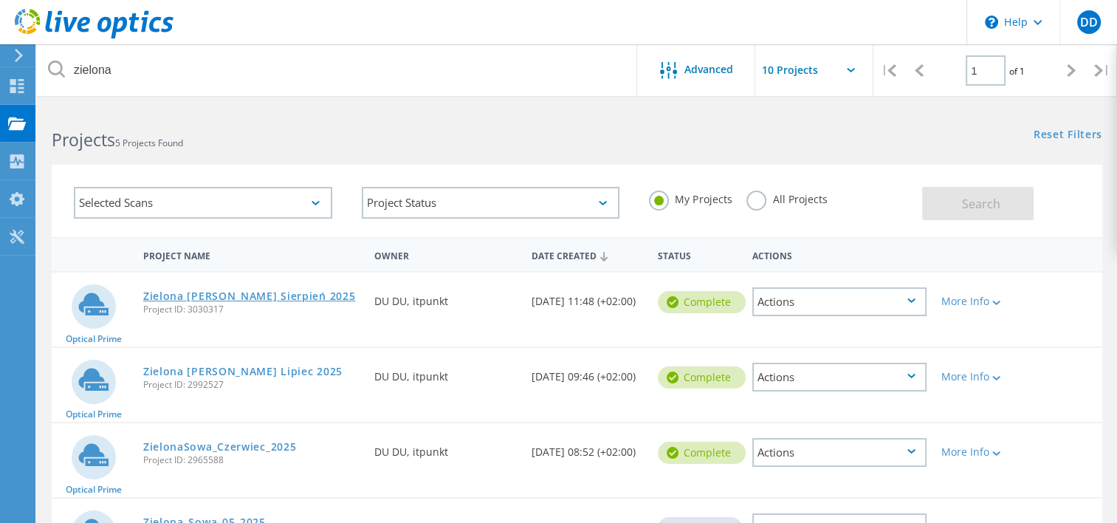
click at [231, 292] on link "Zielona [PERSON_NAME] Sierpień 2025" at bounding box center [249, 296] width 213 height 10
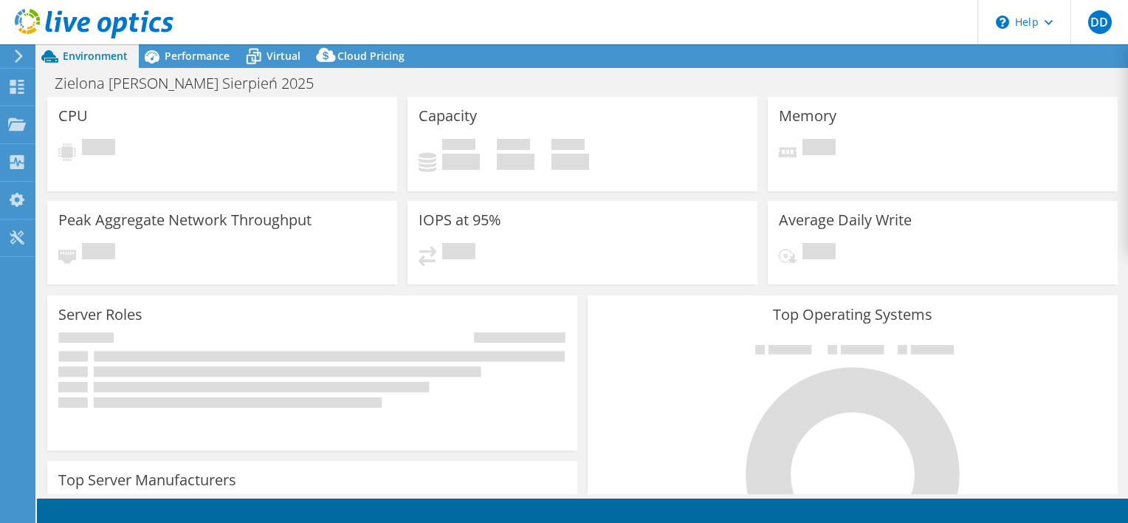
select select "USD"
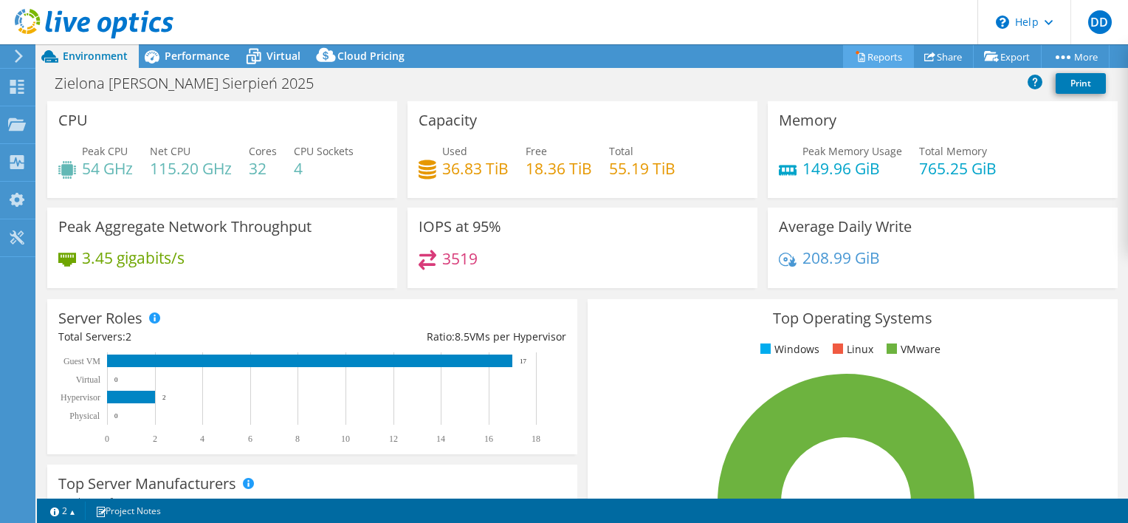
click at [862, 47] on link "Reports" at bounding box center [878, 56] width 71 height 23
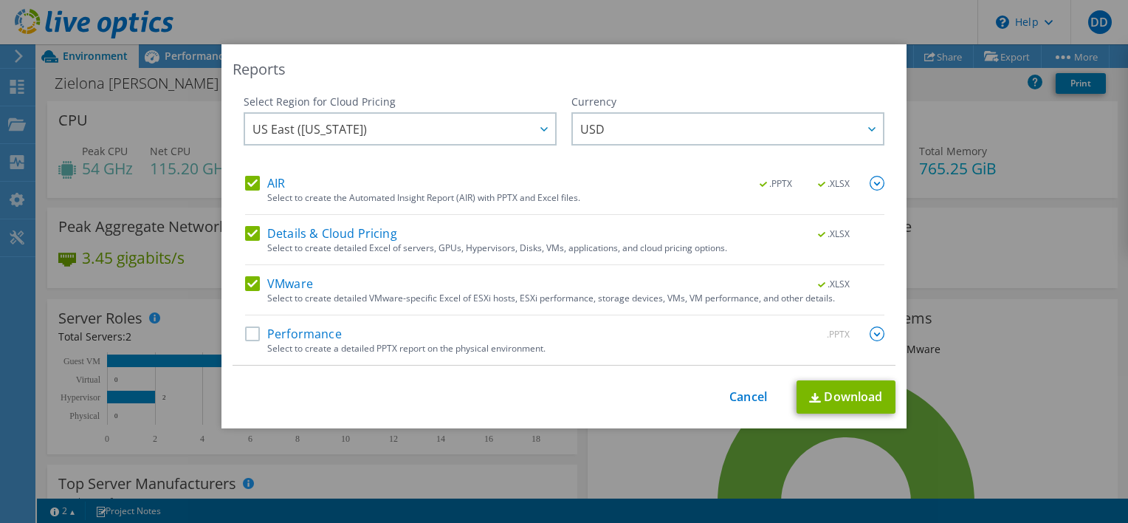
click at [251, 332] on label "Performance" at bounding box center [293, 333] width 97 height 15
click at [0, 0] on input "Performance" at bounding box center [0, 0] width 0 height 0
click at [251, 281] on label "VMware" at bounding box center [279, 283] width 68 height 15
click at [0, 0] on input "VMware" at bounding box center [0, 0] width 0 height 0
click at [245, 233] on label "Details & Cloud Pricing" at bounding box center [321, 233] width 152 height 15
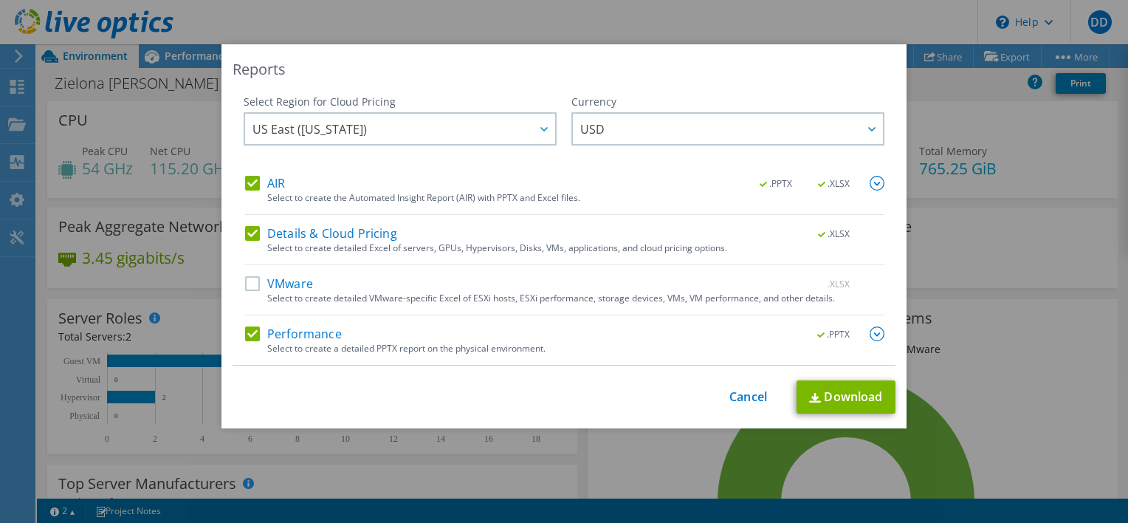
click at [0, 0] on input "Details & Cloud Pricing" at bounding box center [0, 0] width 0 height 0
click at [876, 185] on img at bounding box center [877, 183] width 15 height 15
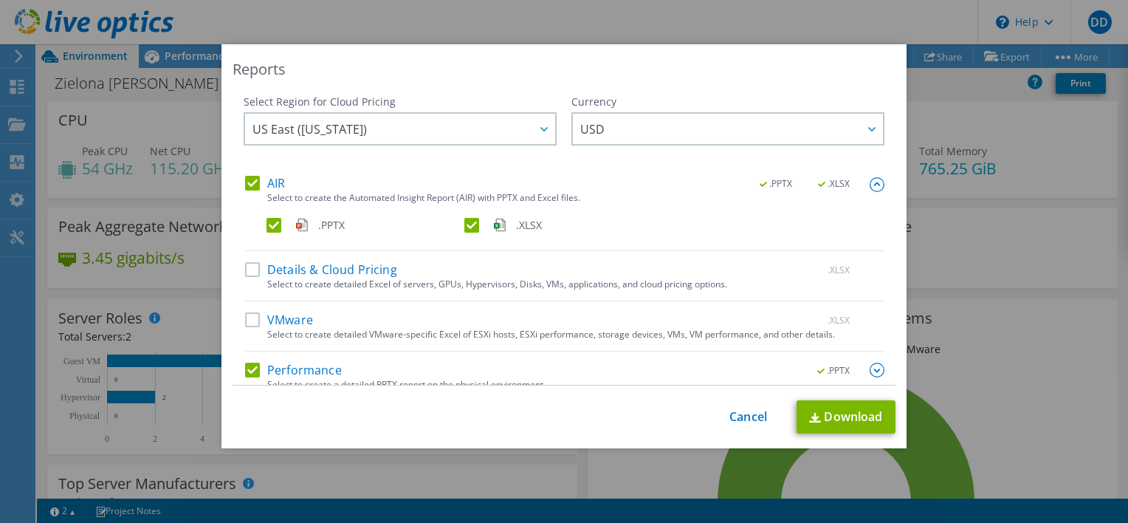
click at [455, 227] on label ".PPTX" at bounding box center [364, 225] width 195 height 15
click at [0, 0] on input ".PPTX" at bounding box center [0, 0] width 0 height 0
click at [464, 227] on label ".XLSX" at bounding box center [561, 225] width 195 height 15
click at [0, 0] on input ".XLSX" at bounding box center [0, 0] width 0 height 0
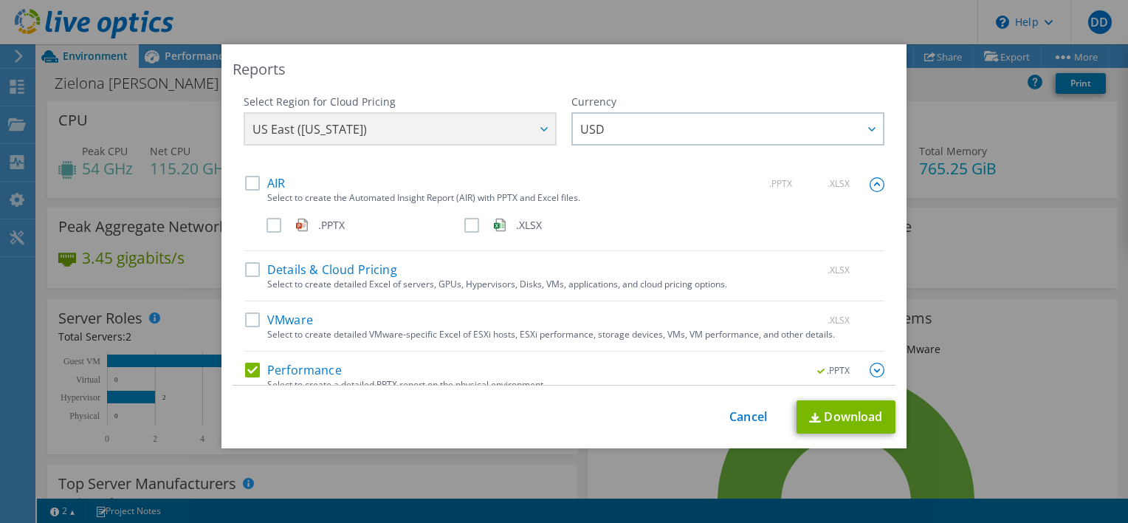
click at [276, 219] on label ".PPTX" at bounding box center [364, 225] width 195 height 15
click at [0, 0] on input ".PPTX" at bounding box center [0, 0] width 0 height 0
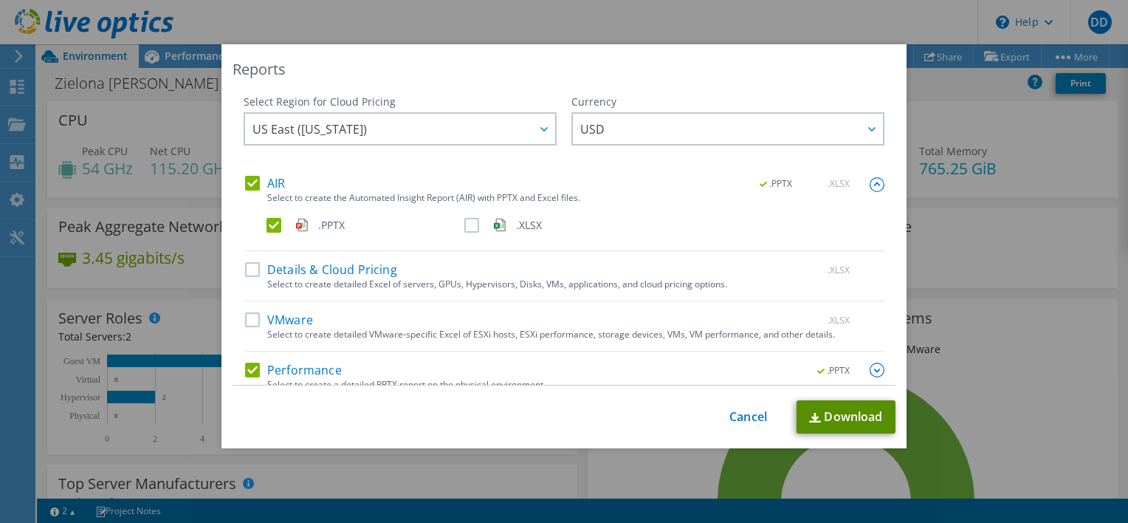
click at [837, 418] on link "Download" at bounding box center [846, 416] width 99 height 33
click at [738, 414] on link "Cancel" at bounding box center [748, 417] width 38 height 14
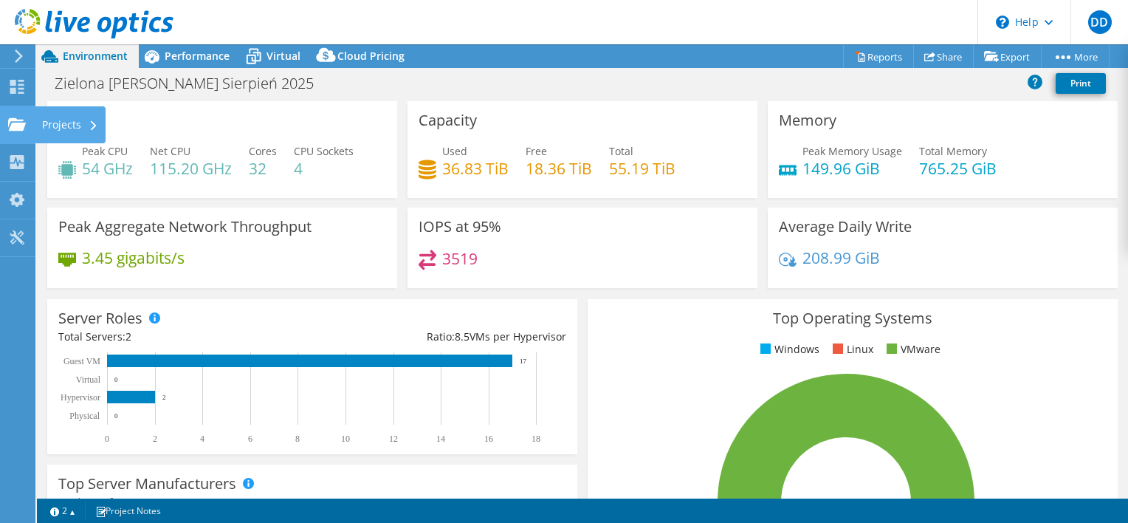
click at [68, 124] on div "Projects" at bounding box center [70, 124] width 71 height 37
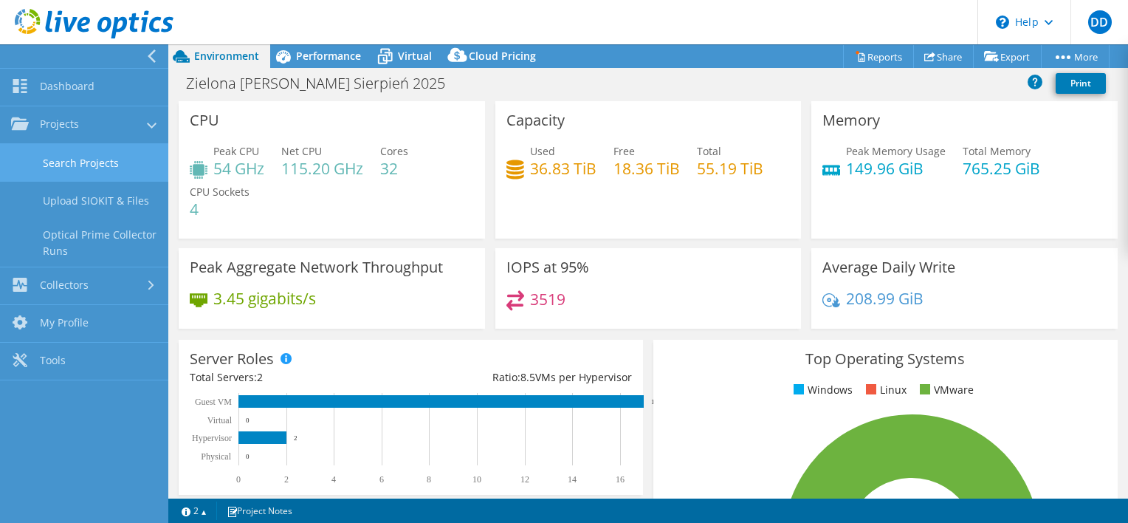
click at [108, 162] on link "Search Projects" at bounding box center [84, 163] width 168 height 38
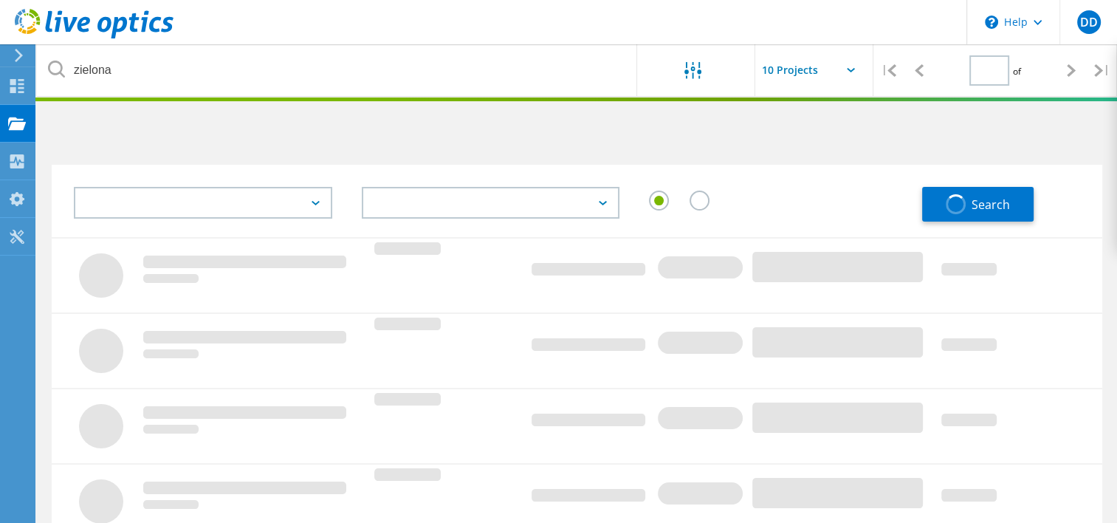
type input "1"
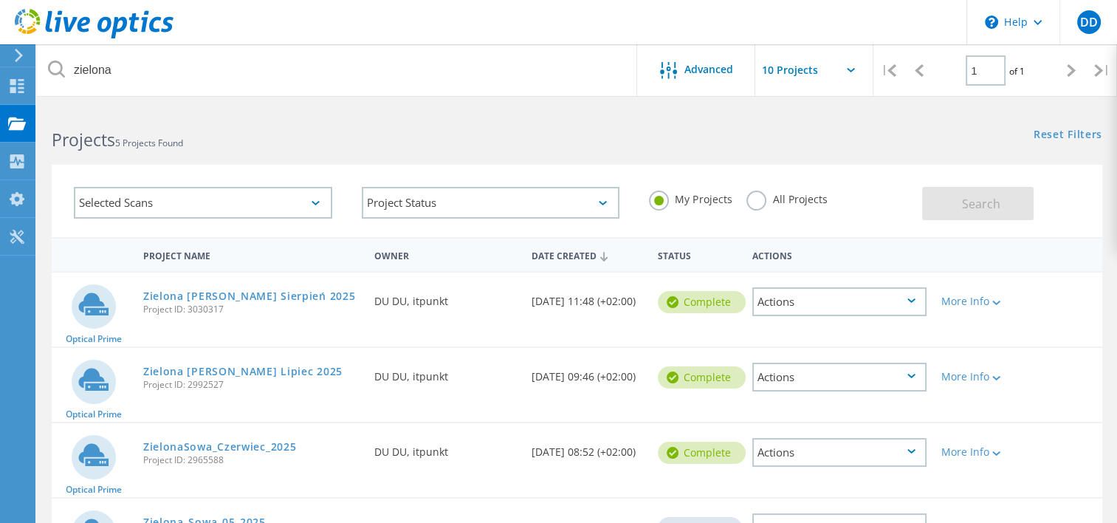
drag, startPoint x: 192, startPoint y: 202, endPoint x: 63, endPoint y: 187, distance: 130.1
click at [63, 187] on div "Selected Scans" at bounding box center [203, 202] width 288 height 61
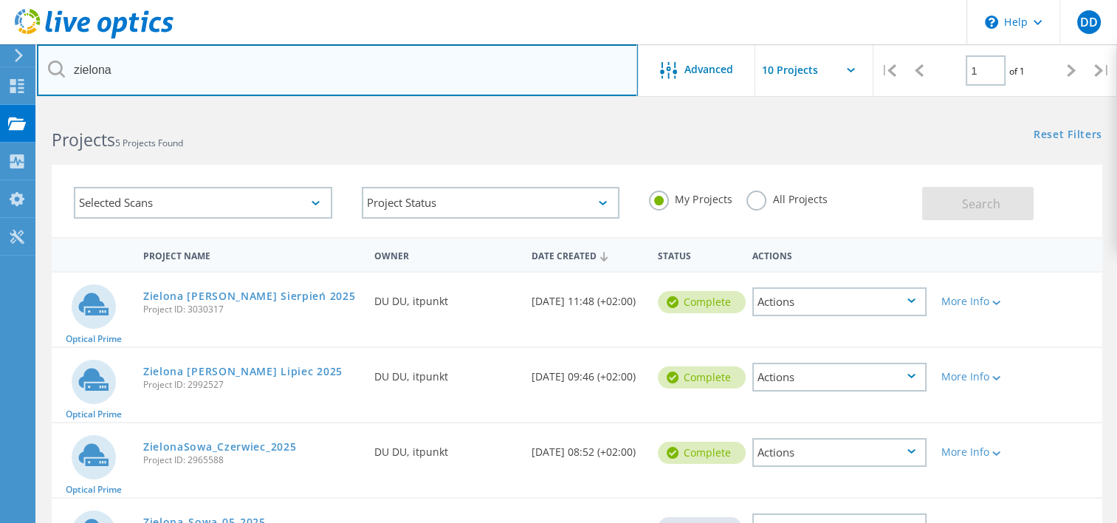
click at [122, 76] on input "zielona" at bounding box center [337, 70] width 601 height 52
type input "kanclerz"
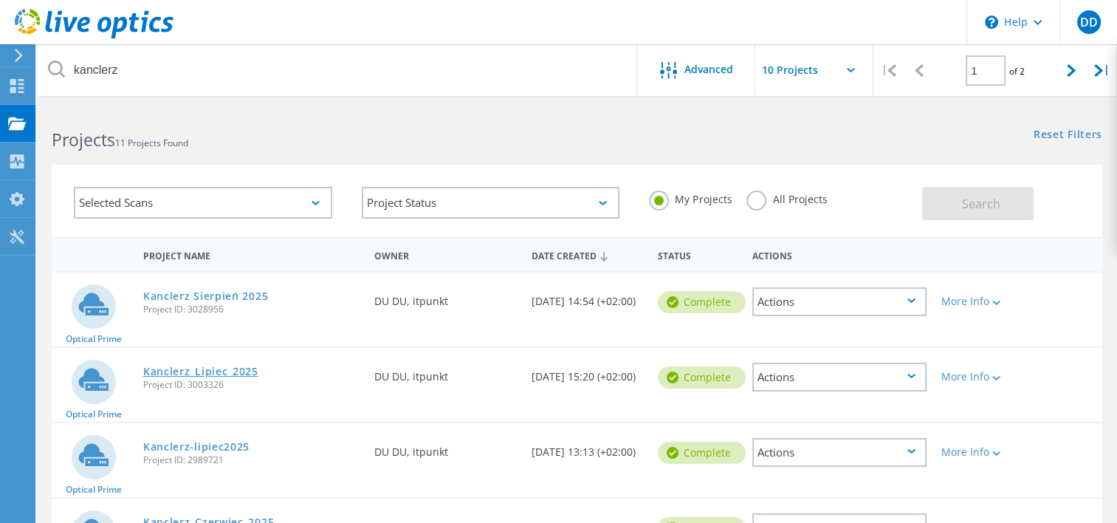
click at [242, 370] on link "Kanclerz_Lipiec_2025" at bounding box center [200, 371] width 115 height 10
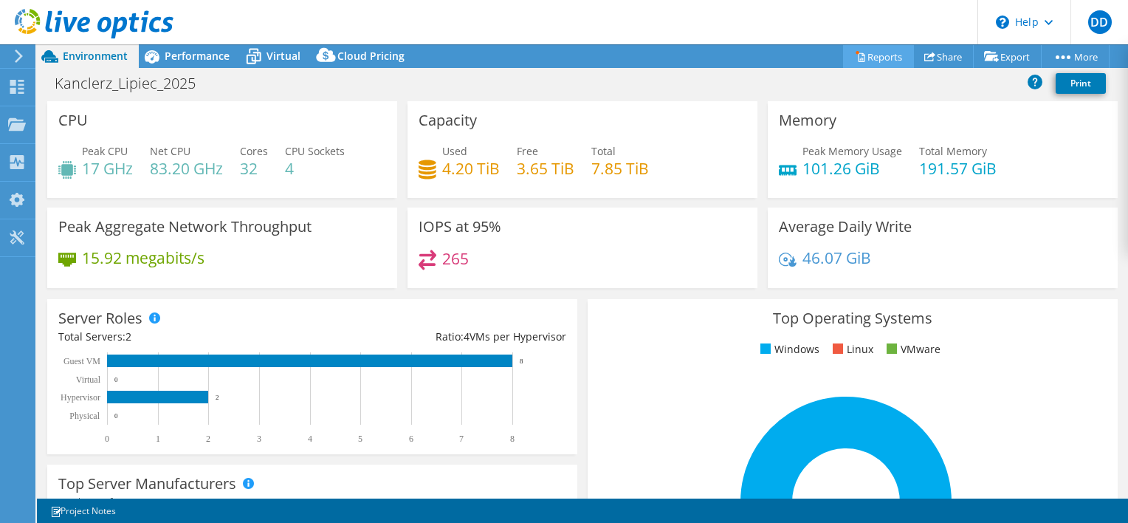
click at [869, 56] on link "Reports" at bounding box center [878, 56] width 71 height 23
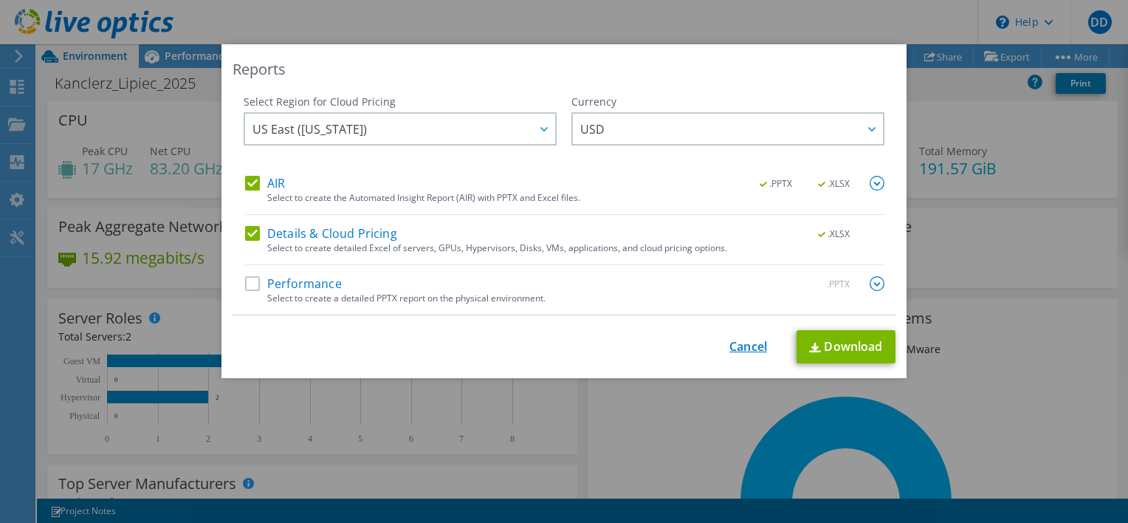
click at [737, 340] on link "Cancel" at bounding box center [748, 347] width 38 height 14
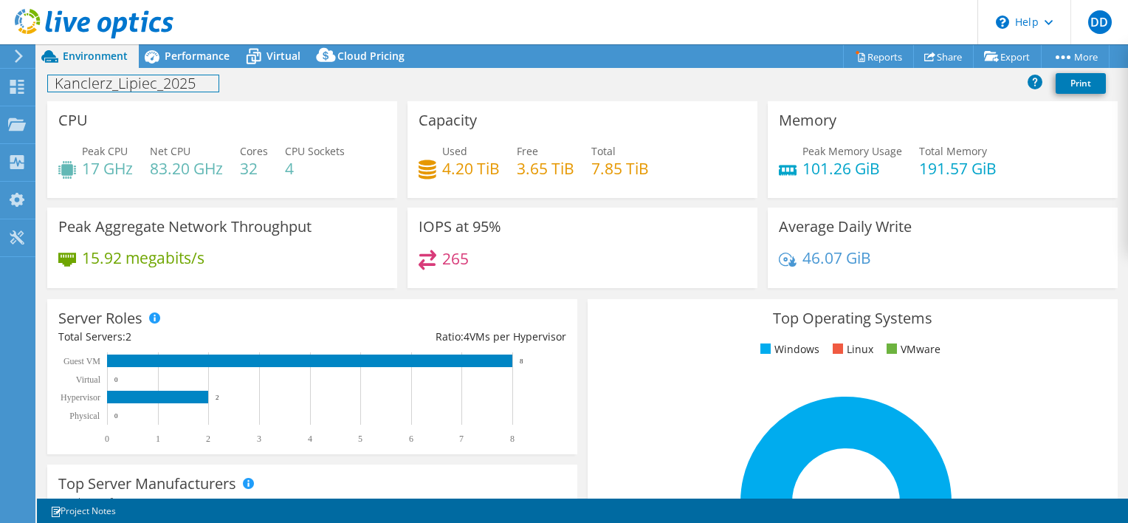
click at [134, 89] on h1 "Kanclerz_Lipiec_2025" at bounding box center [133, 83] width 171 height 16
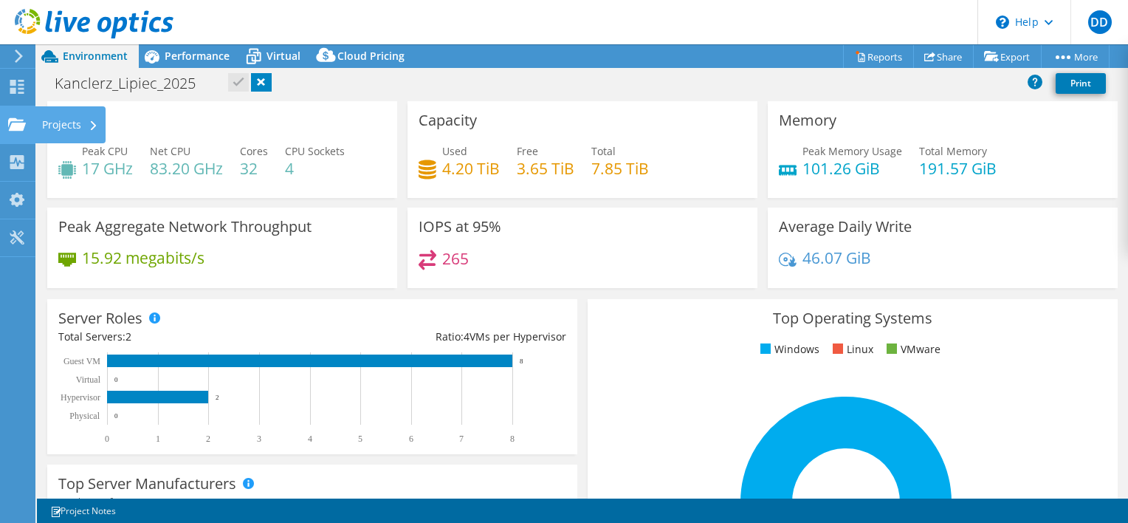
click at [67, 120] on div "Projects" at bounding box center [70, 124] width 71 height 37
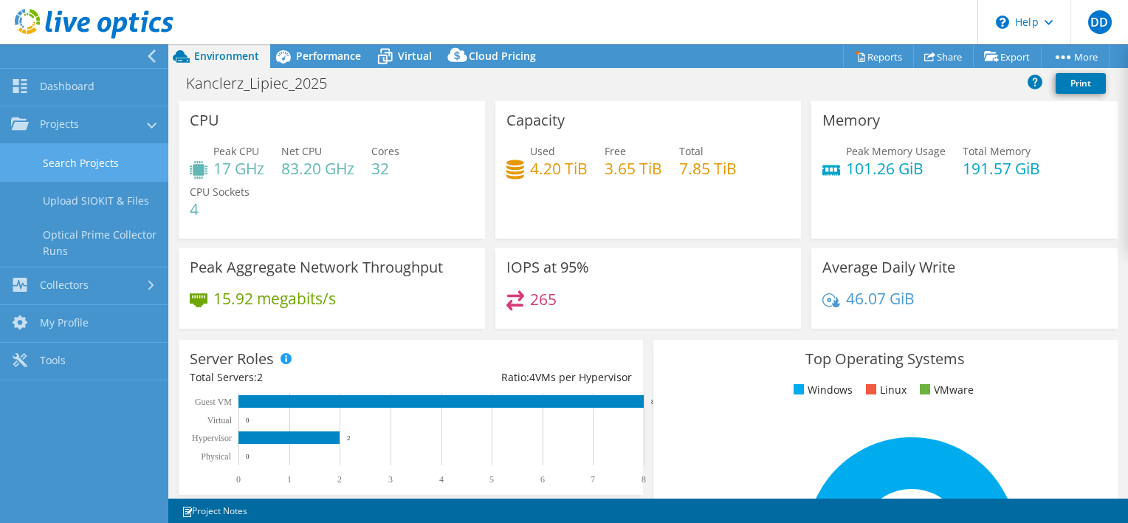
click at [122, 158] on link "Search Projects" at bounding box center [84, 163] width 168 height 38
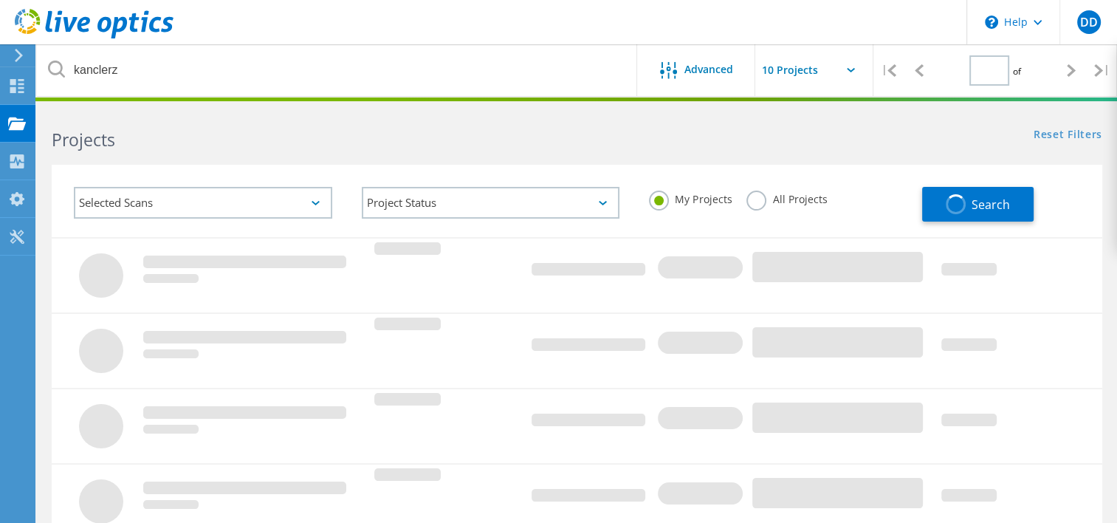
type input "1"
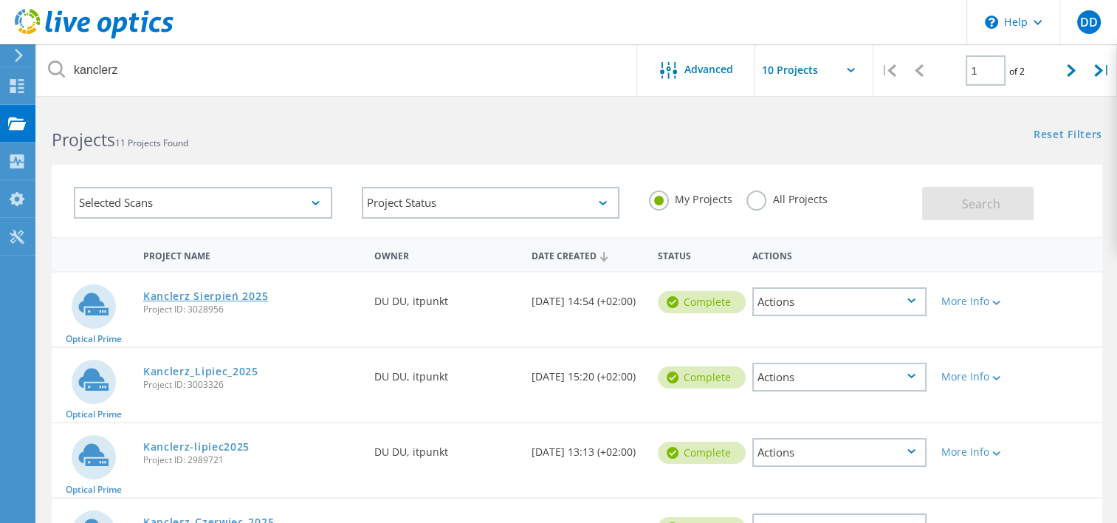
click at [244, 292] on link "Kanclerz Sierpień 2025" at bounding box center [205, 296] width 125 height 10
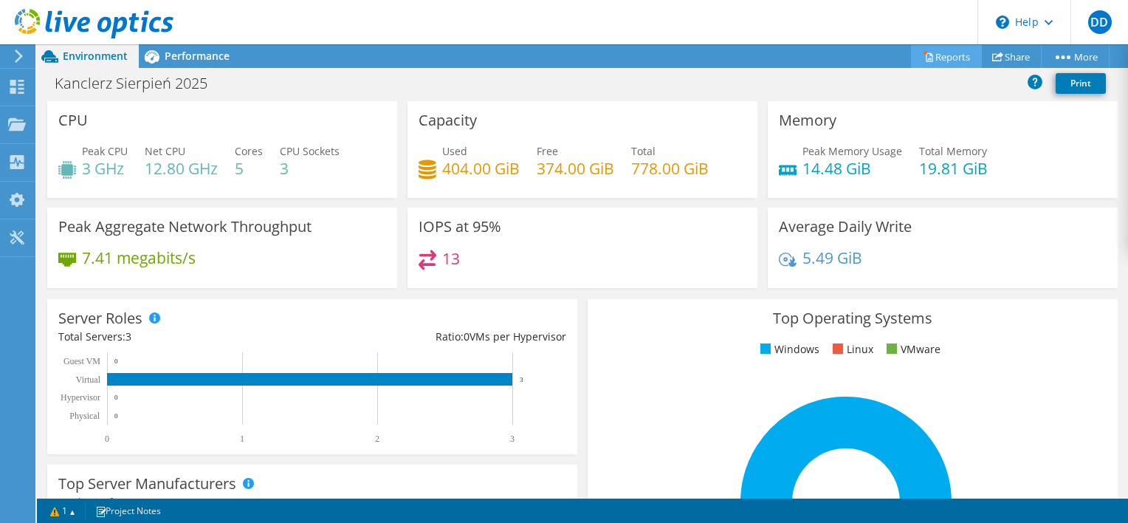
click at [931, 52] on link "Reports" at bounding box center [946, 56] width 71 height 23
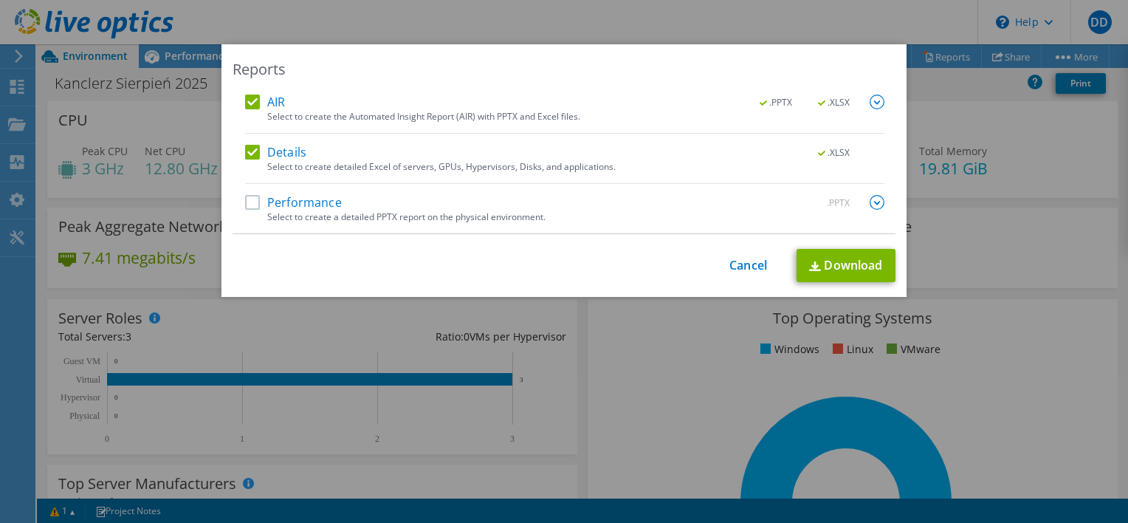
click at [250, 201] on label "Performance" at bounding box center [293, 202] width 97 height 15
click at [0, 0] on input "Performance" at bounding box center [0, 0] width 0 height 0
click at [827, 261] on link "Download" at bounding box center [846, 265] width 99 height 33
click at [751, 263] on link "Cancel" at bounding box center [748, 265] width 38 height 14
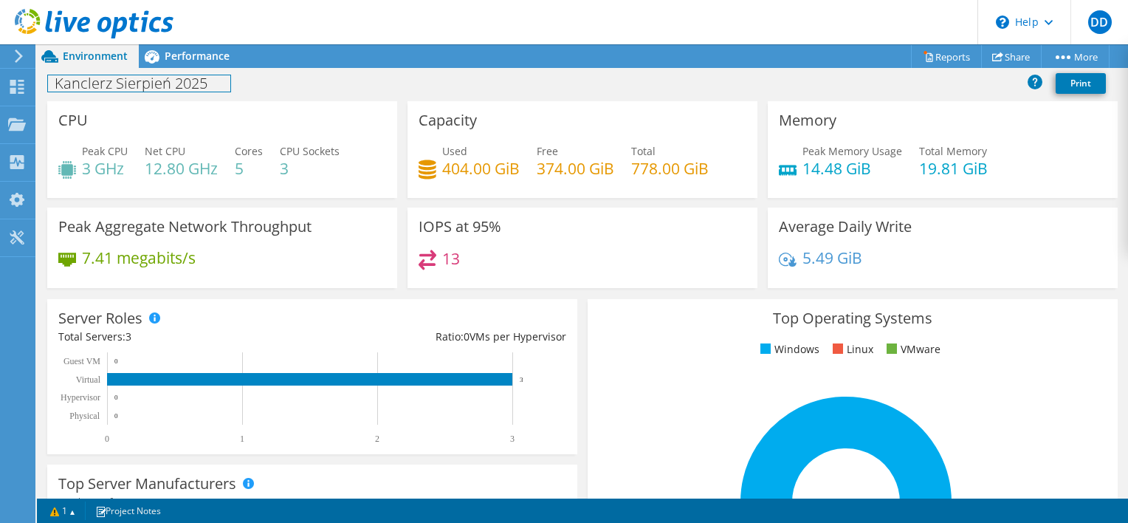
click at [191, 92] on h1 "Kanclerz Sierpień 2025" at bounding box center [139, 83] width 182 height 16
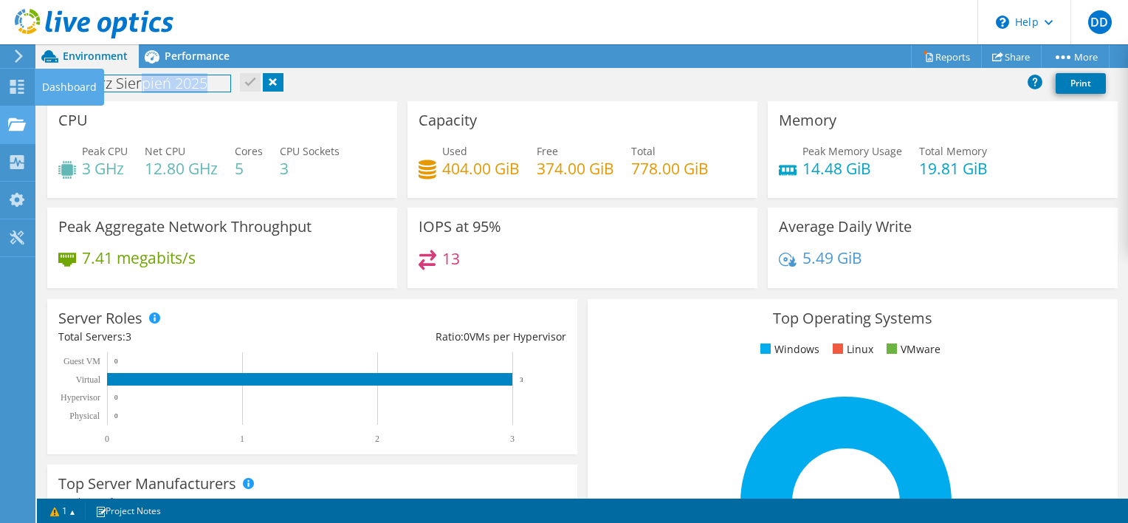
drag, startPoint x: 213, startPoint y: 83, endPoint x: 7, endPoint y: 106, distance: 207.3
click at [19, 81] on div "DD End User DU DU du@itpunkt.pl itpunkt My Profile Log Out \n Help Explore Help…" at bounding box center [564, 261] width 1128 height 523
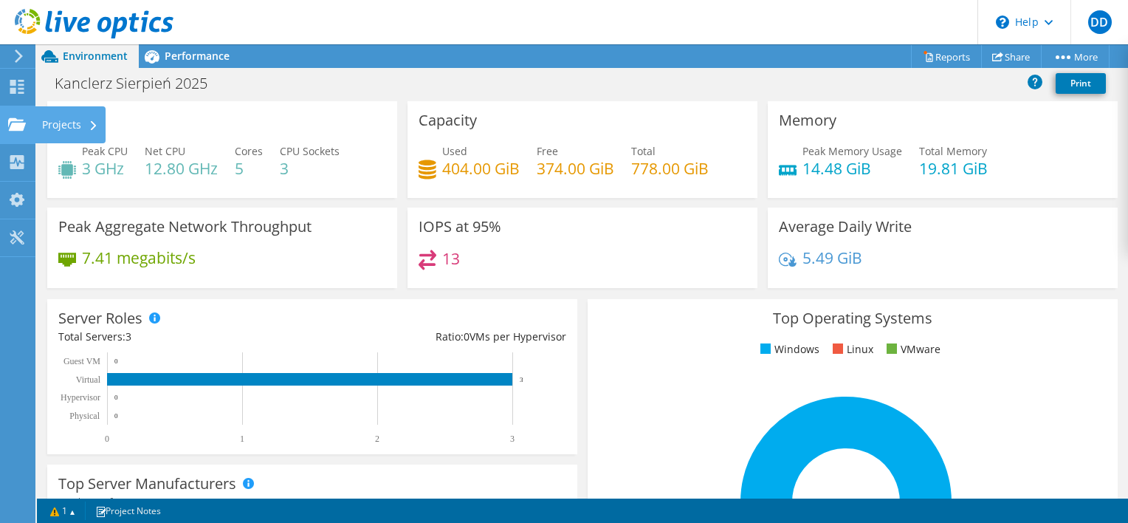
click at [55, 129] on div "Projects" at bounding box center [70, 124] width 71 height 37
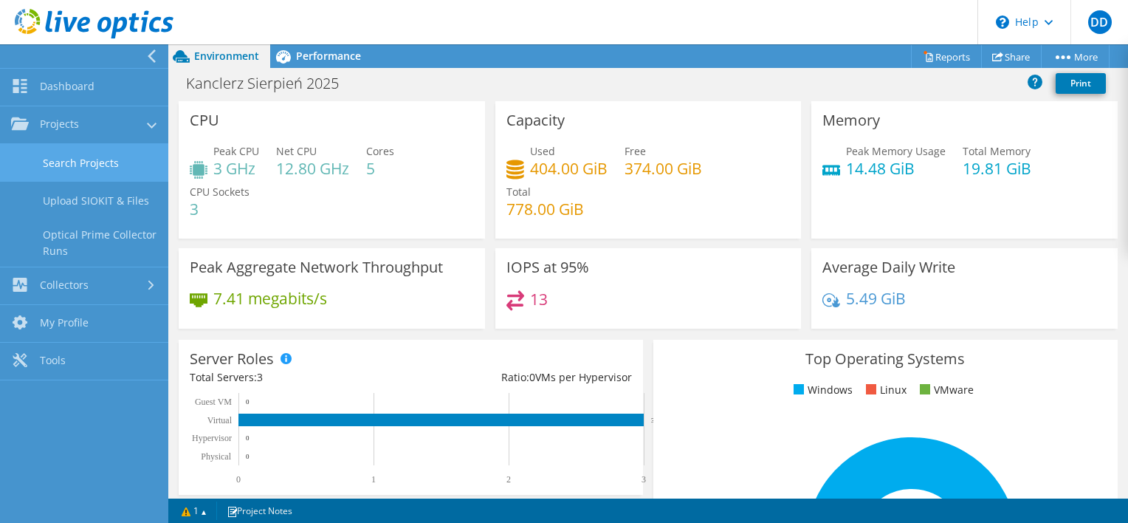
click at [95, 167] on link "Search Projects" at bounding box center [84, 163] width 168 height 38
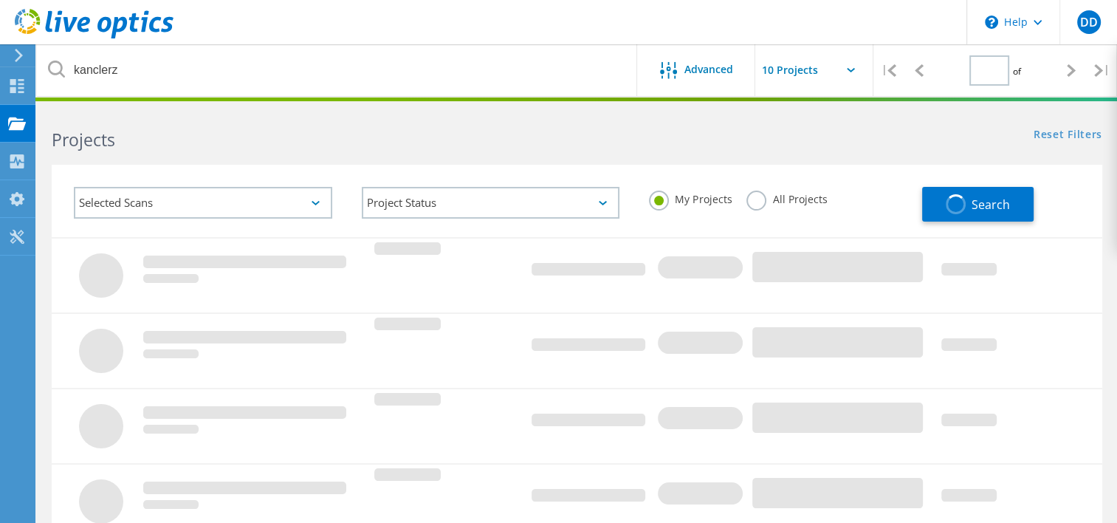
type input "1"
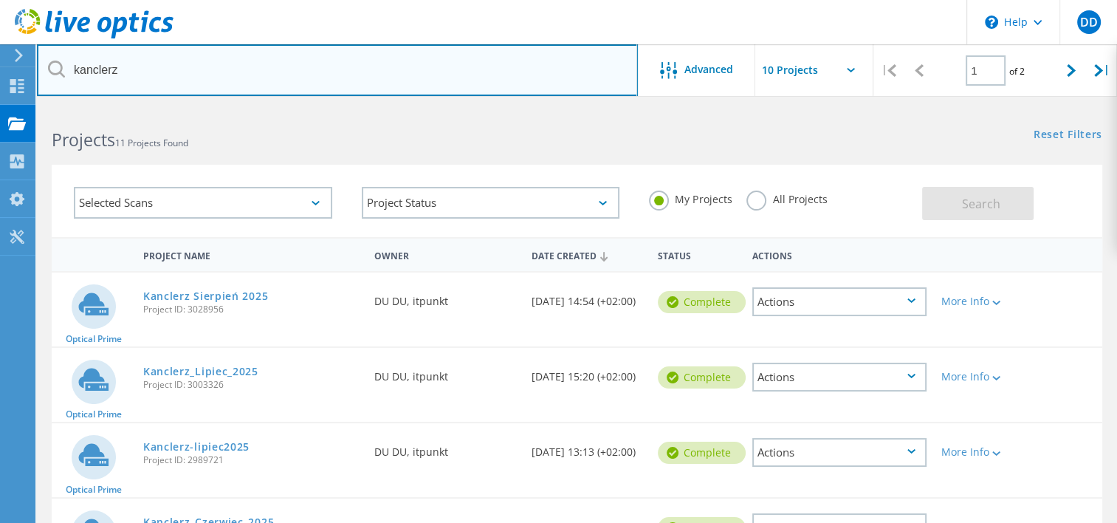
drag, startPoint x: 173, startPoint y: 69, endPoint x: -8, endPoint y: 71, distance: 180.9
type input "mors"
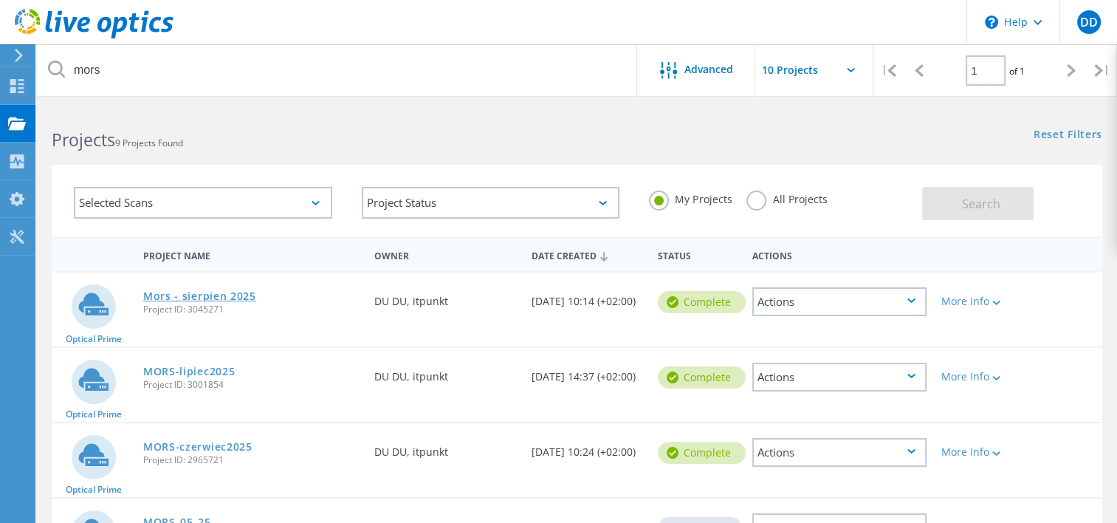
click at [169, 293] on link "Mors - sierpien 2025" at bounding box center [199, 296] width 113 height 10
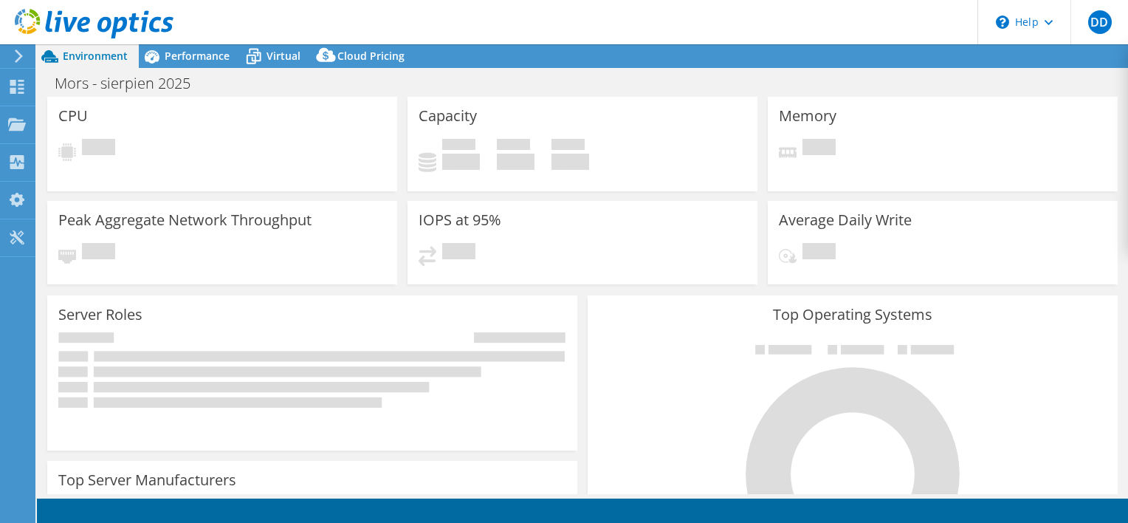
select select "USD"
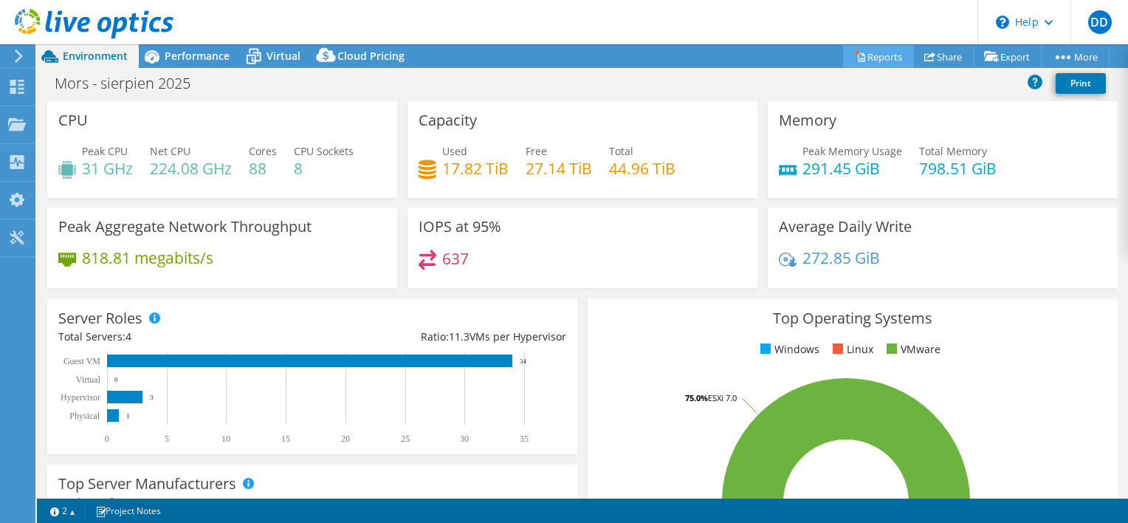
click at [875, 62] on link "Reports" at bounding box center [878, 56] width 71 height 23
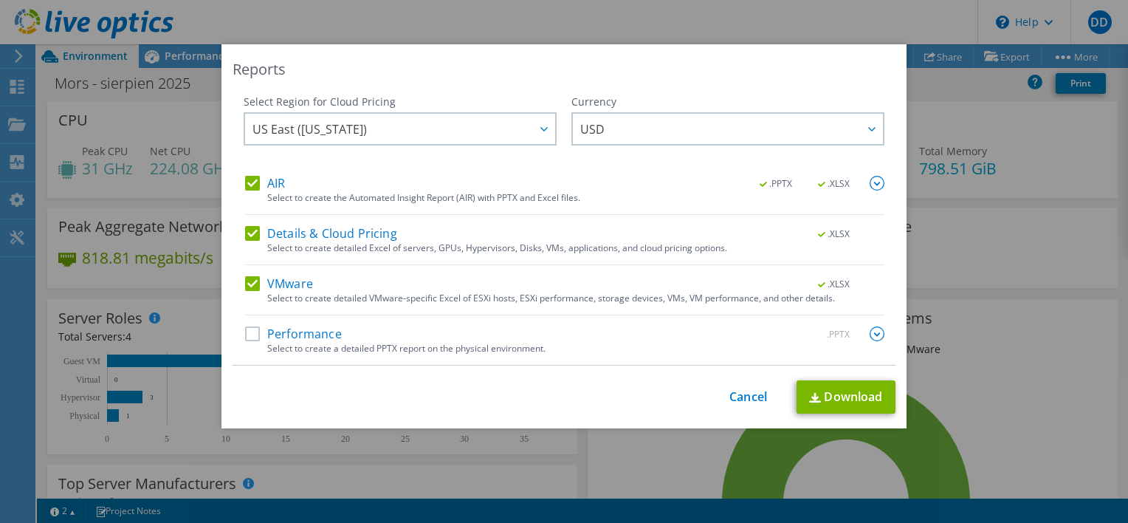
click at [247, 340] on label "Performance" at bounding box center [293, 333] width 97 height 15
click at [0, 0] on input "Performance" at bounding box center [0, 0] width 0 height 0
click at [250, 286] on label "VMware" at bounding box center [279, 283] width 68 height 15
click at [0, 0] on input "VMware" at bounding box center [0, 0] width 0 height 0
click at [250, 239] on label "Details & Cloud Pricing" at bounding box center [321, 233] width 152 height 15
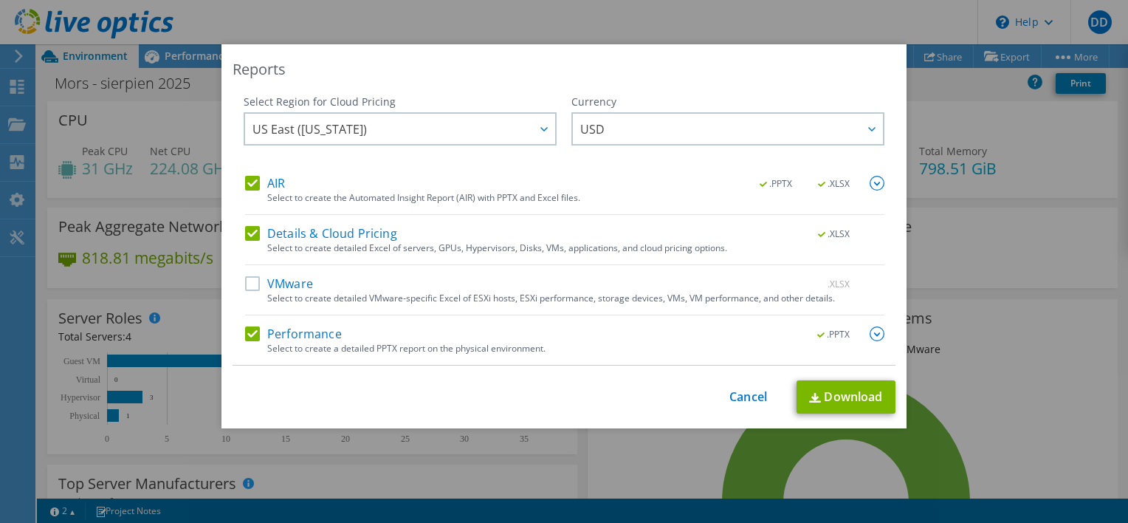
click at [0, 0] on input "Details & Cloud Pricing" at bounding box center [0, 0] width 0 height 0
click at [873, 185] on img at bounding box center [877, 183] width 15 height 15
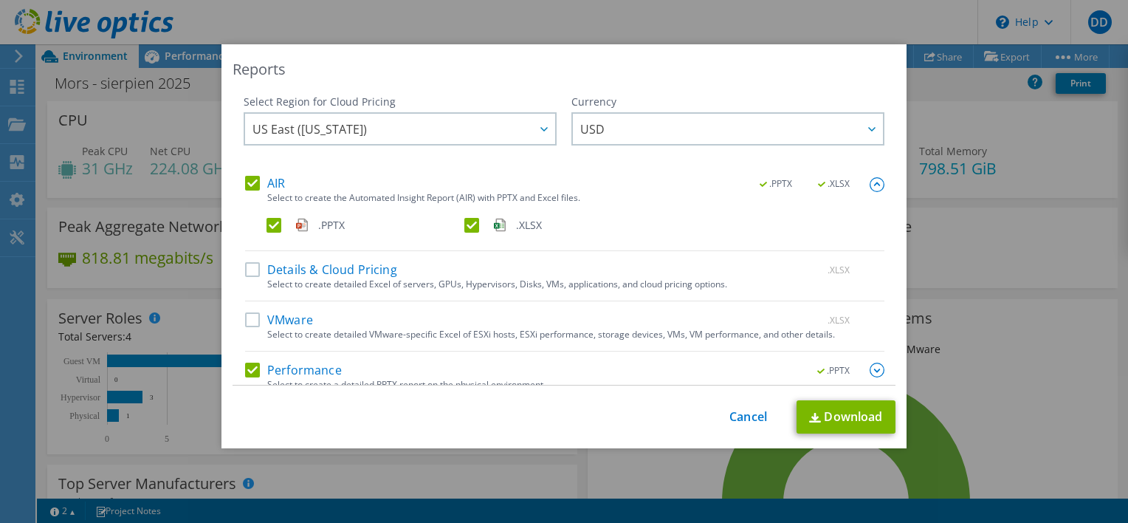
click at [464, 222] on label ".XLSX" at bounding box center [561, 225] width 195 height 15
click at [0, 0] on input ".XLSX" at bounding box center [0, 0] width 0 height 0
click at [842, 424] on link "Download" at bounding box center [846, 416] width 99 height 33
click at [709, 57] on div "Reports Select Region for Cloud Pricing Asia Pacific ([GEOGRAPHIC_DATA]) [GEOGR…" at bounding box center [563, 246] width 685 height 404
click at [741, 411] on link "Cancel" at bounding box center [748, 417] width 38 height 14
